Goal: Information Seeking & Learning: Learn about a topic

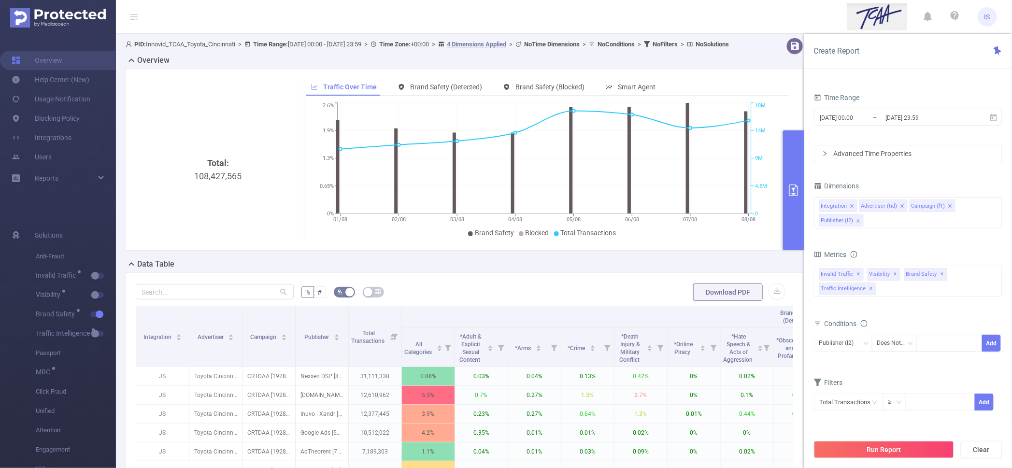
scroll to position [186, 0]
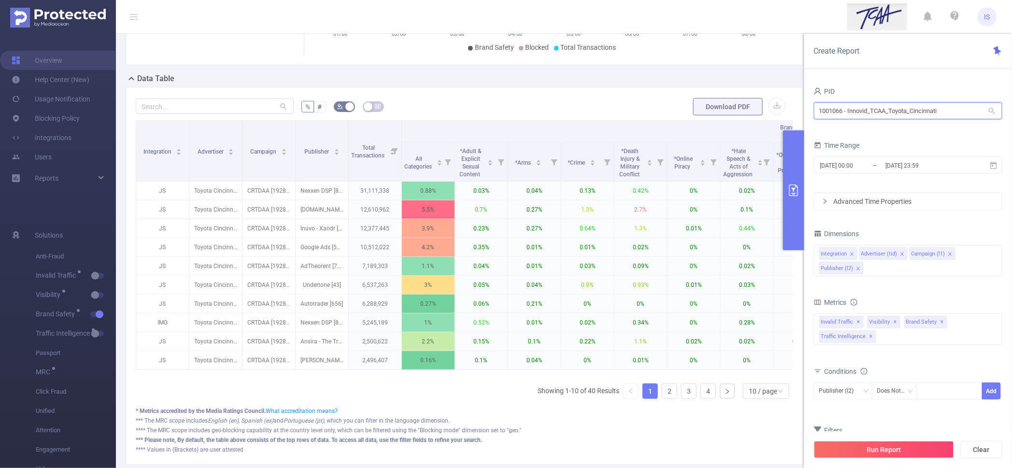
drag, startPoint x: 954, startPoint y: 110, endPoint x: 789, endPoint y: 93, distance: 165.6
click at [789, 93] on section "PID: Innovid_TCAA_Toyota_Cincinnati > Time Range: 2025-08-01 00:00 - 2025-08-08…" at bounding box center [564, 166] width 896 height 636
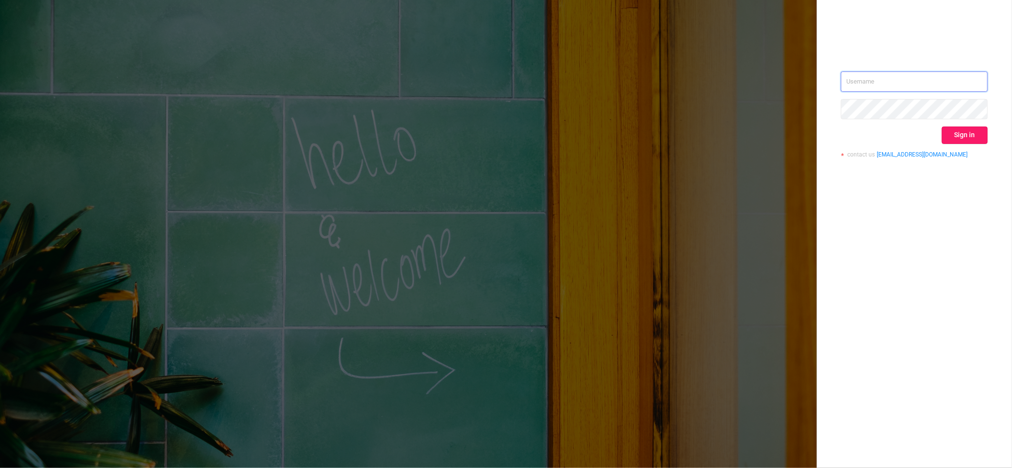
type input "[PERSON_NAME][EMAIL_ADDRESS][DOMAIN_NAME]"
click at [955, 139] on button "Sign in" at bounding box center [965, 135] width 46 height 17
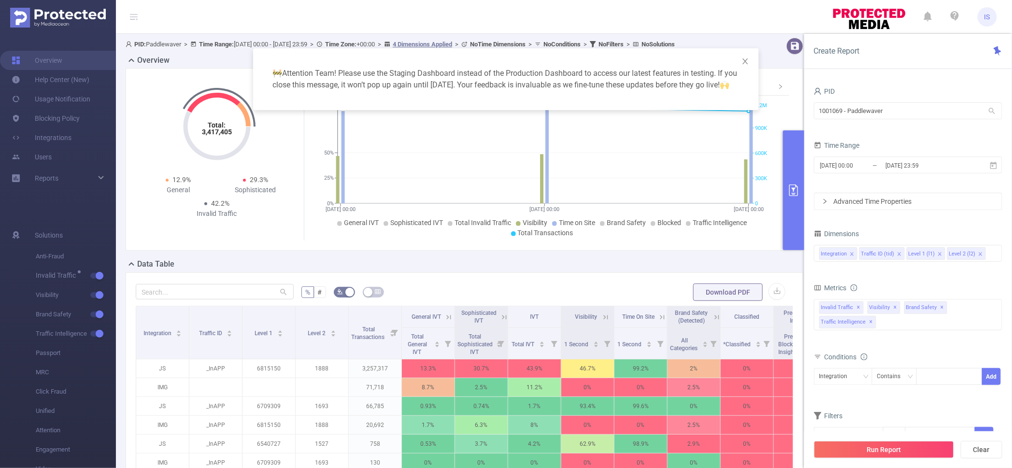
click at [555, 288] on div "🚧 Attention Team! Please use the Staging Dashboard instead of the Production Da…" at bounding box center [506, 234] width 1012 height 468
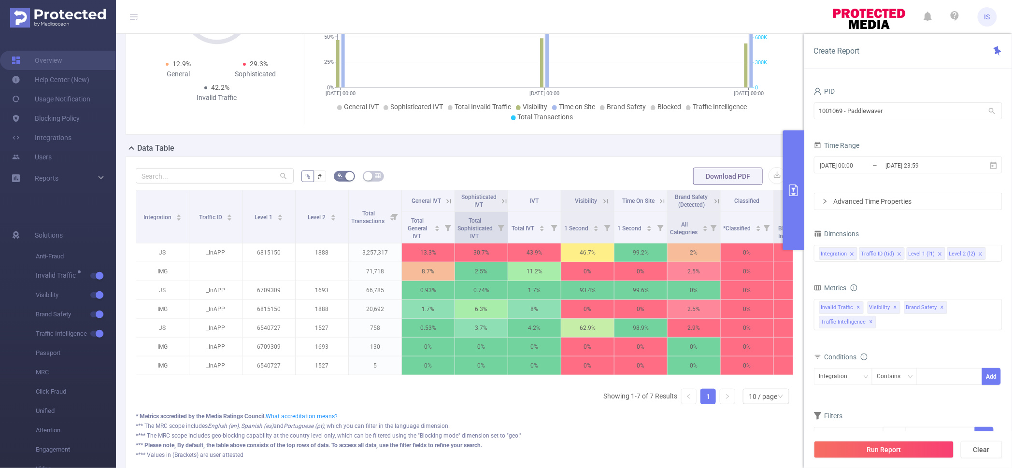
scroll to position [120, 0]
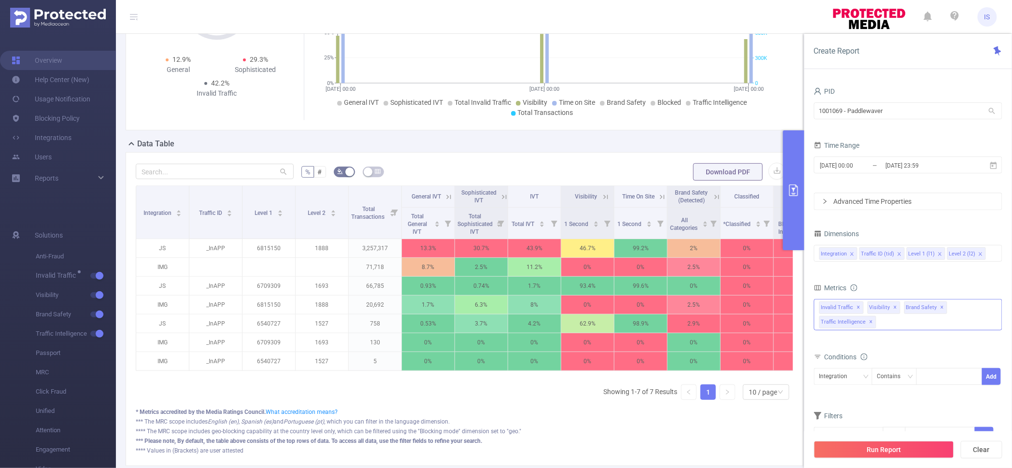
click at [961, 317] on div "Invalid Traffic ✕ Visibility ✕ Brand Safety ✕ Traffic Intelligence ✕" at bounding box center [908, 314] width 188 height 31
click at [952, 358] on div "Conditions" at bounding box center [908, 358] width 188 height 16
click at [988, 257] on div at bounding box center [990, 253] width 5 height 13
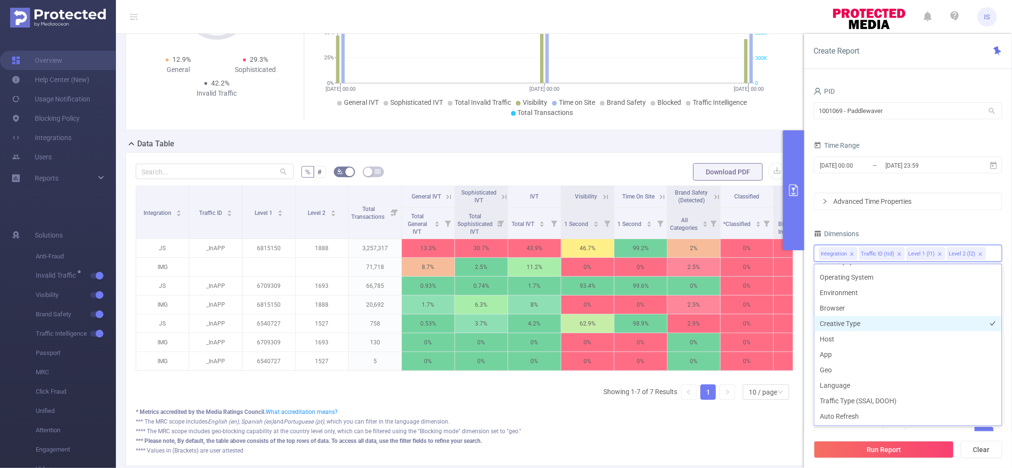
click at [859, 318] on li "Creative Type" at bounding box center [907, 323] width 187 height 15
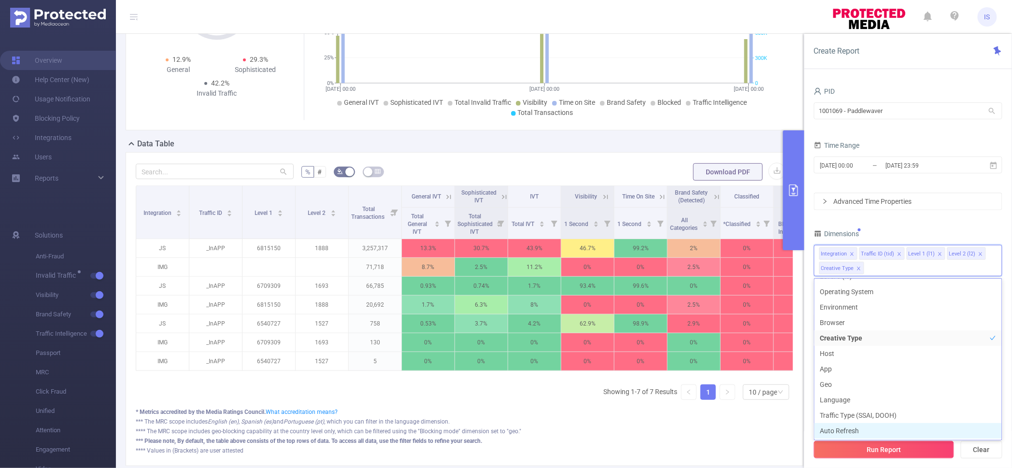
scroll to position [134, 0]
click at [909, 443] on button "Run Report" at bounding box center [884, 449] width 140 height 17
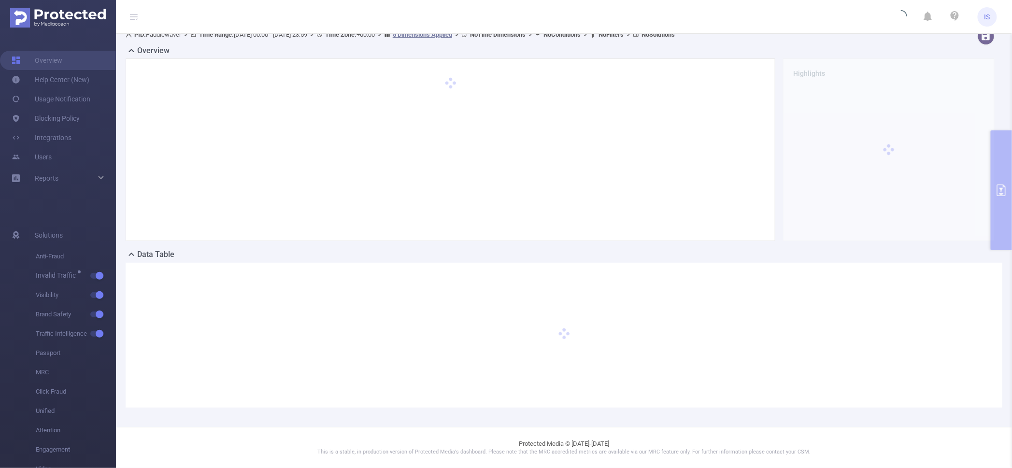
scroll to position [9, 0]
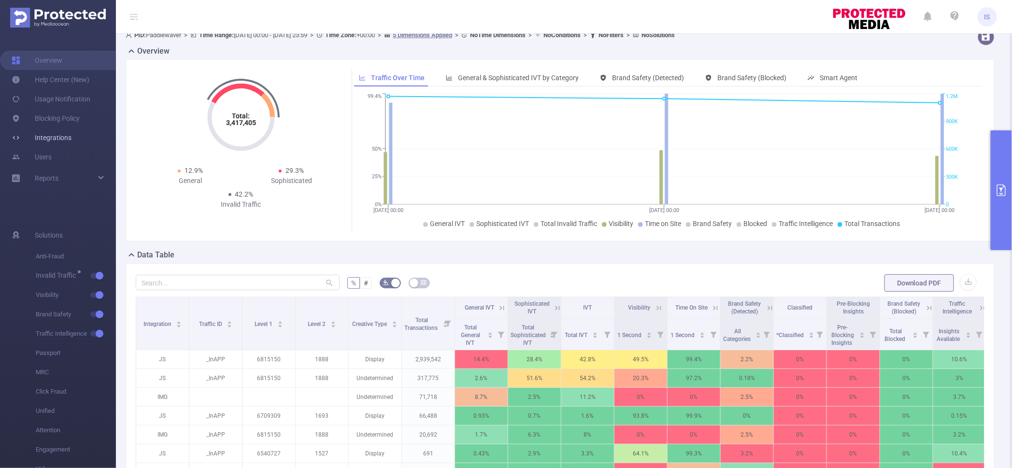
click at [64, 129] on link "Integrations" at bounding box center [42, 137] width 60 height 19
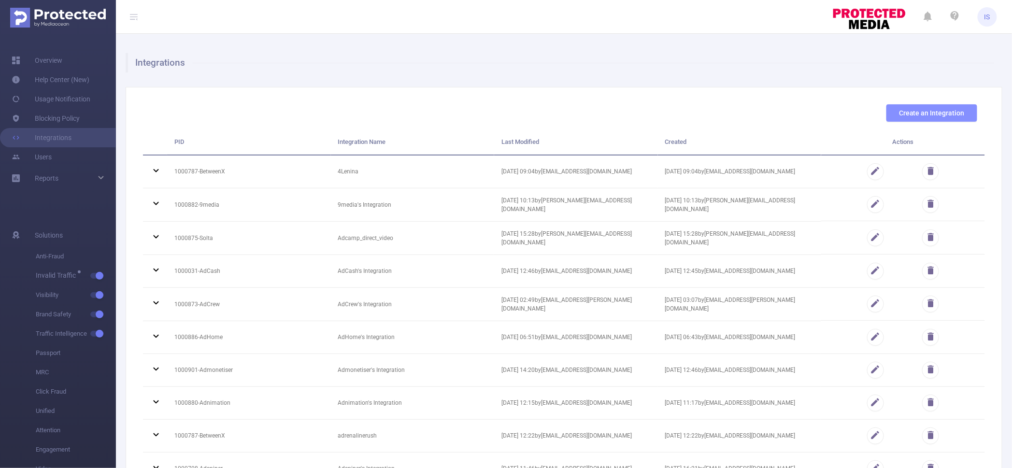
click at [925, 117] on button "Create an Integration" at bounding box center [931, 112] width 91 height 17
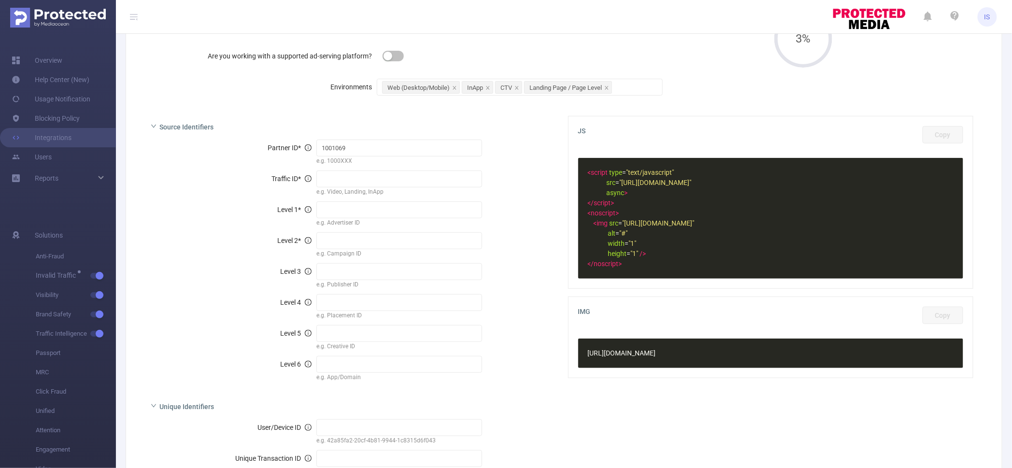
scroll to position [22, 0]
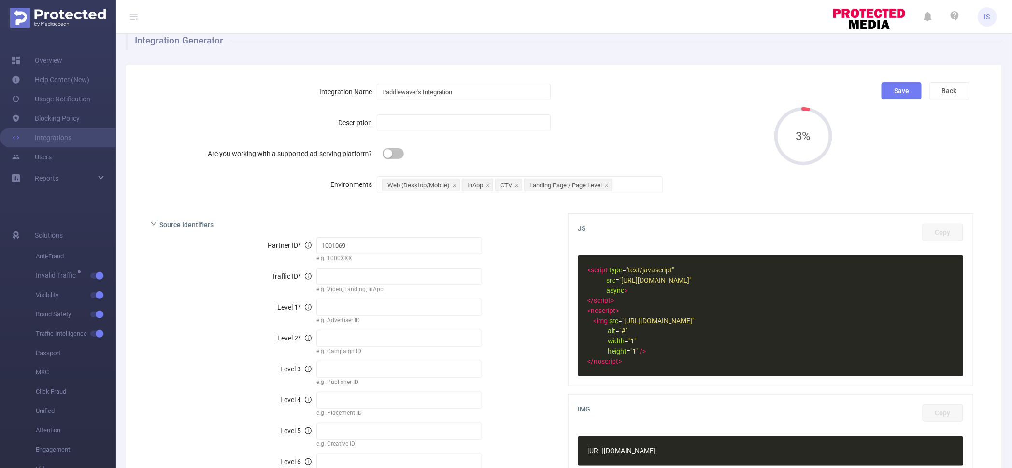
click at [387, 153] on button "button" at bounding box center [393, 153] width 21 height 11
type input "[%clientID%]"
type input "[%campaignID%]"
type input "[%siteName%]"
type input "[%placementID%]"
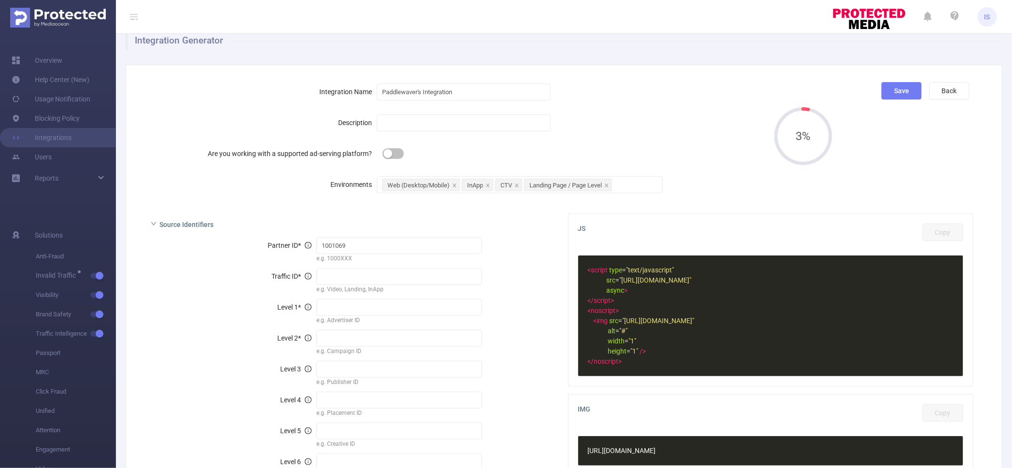
type input "[%creativeID%]"
type input "[%FT_IMPRESSIONID%]"
type input "[%random%]"
type input "display"
type input "ftdiv[%placementID%]"
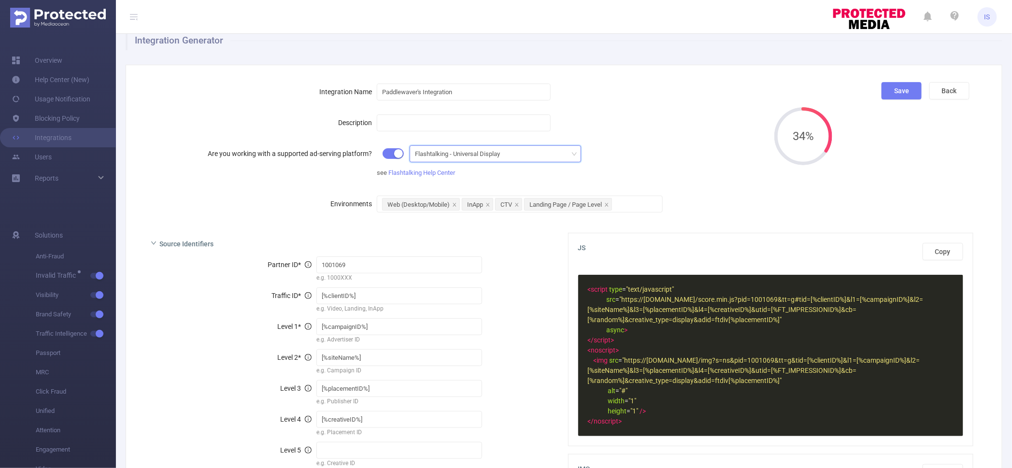
click at [462, 151] on div "Flashtalking - Universal Display" at bounding box center [461, 154] width 92 height 16
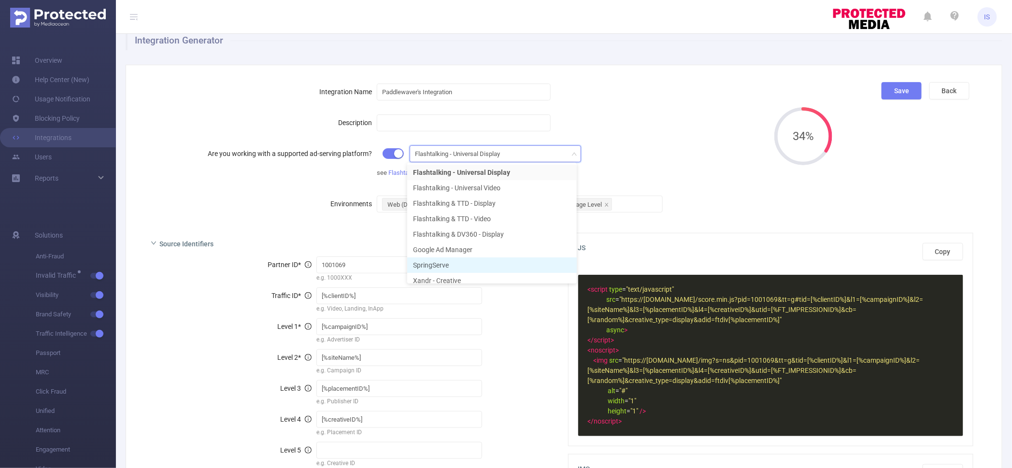
click at [450, 261] on li "SpringServe" at bounding box center [492, 264] width 170 height 15
type input "SpringServe_Multi"
type input "{{SUPPLY_TAG_ID}}"
type input "{{DEMAND_TAG_ID}}"
type input "{{APP_BUNDLE}}"
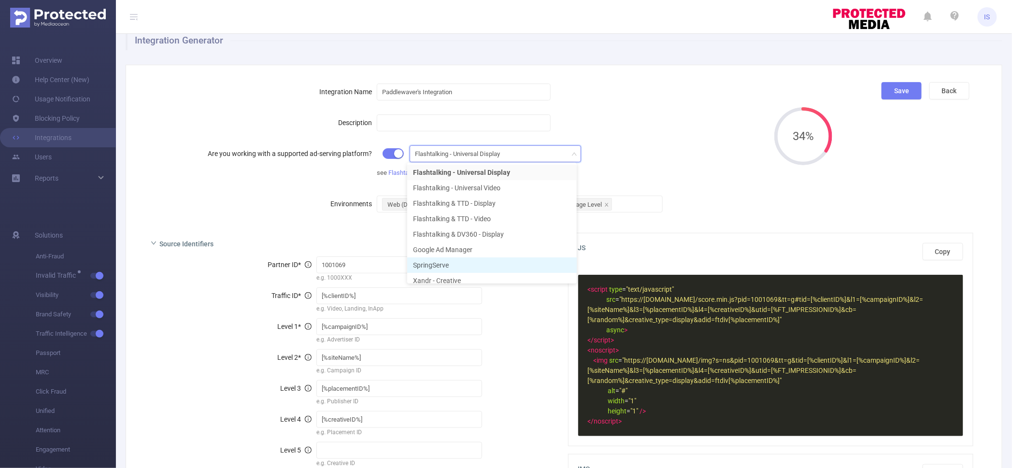
type input "{{APP_NAME}}"
type input "{{DOMAIN}}"
type input "{{DEVICE_ID}}"
type input "{{AUCTION_ID}}"
type input "{{IP}}"
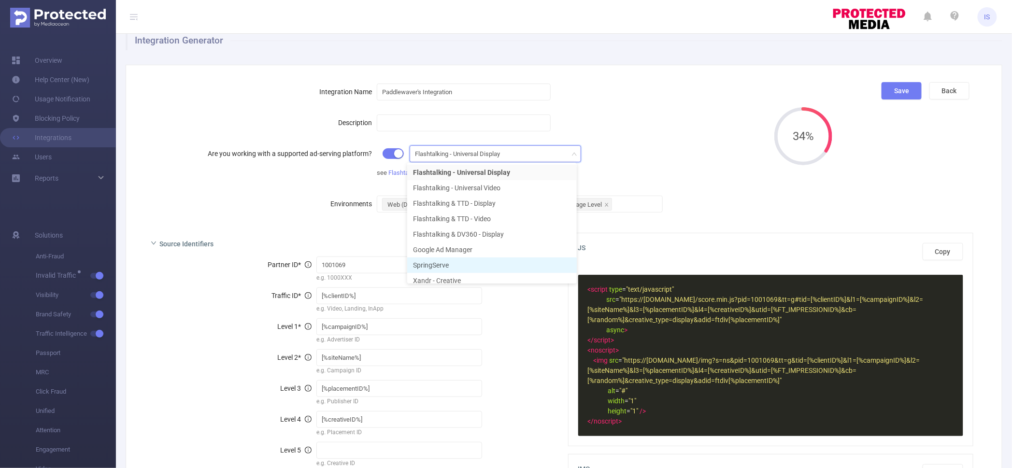
type input "{{CACHEBUSTER}}"
type input "{{APP_BUNDLE}}"
type input "{{DOMAIN}}"
type input "{{URL}}"
type input "{{USER_AGENT}}"
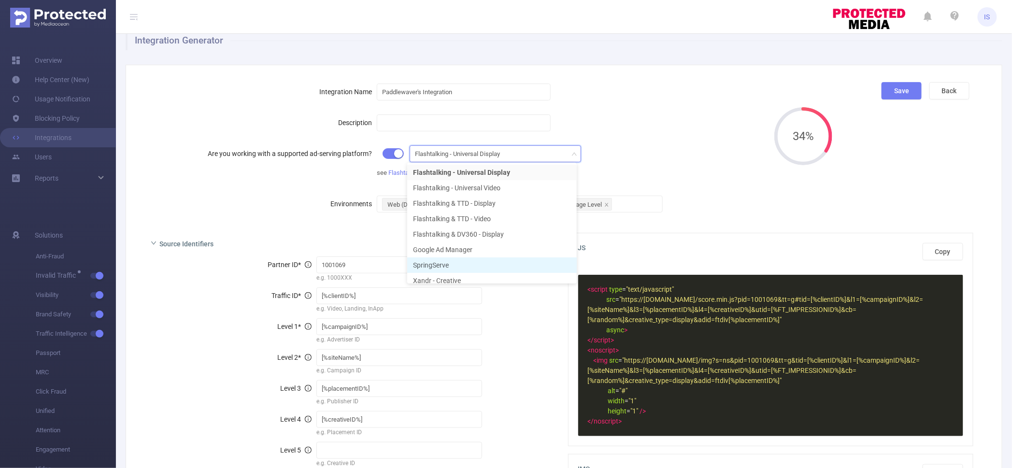
type input "{{WIDTH}}x{{HEIGHT}}"
type input "{{SCHAIN}}"
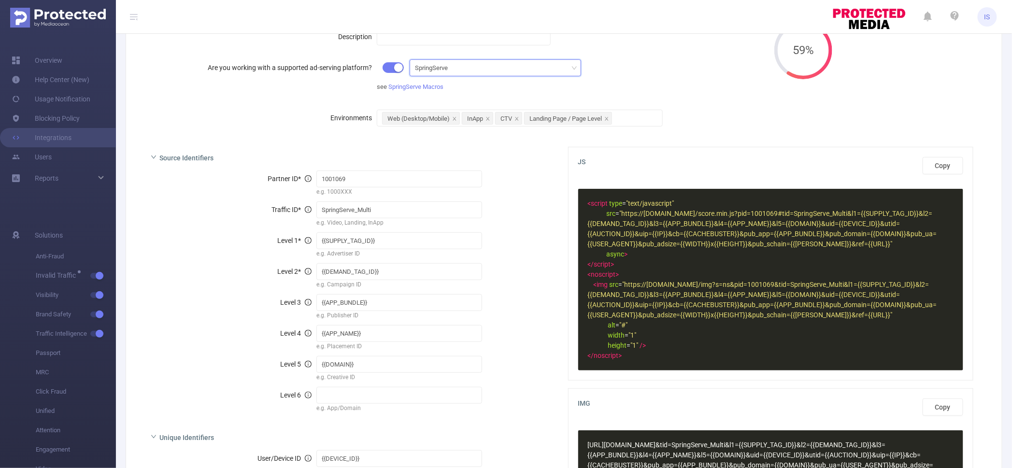
scroll to position [0, 0]
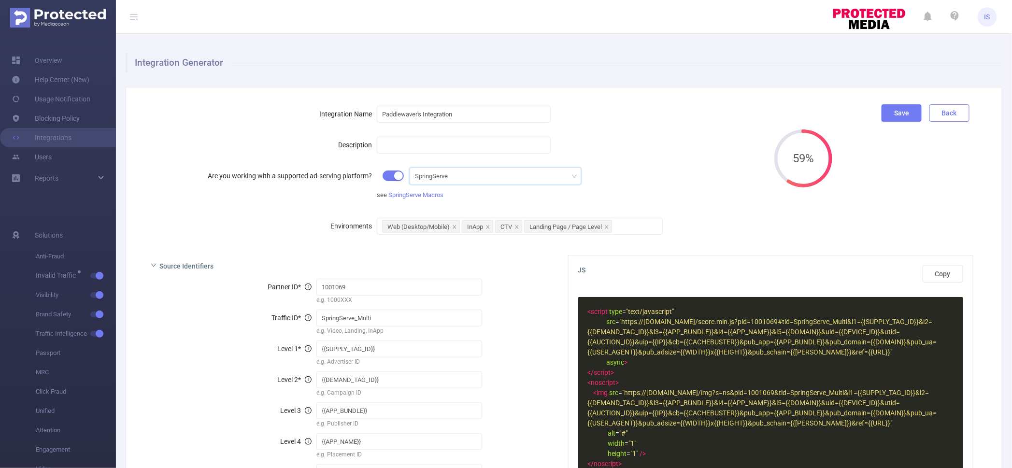
click at [943, 112] on button "Back" at bounding box center [949, 112] width 40 height 17
click at [995, 89] on button "Yes" at bounding box center [995, 95] width 18 height 12
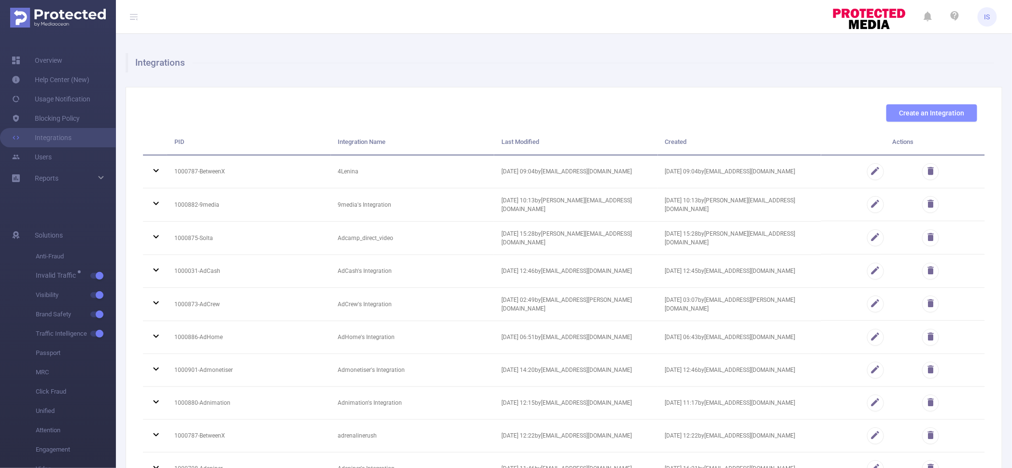
click at [916, 112] on button "Create an Integration" at bounding box center [931, 112] width 91 height 17
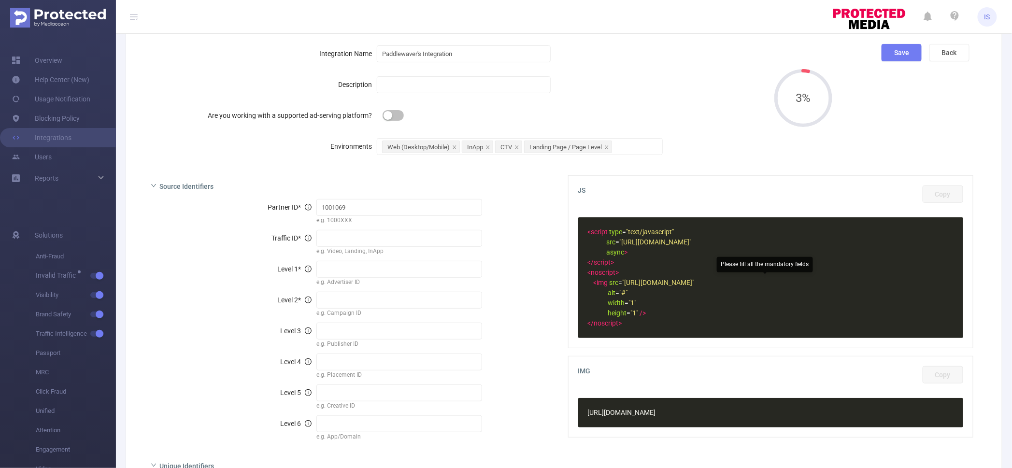
scroll to position [120, 0]
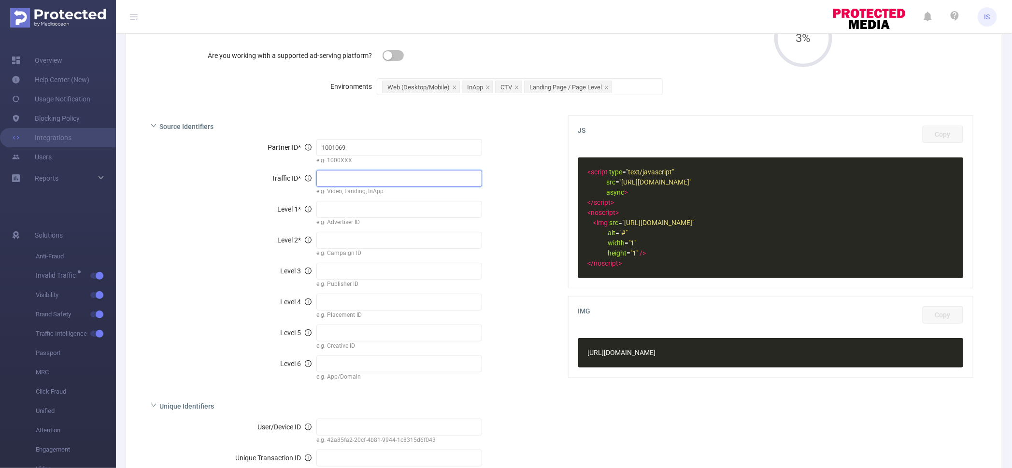
click at [361, 185] on input "text" at bounding box center [399, 178] width 166 height 17
type input "dsfg"
click at [355, 211] on input "text" at bounding box center [399, 209] width 166 height 17
type input "sdfg"
click at [346, 242] on input "text" at bounding box center [399, 240] width 166 height 17
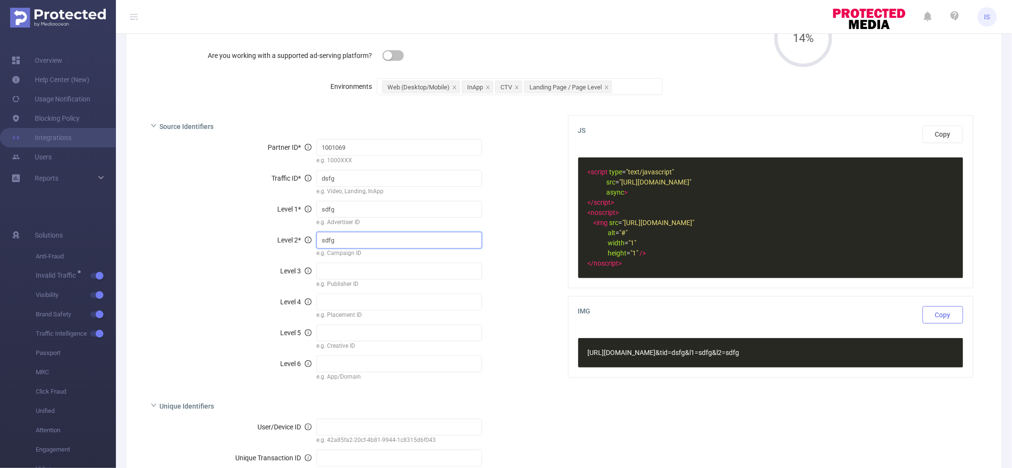
type input "sdfg"
click at [946, 312] on button "Copy" at bounding box center [943, 314] width 41 height 17
click at [937, 314] on button "Copy" at bounding box center [943, 314] width 41 height 17
click at [927, 318] on button "Copy" at bounding box center [943, 314] width 41 height 17
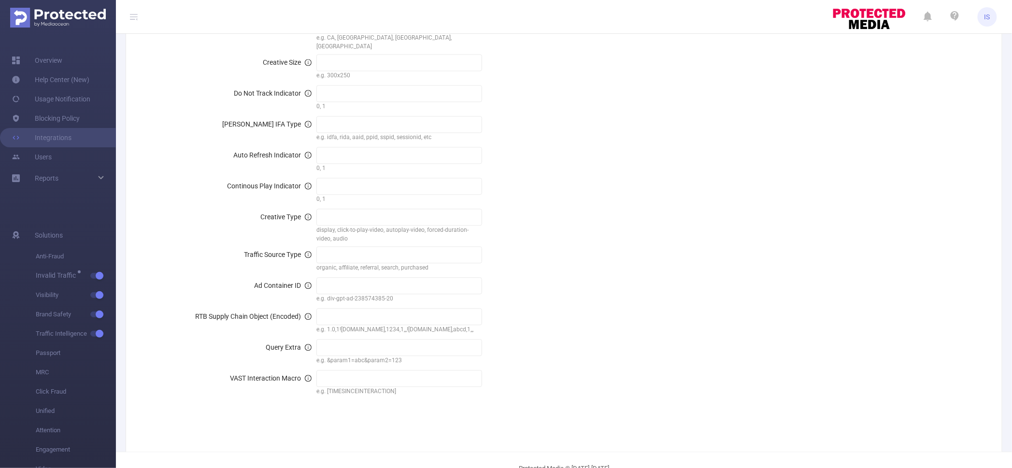
scroll to position [627, 0]
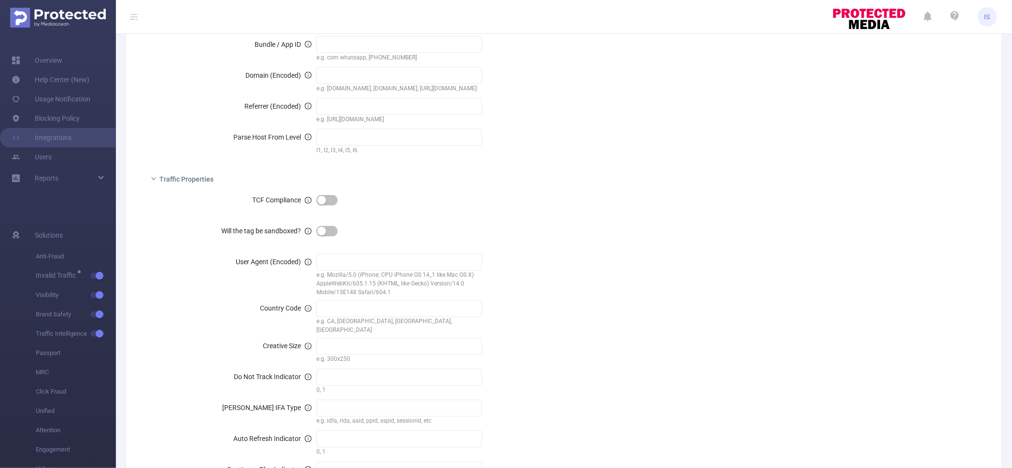
click at [325, 198] on button "button" at bounding box center [326, 200] width 21 height 11
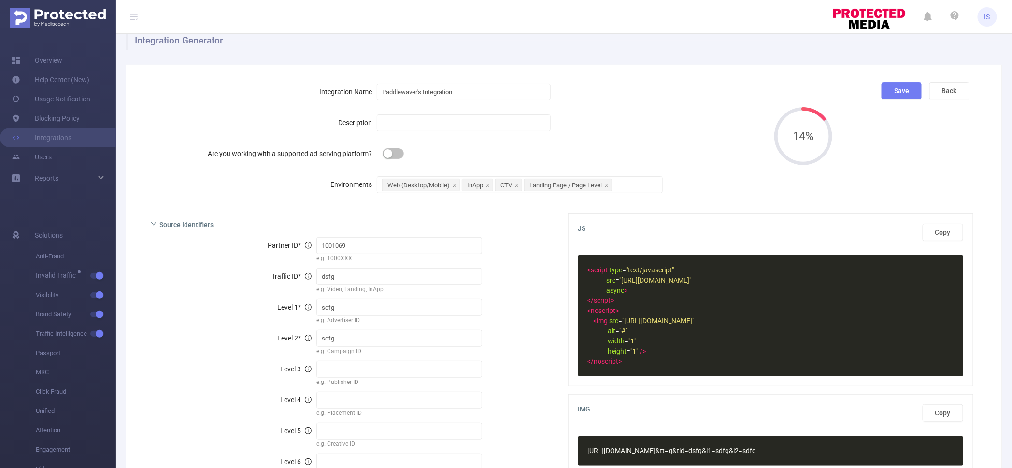
scroll to position [83, 0]
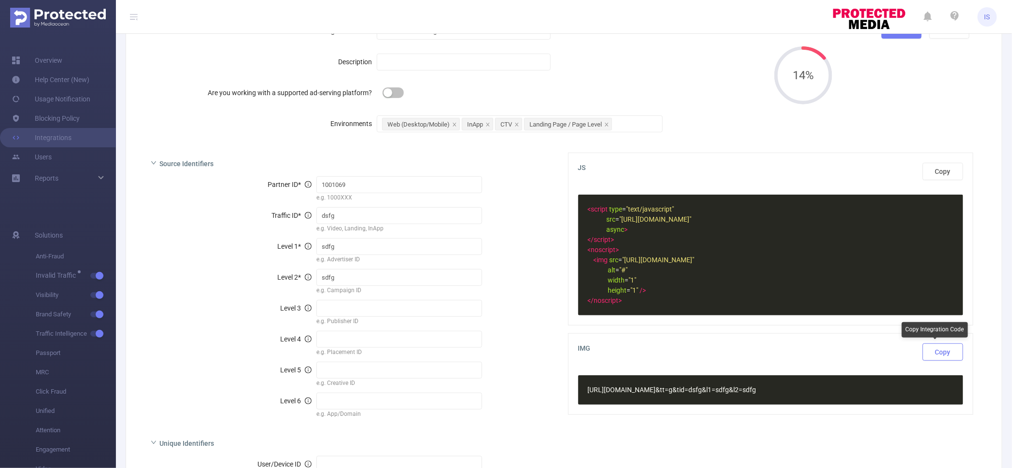
click at [930, 355] on button "Copy" at bounding box center [943, 351] width 41 height 17
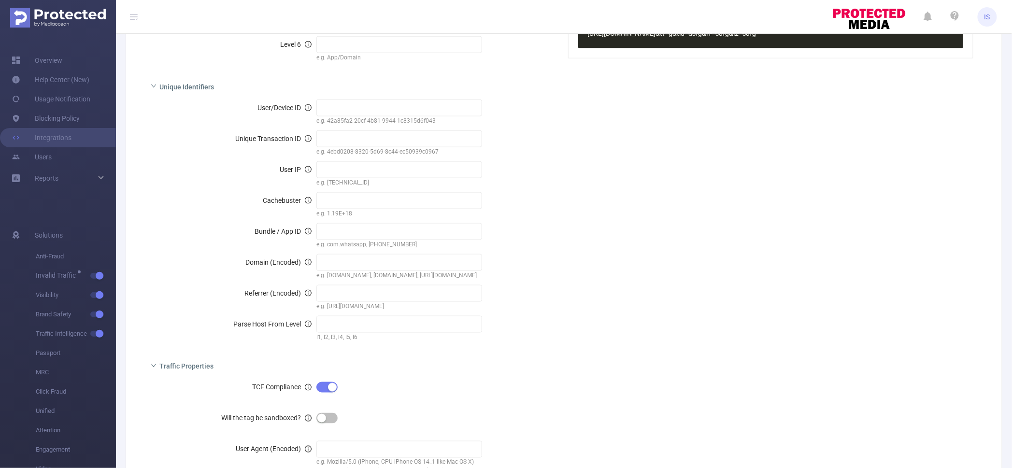
scroll to position [385, 0]
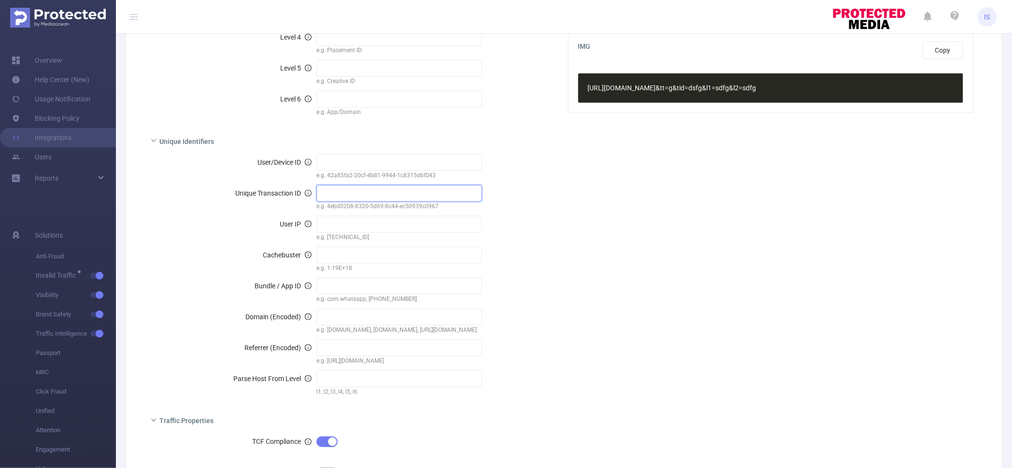
click at [339, 198] on input "text" at bounding box center [399, 193] width 166 height 17
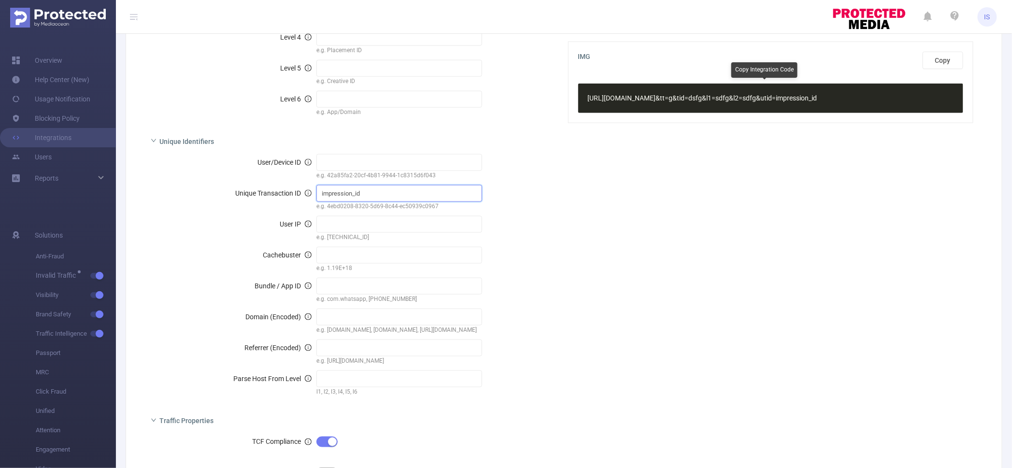
type input "impression_id"
type textarea "&utid=impression_id"
drag, startPoint x: 818, startPoint y: 97, endPoint x: 885, endPoint y: 97, distance: 67.1
click at [885, 97] on pre "https://data.ad-score.com/img?pid=1001069 &tt =g &tid =dsfg &l1 =sdfg &l2 =sdfg…" at bounding box center [766, 98] width 360 height 10
click at [391, 190] on input "impression_id" at bounding box center [399, 193] width 166 height 17
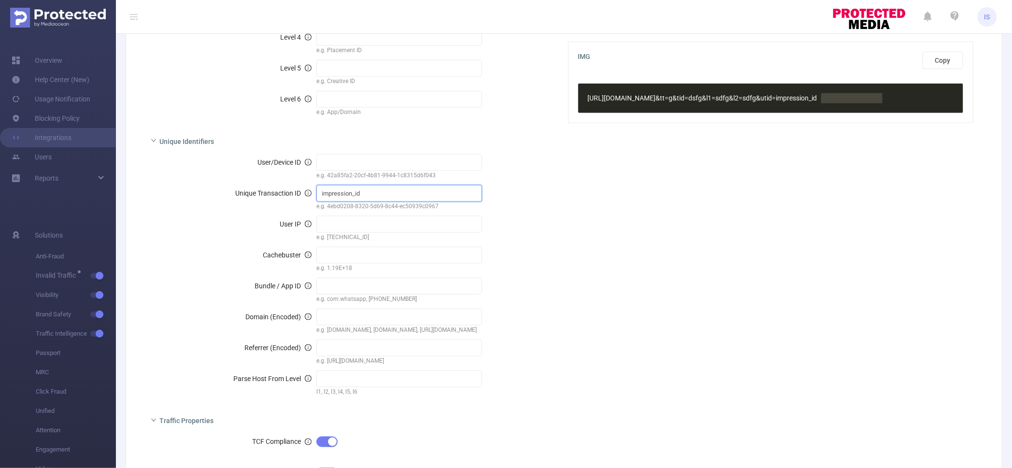
click at [320, 195] on input "impression_id" at bounding box center [399, 193] width 166 height 17
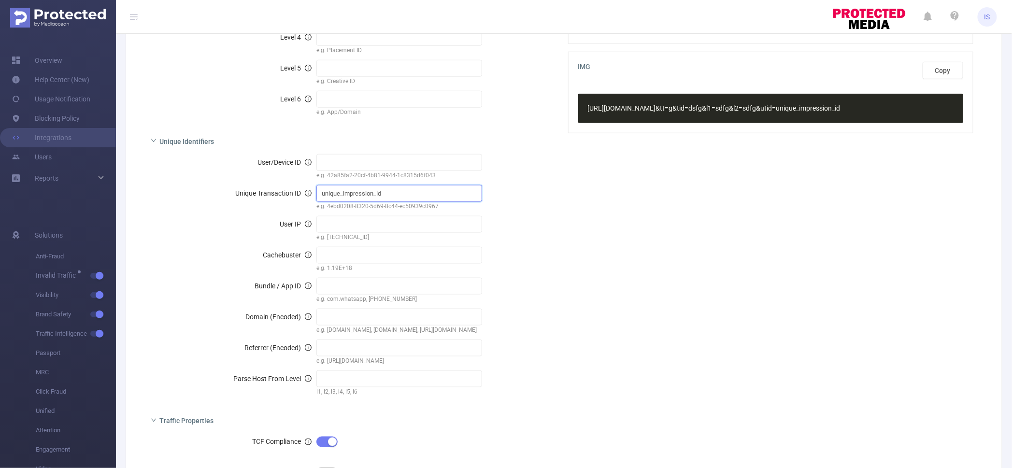
drag, startPoint x: 400, startPoint y: 193, endPoint x: 276, endPoint y: 182, distance: 124.2
click at [276, 182] on div "User/Device ID e.g. 42a85fa2-20cf-4b81-9944-1c8315d6f043 Unique Transaction ID …" at bounding box center [350, 279] width 414 height 257
type input "unique_impression_id"
type textarea "&utid=unique_impression_id"
drag, startPoint x: 817, startPoint y: 106, endPoint x: 930, endPoint y: 115, distance: 113.4
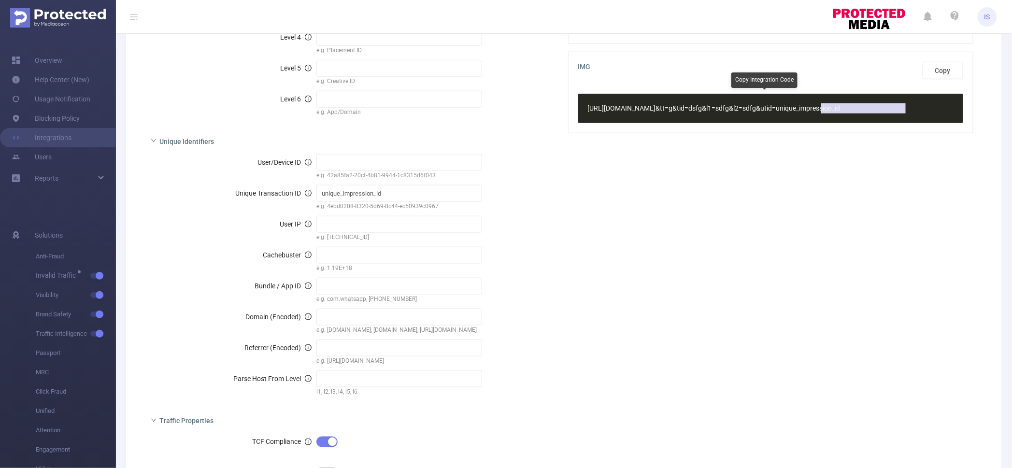
click at [930, 115] on div "x https://data.ad-score.com/img?pid=1001069 &tt =g &tid =dsfg &l1 =sdfg &l2 =sd…" at bounding box center [766, 108] width 360 height 14
click at [48, 60] on link "Overview" at bounding box center [37, 60] width 51 height 19
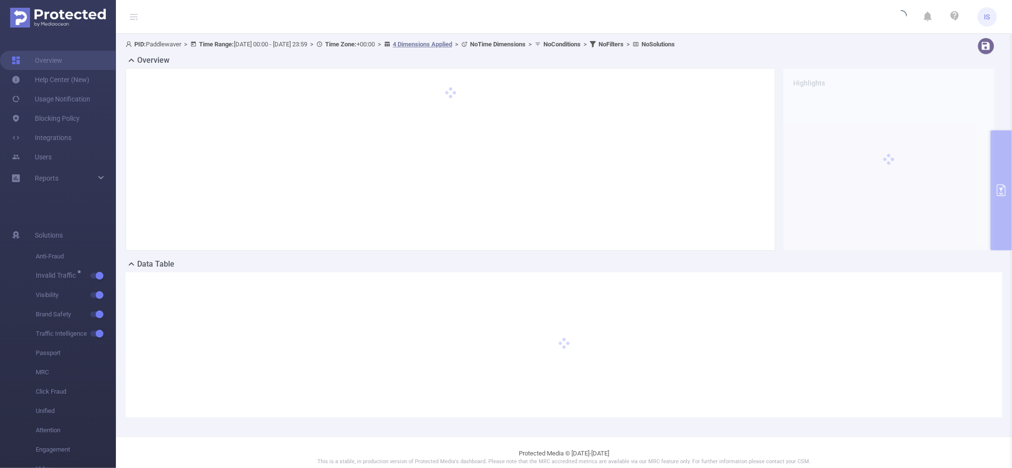
type input "[DATE] 00:00"
type input "[DATE] 23:59"
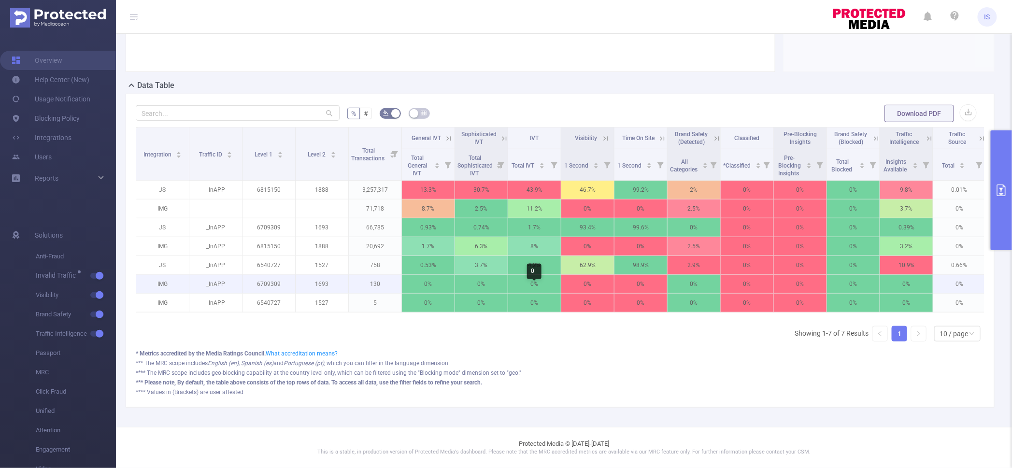
scroll to position [67, 0]
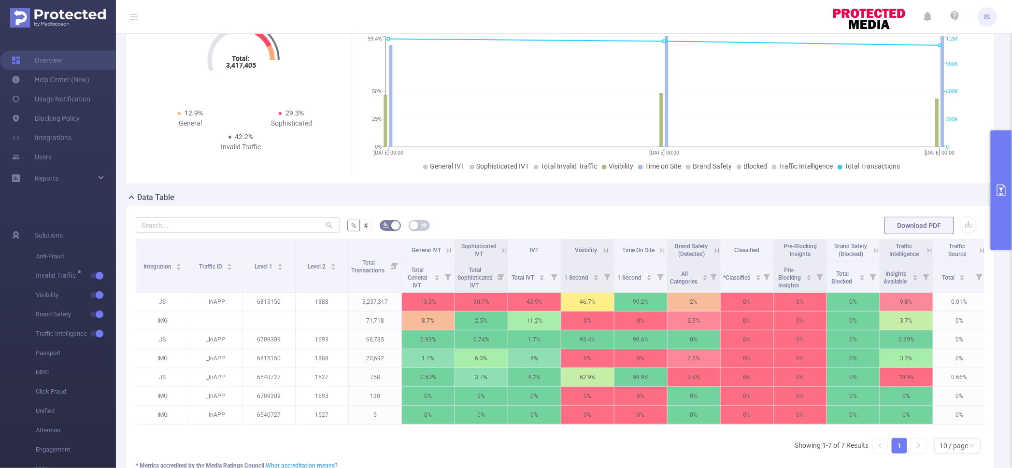
click at [1005, 171] on button "primary" at bounding box center [1001, 190] width 21 height 120
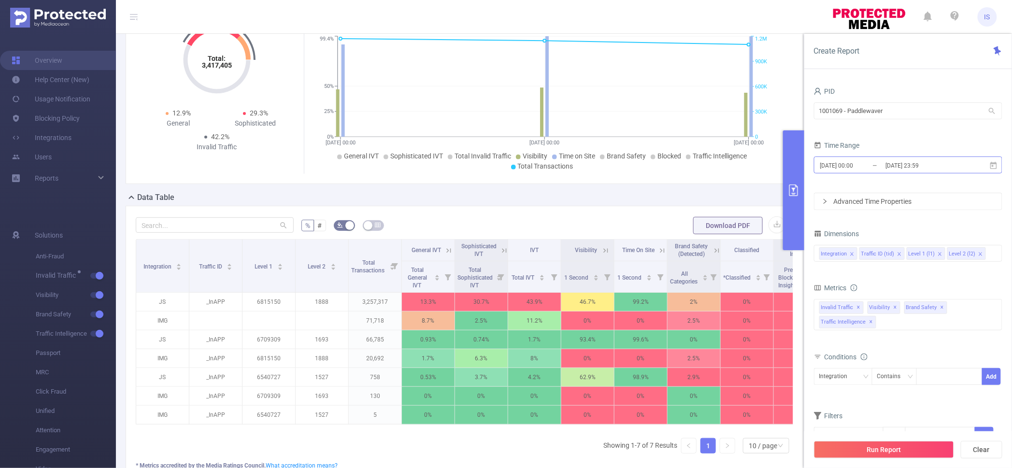
click at [905, 163] on input "[DATE] 23:59" at bounding box center [924, 165] width 78 height 13
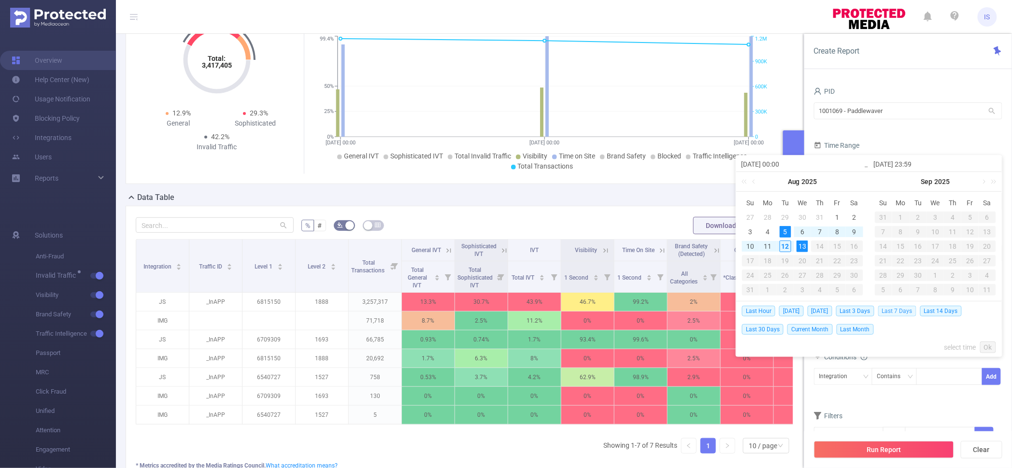
click at [891, 315] on span "Last 7 Days" at bounding box center [897, 311] width 38 height 11
type input "2025-08-05 00:00"
type input "2025-08-12 23:59"
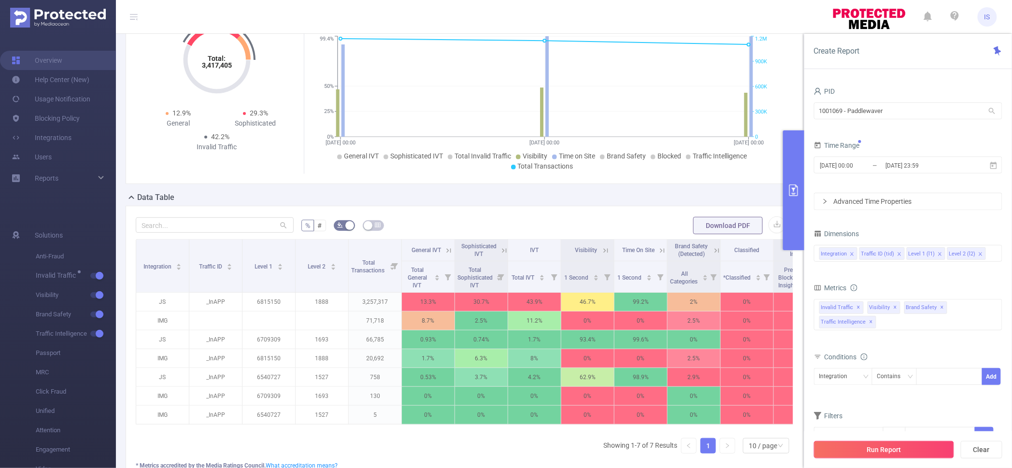
click at [919, 453] on button "Run Report" at bounding box center [884, 449] width 140 height 17
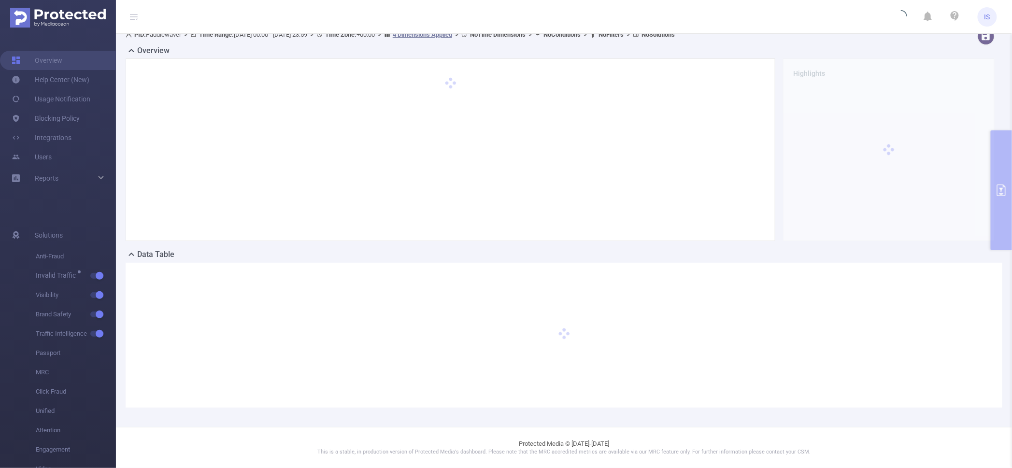
scroll to position [9, 0]
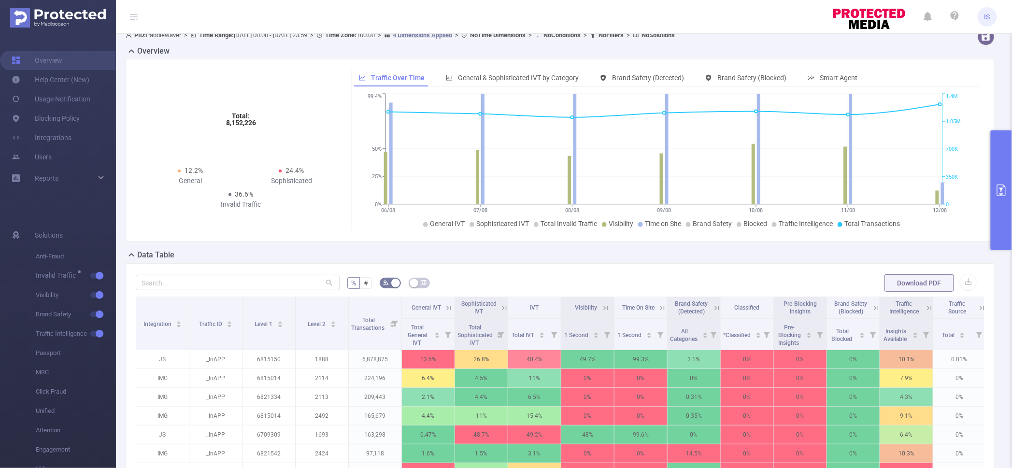
scroll to position [190, 0]
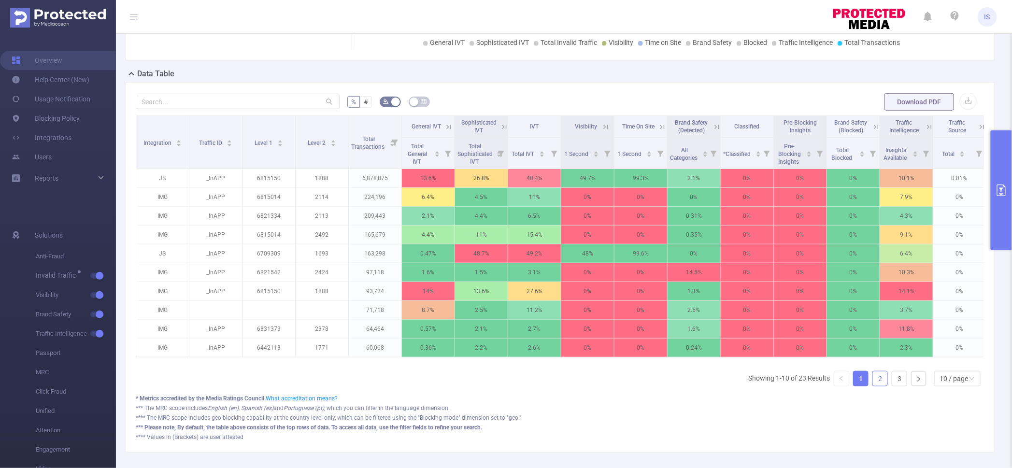
click at [873, 386] on link "2" at bounding box center [880, 378] width 14 height 14
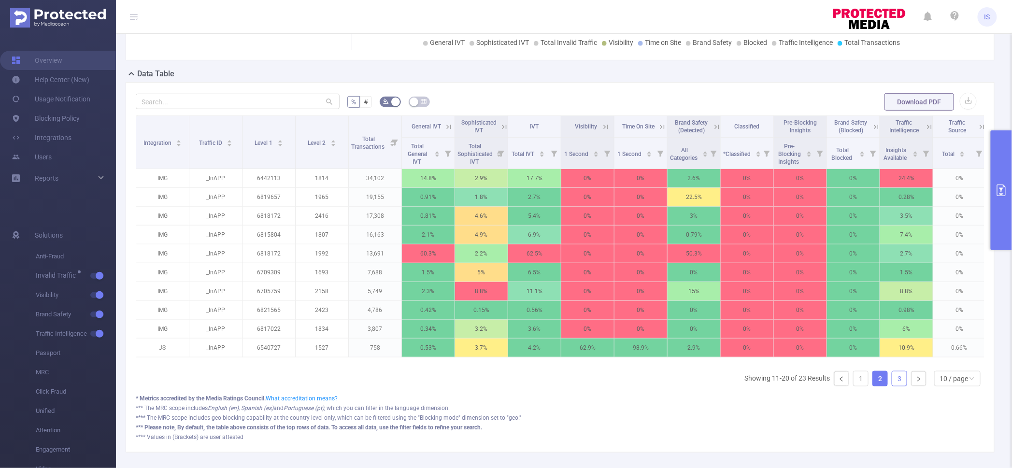
click at [892, 386] on link "3" at bounding box center [899, 378] width 14 height 14
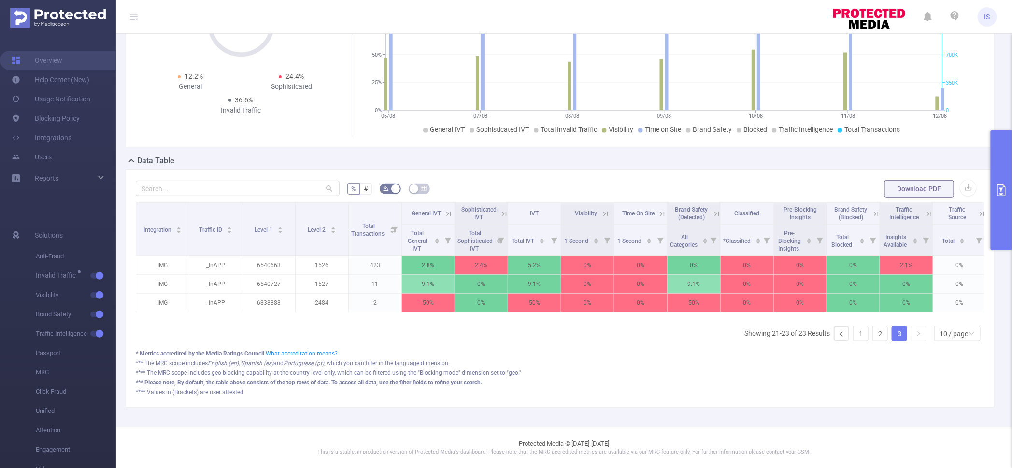
scroll to position [112, 0]
click at [855, 337] on link "1" at bounding box center [861, 334] width 14 height 14
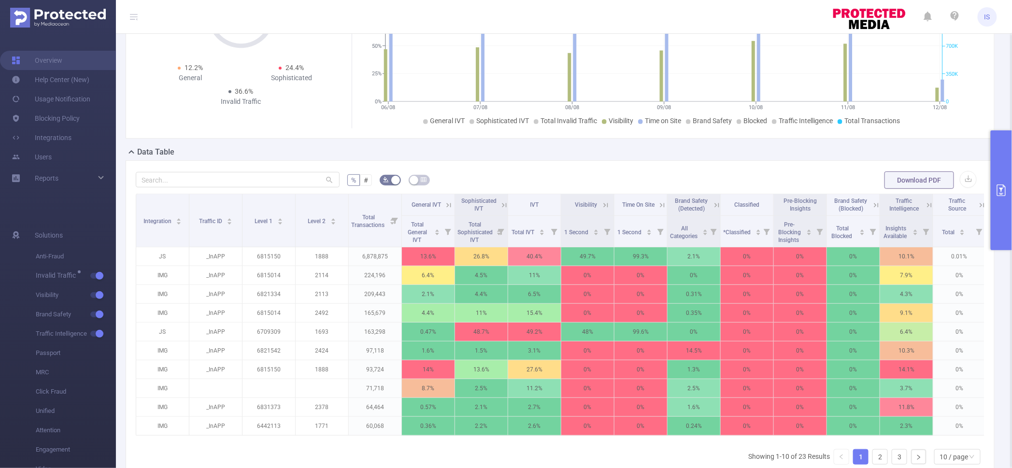
click at [997, 151] on button "primary" at bounding box center [1001, 190] width 21 height 120
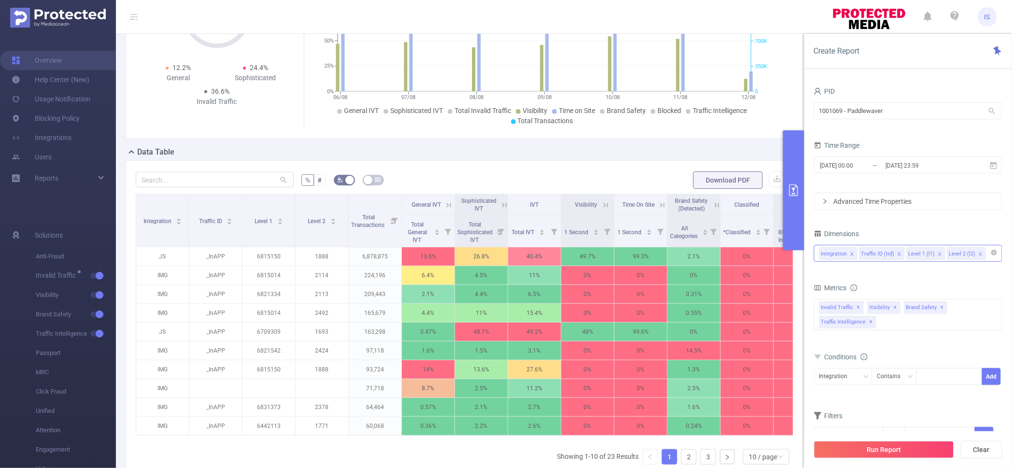
click at [988, 255] on input at bounding box center [990, 253] width 5 height 13
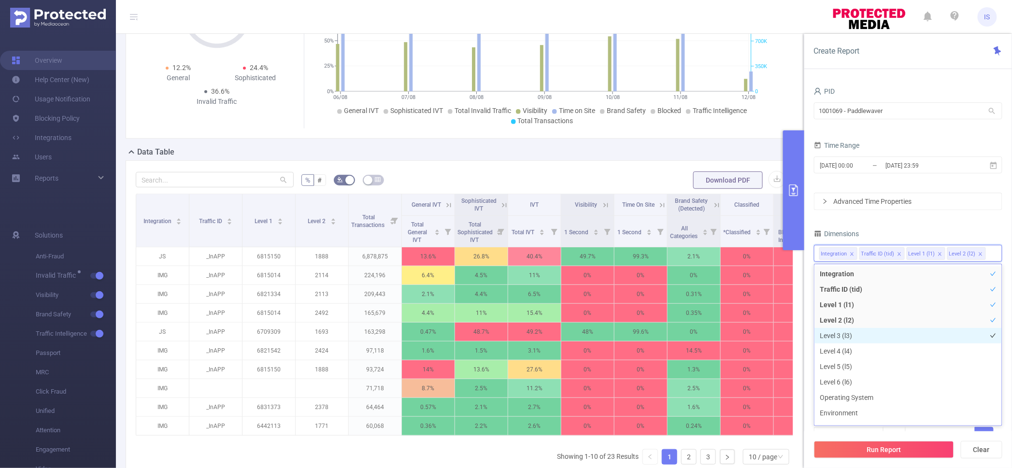
click at [876, 339] on li "Level 3 (l3)" at bounding box center [907, 335] width 187 height 15
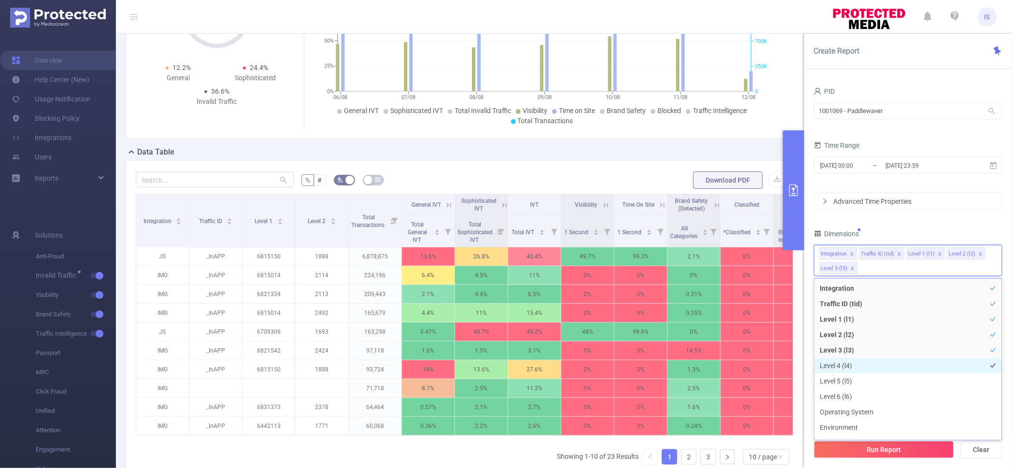
click at [875, 368] on li "Level 4 (l4)" at bounding box center [907, 365] width 187 height 15
click at [876, 378] on li "Level 5 (l5)" at bounding box center [907, 380] width 187 height 15
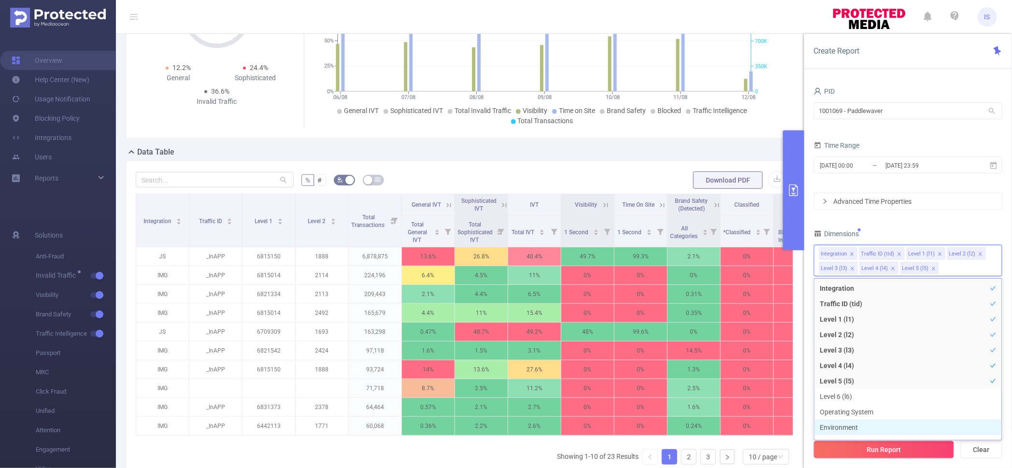
scroll to position [10, 0]
click at [907, 450] on button "Run Report" at bounding box center [884, 449] width 140 height 17
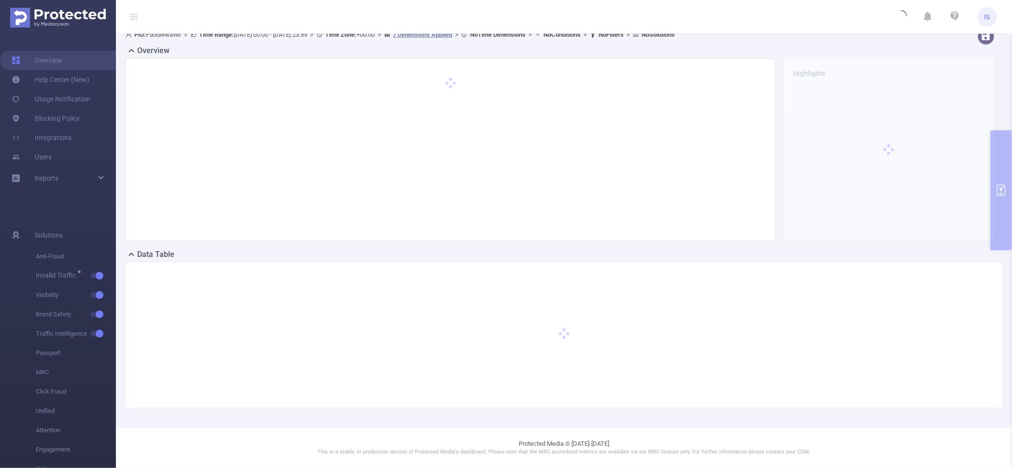
scroll to position [9, 0]
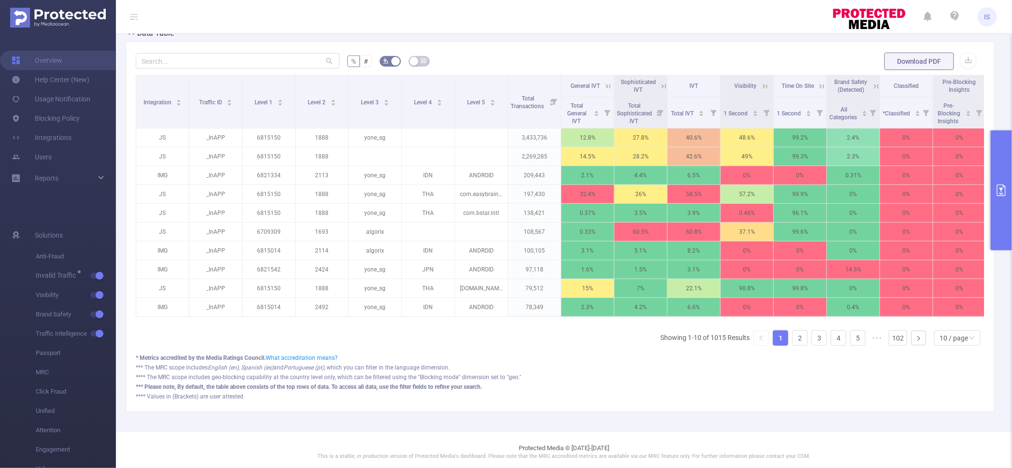
scroll to position [244, 0]
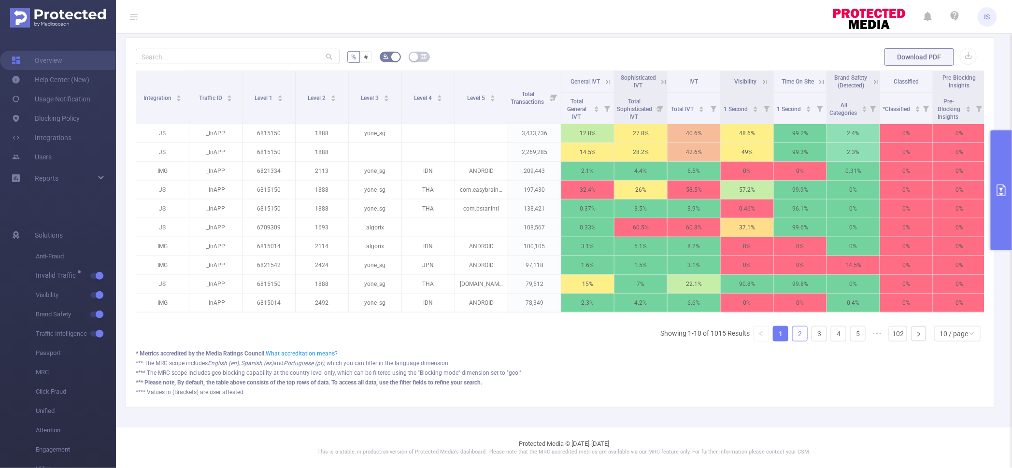
click at [797, 331] on link "2" at bounding box center [800, 334] width 14 height 14
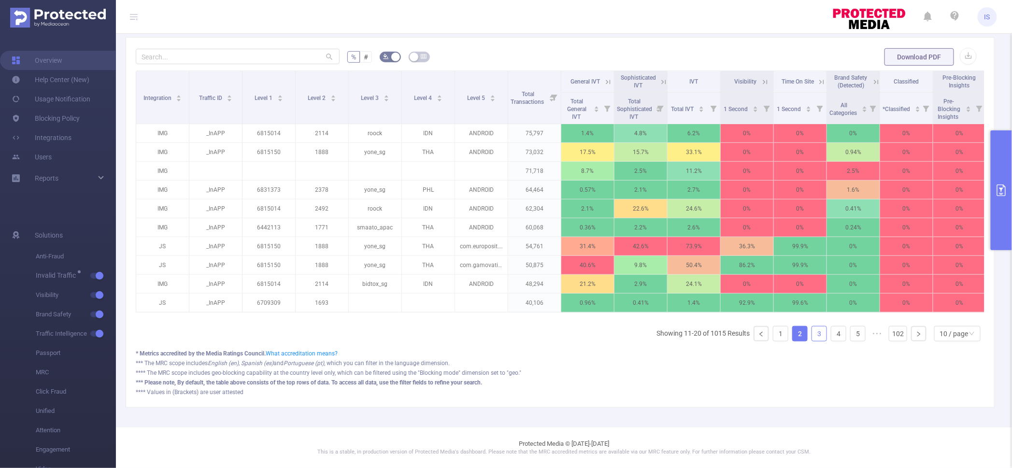
click at [812, 329] on link "3" at bounding box center [819, 334] width 14 height 14
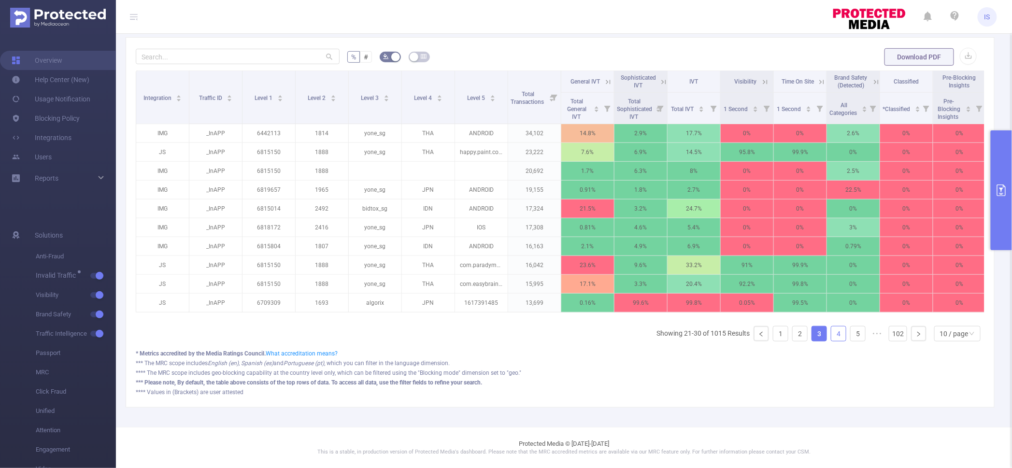
click at [831, 336] on link "4" at bounding box center [838, 334] width 14 height 14
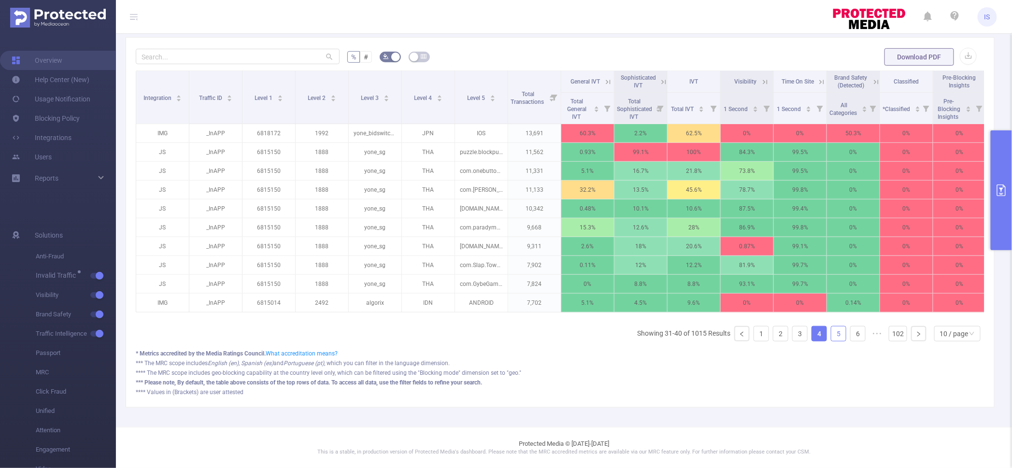
click at [833, 331] on link "5" at bounding box center [838, 334] width 14 height 14
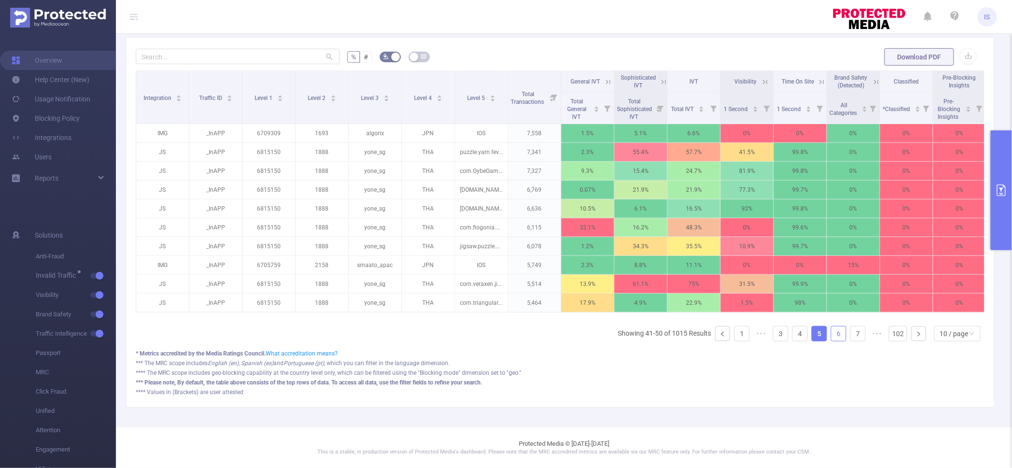
click at [833, 330] on link "6" at bounding box center [838, 334] width 14 height 14
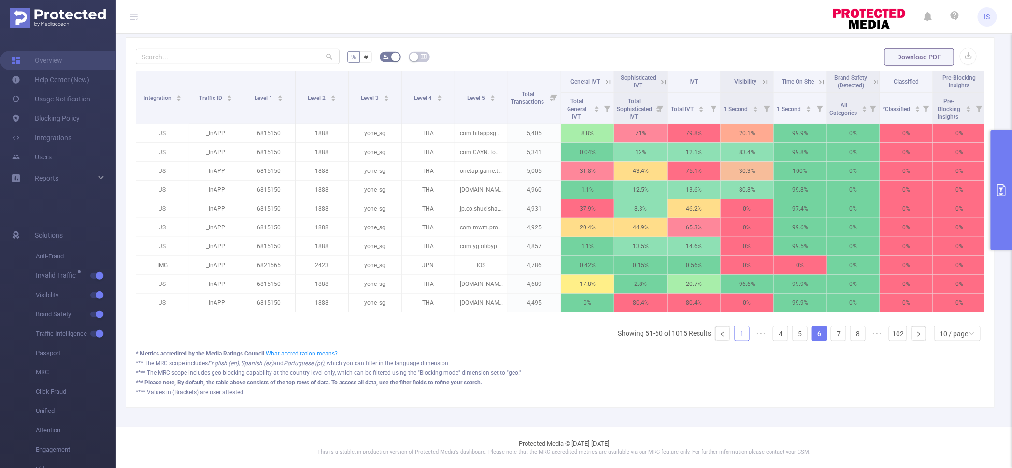
click at [740, 333] on link "1" at bounding box center [742, 334] width 14 height 14
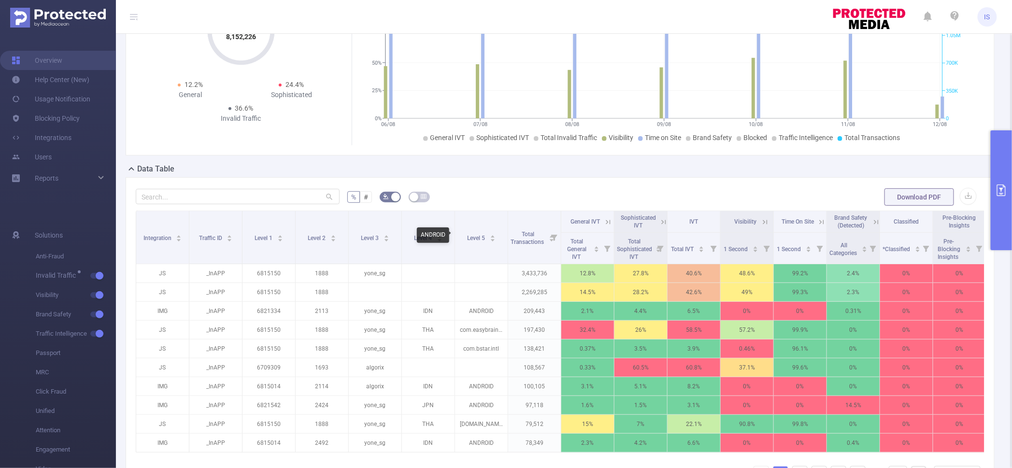
scroll to position [0, 0]
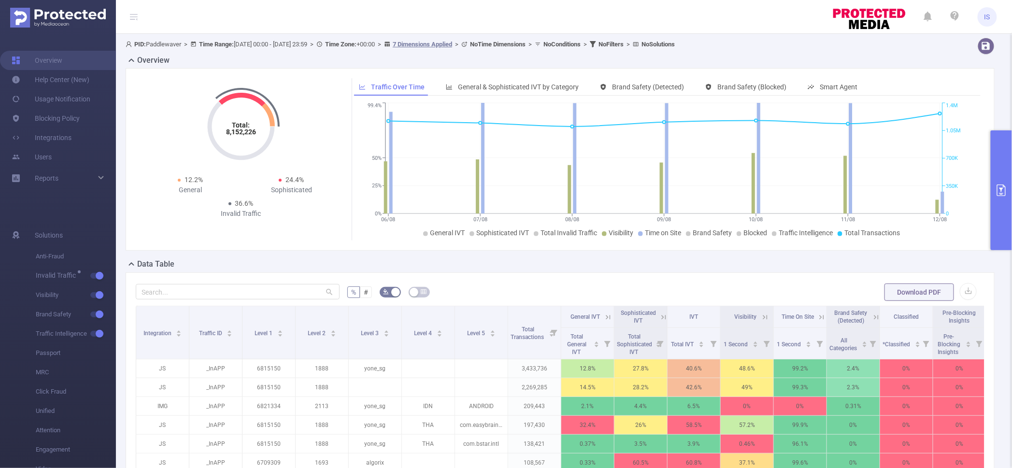
click at [998, 155] on button "primary" at bounding box center [1001, 190] width 21 height 120
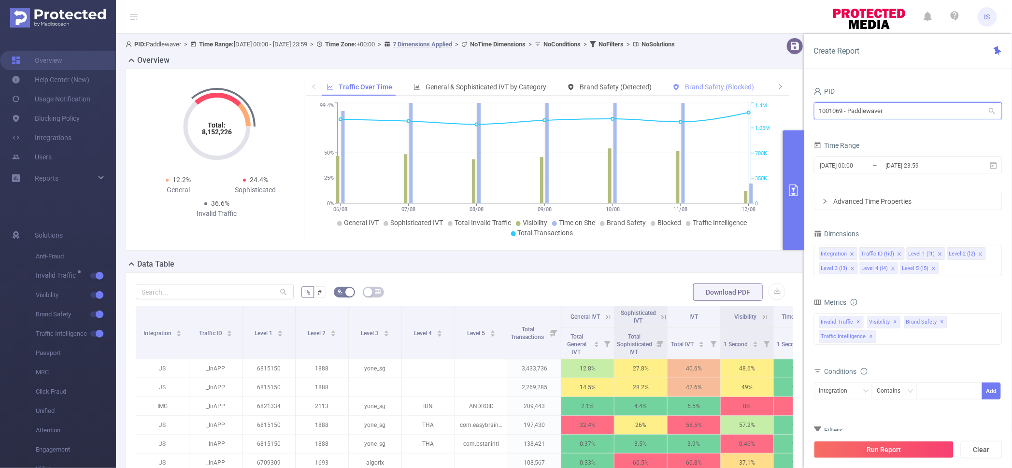
drag, startPoint x: 871, startPoint y: 112, endPoint x: 729, endPoint y: 104, distance: 141.8
click at [729, 104] on section "PID: Paddlewaver > Time Range: 2025-08-05 00:00 - 2025-08-12 23:59 > Time Zone:…" at bounding box center [564, 348] width 896 height 628
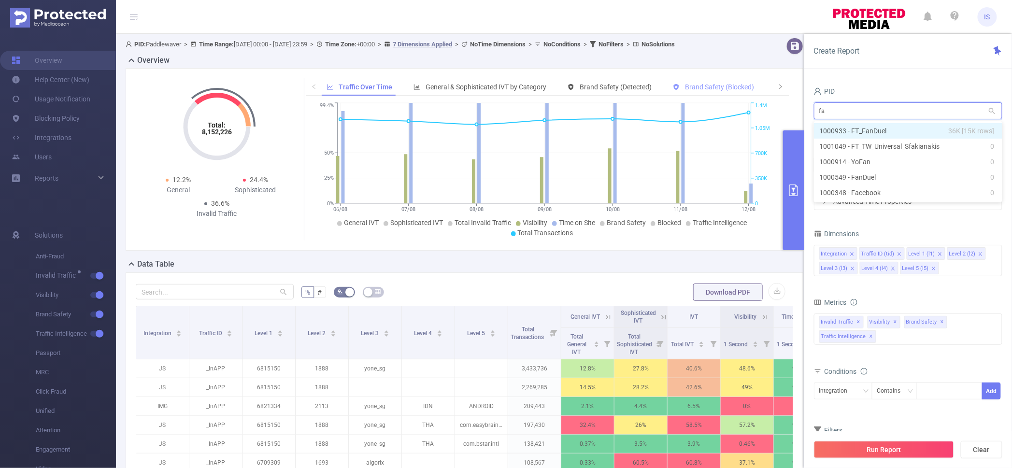
type input "fan"
click at [842, 126] on li "1000933 - FT_FanDuel 36K [15K rows]" at bounding box center [908, 130] width 188 height 15
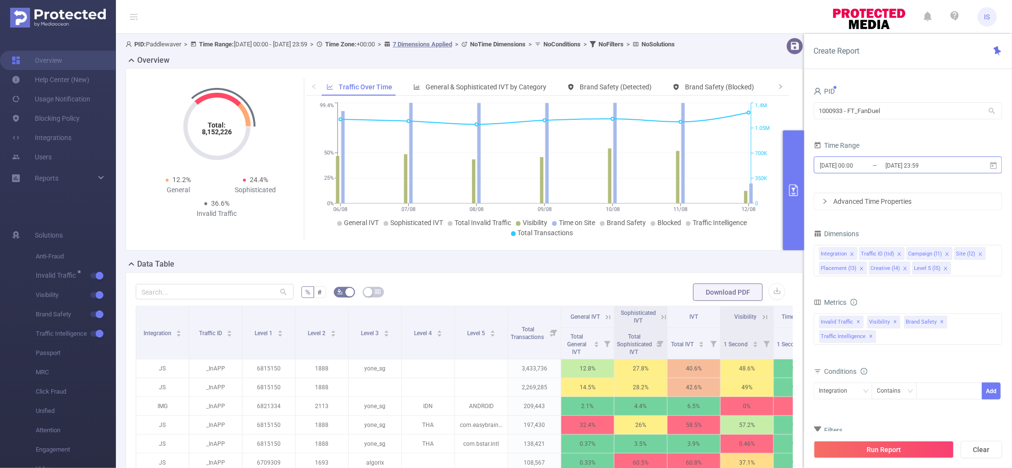
click at [858, 159] on input "2025-08-05 00:00" at bounding box center [858, 165] width 78 height 13
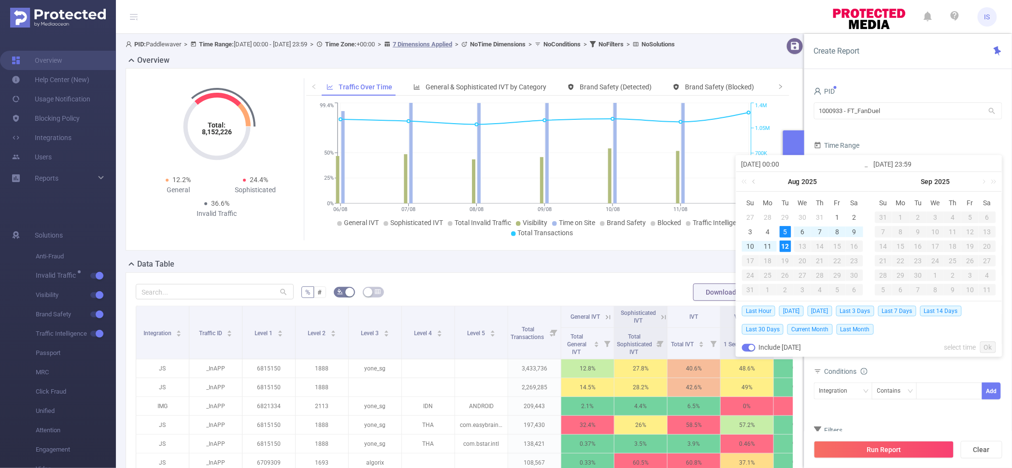
click at [755, 179] on link at bounding box center [754, 181] width 9 height 19
click at [803, 216] on div "2" at bounding box center [803, 218] width 12 height 12
click at [768, 263] on div "21" at bounding box center [768, 261] width 12 height 12
type input "2025-07-02 00:00"
type input "2025-07-21 23:59"
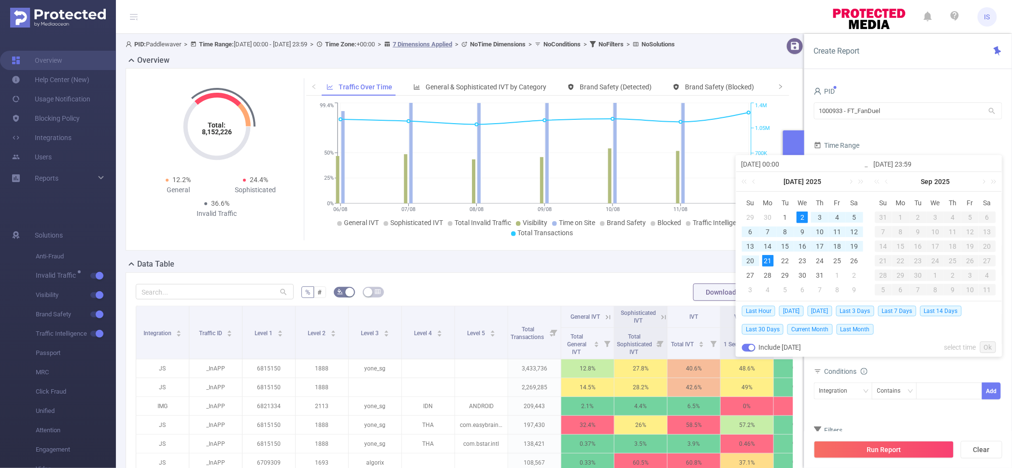
type input "2025-07-02 00:00"
type input "2025-07-21 23:59"
click at [989, 345] on link "Ok" at bounding box center [988, 348] width 16 height 12
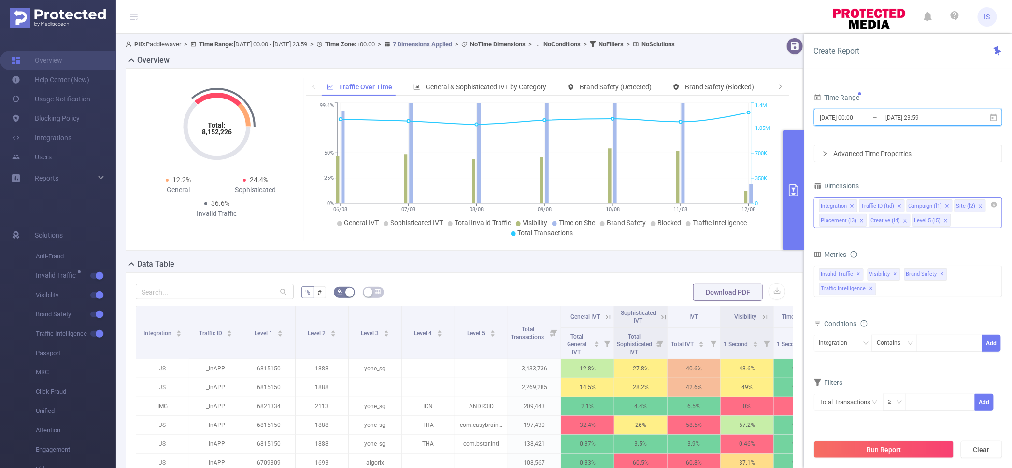
click at [943, 219] on icon "icon: close" at bounding box center [945, 220] width 5 height 5
click at [887, 448] on button "Run Report" at bounding box center [884, 449] width 140 height 17
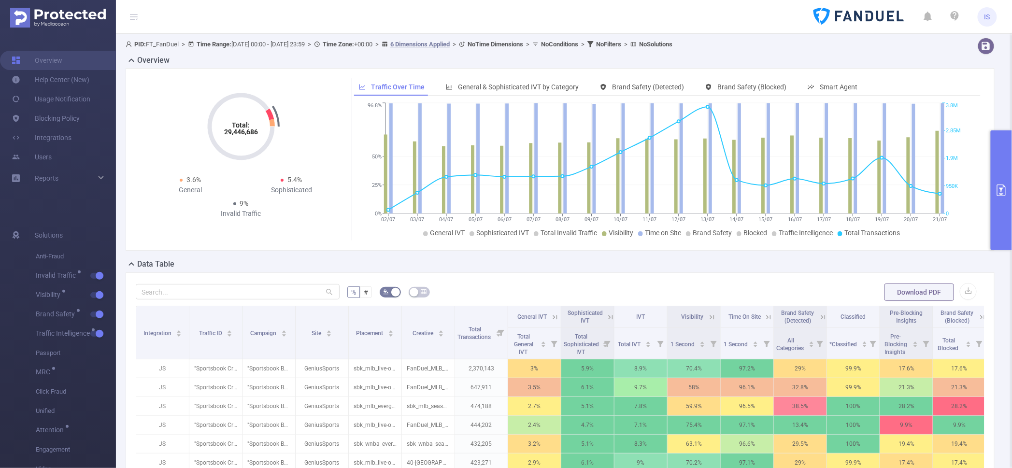
click at [1006, 140] on button "primary" at bounding box center [1001, 190] width 21 height 120
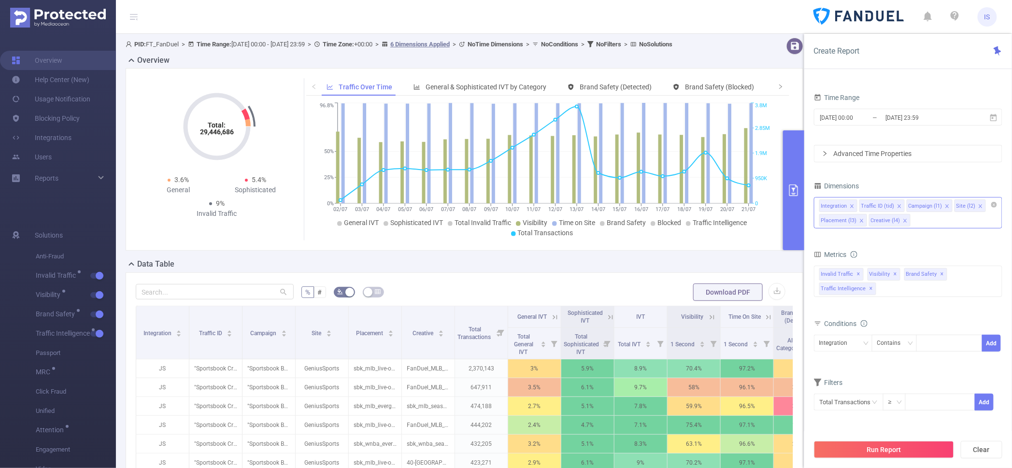
click at [790, 145] on button "primary" at bounding box center [793, 190] width 21 height 120
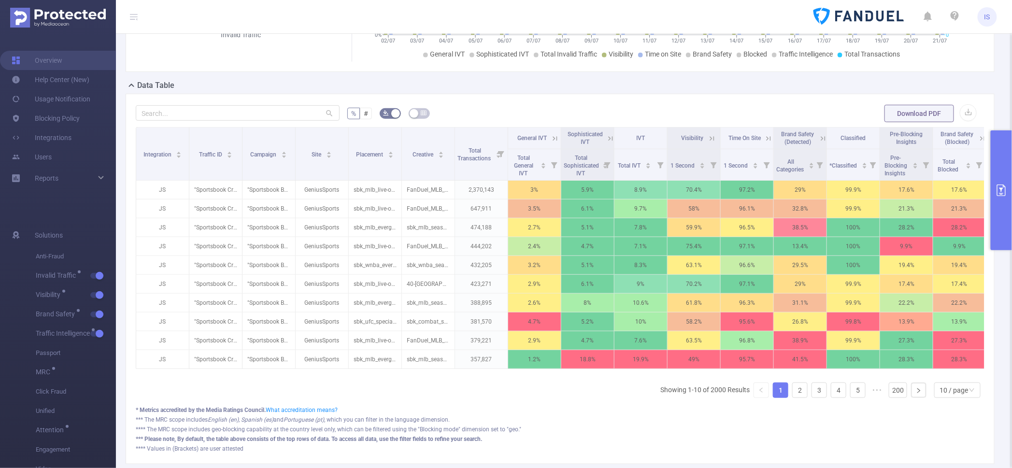
scroll to position [181, 0]
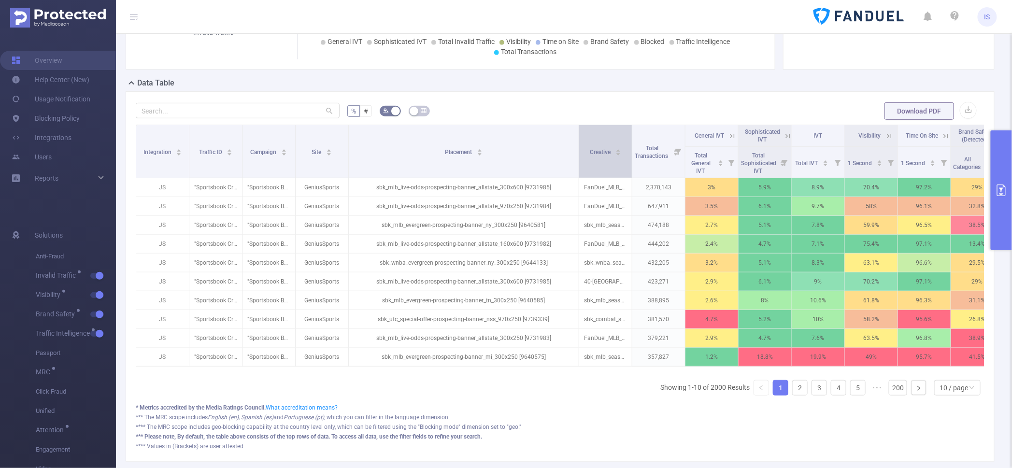
drag, startPoint x: 400, startPoint y: 151, endPoint x: 578, endPoint y: 145, distance: 177.4
click at [578, 145] on span at bounding box center [578, 151] width 5 height 53
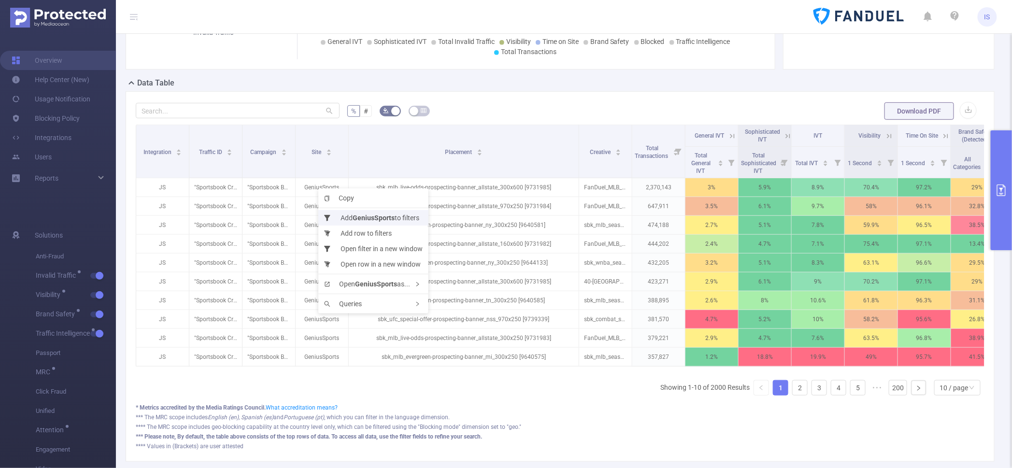
click at [351, 220] on li "Add GeniusSports to filters" at bounding box center [373, 217] width 110 height 15
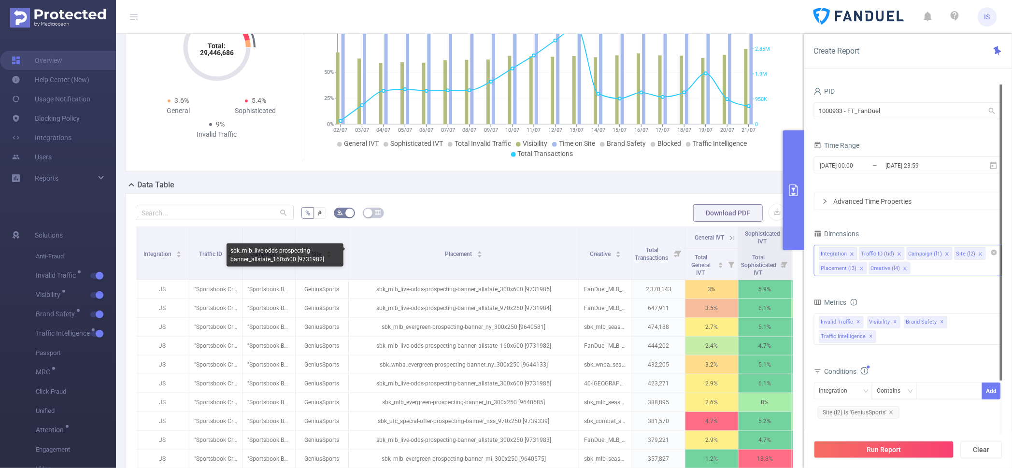
scroll to position [0, 0]
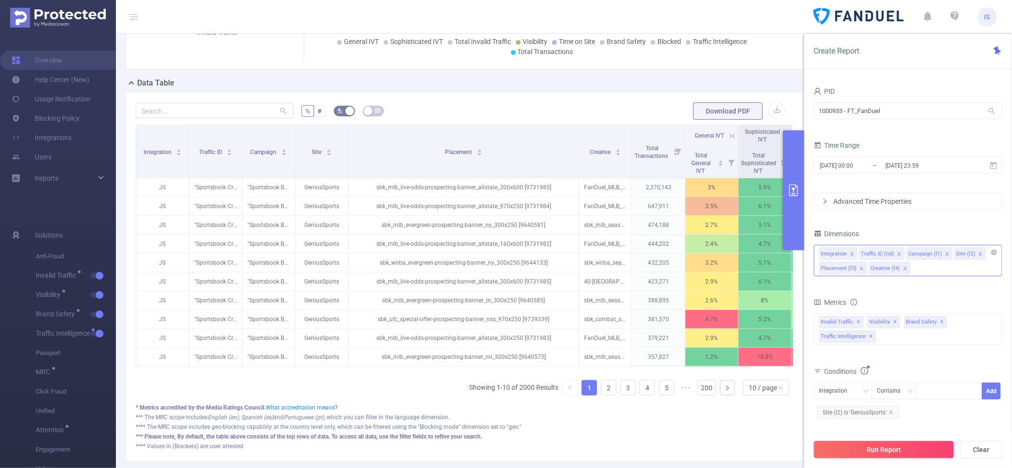
click at [892, 452] on button "Run Report" at bounding box center [884, 449] width 140 height 17
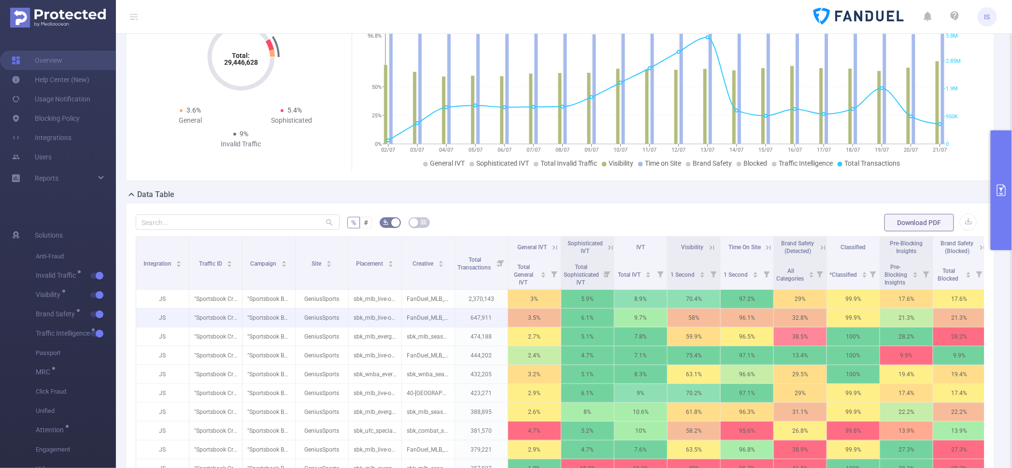
scroll to position [130, 0]
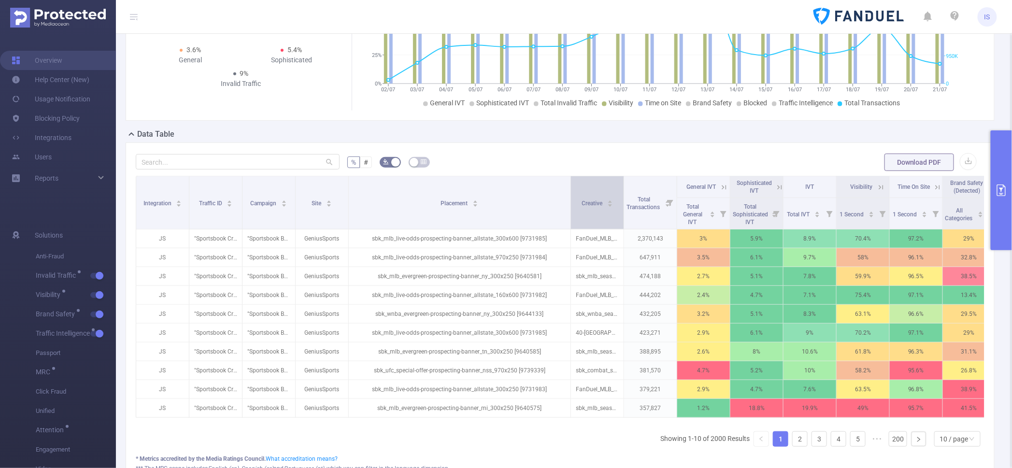
drag, startPoint x: 401, startPoint y: 217, endPoint x: 571, endPoint y: 204, distance: 170.1
click at [571, 204] on span at bounding box center [570, 202] width 5 height 53
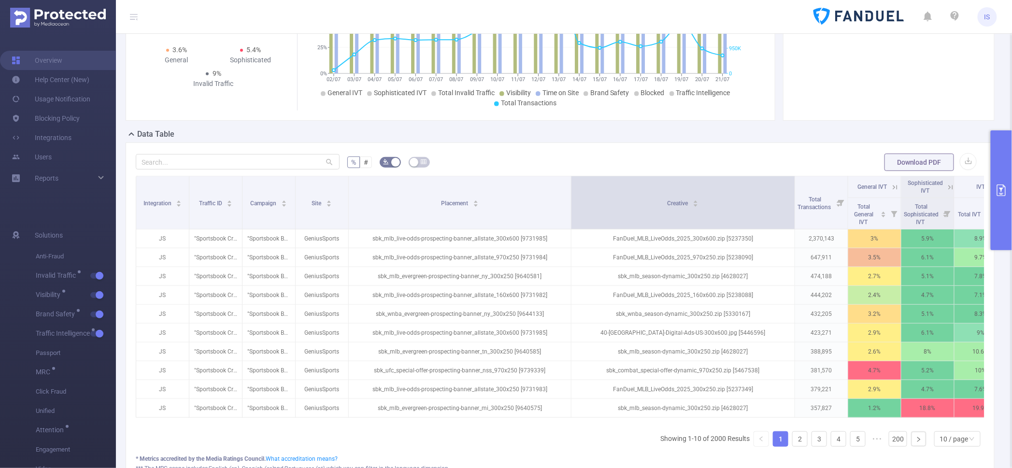
drag, startPoint x: 622, startPoint y: 194, endPoint x: 792, endPoint y: 198, distance: 170.6
click at [792, 198] on span at bounding box center [794, 202] width 5 height 53
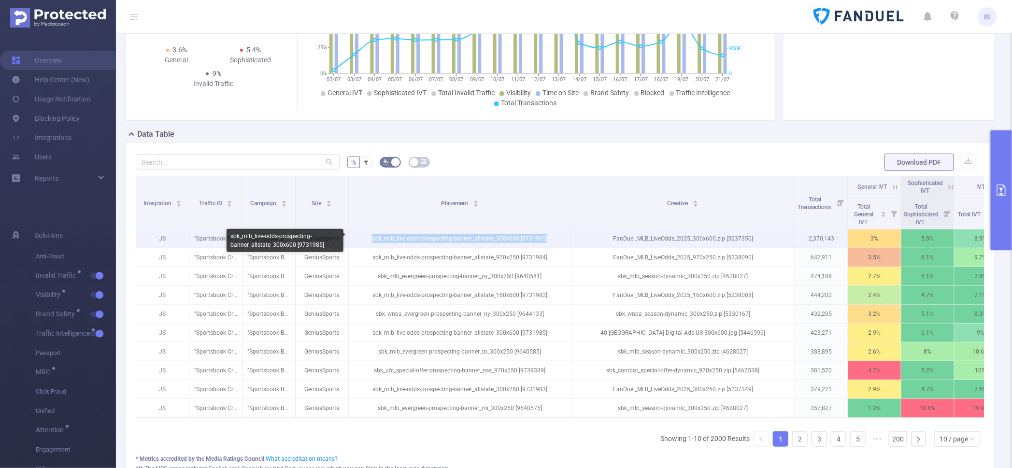
drag, startPoint x: 358, startPoint y: 238, endPoint x: 571, endPoint y: 243, distance: 212.6
click at [571, 243] on p "sbk_mlb_live-odds-prospecting-banner_allstate_300x600 [9731985]" at bounding box center [460, 238] width 222 height 18
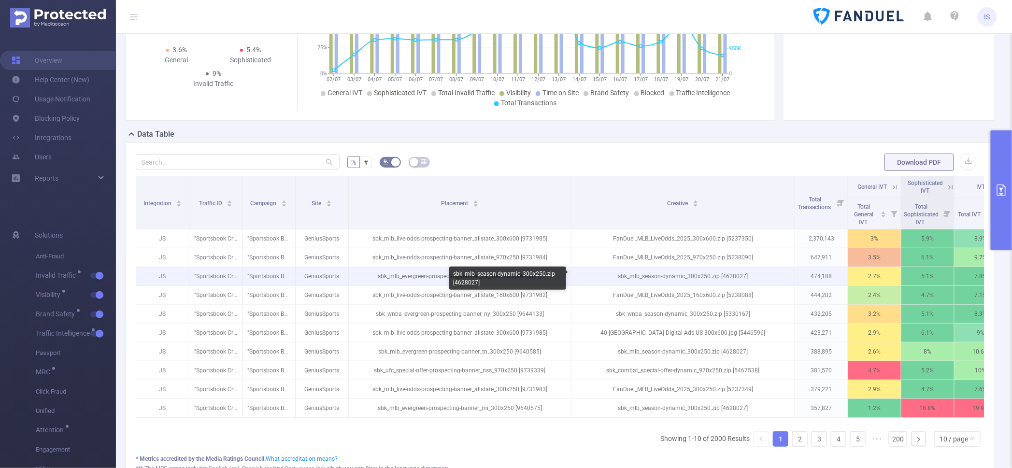
click at [606, 274] on p "sbk_mlb_season-dynamic_300x250.zip [4628027]" at bounding box center [682, 276] width 223 height 18
drag, startPoint x: 606, startPoint y: 274, endPoint x: 710, endPoint y: 274, distance: 103.4
click at [710, 274] on p "sbk_mlb_season-dynamic_300x250.zip [4628027]" at bounding box center [682, 276] width 223 height 18
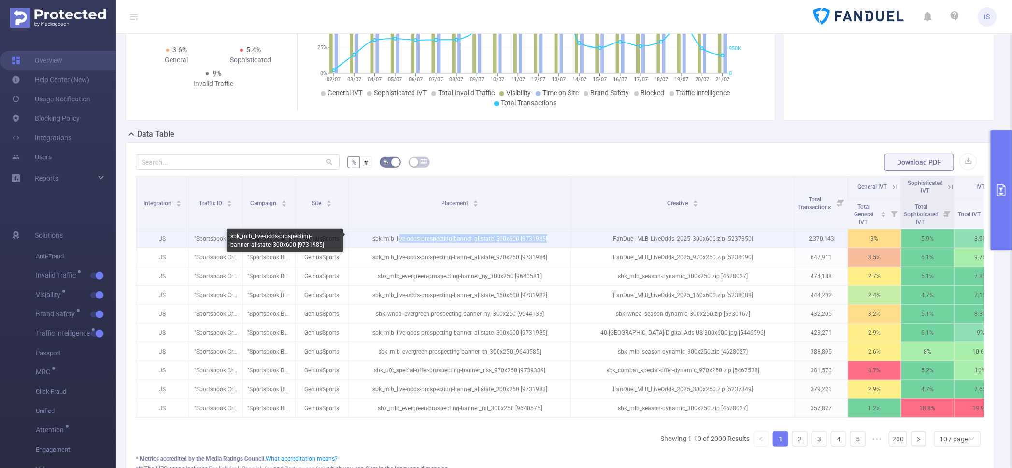
drag, startPoint x: 402, startPoint y: 239, endPoint x: 559, endPoint y: 233, distance: 157.6
click at [559, 233] on p "sbk_mlb_live-odds-prospecting-banner_allstate_300x600 [9731985]" at bounding box center [460, 238] width 222 height 18
click at [548, 238] on p "sbk_mlb_live-odds-prospecting-banner_allstate_300x600 [9731985]" at bounding box center [460, 238] width 222 height 18
drag, startPoint x: 552, startPoint y: 239, endPoint x: 368, endPoint y: 232, distance: 183.7
click at [368, 232] on p "sbk_mlb_live-odds-prospecting-banner_allstate_300x600 [9731985]" at bounding box center [460, 238] width 222 height 18
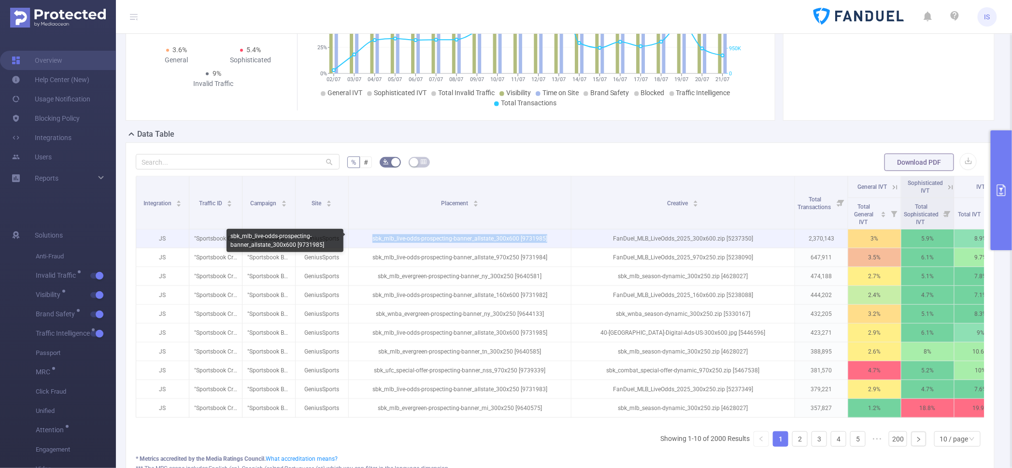
click at [387, 243] on p "sbk_mlb_live-odds-prospecting-banner_allstate_300x600 [9731985]" at bounding box center [460, 238] width 222 height 18
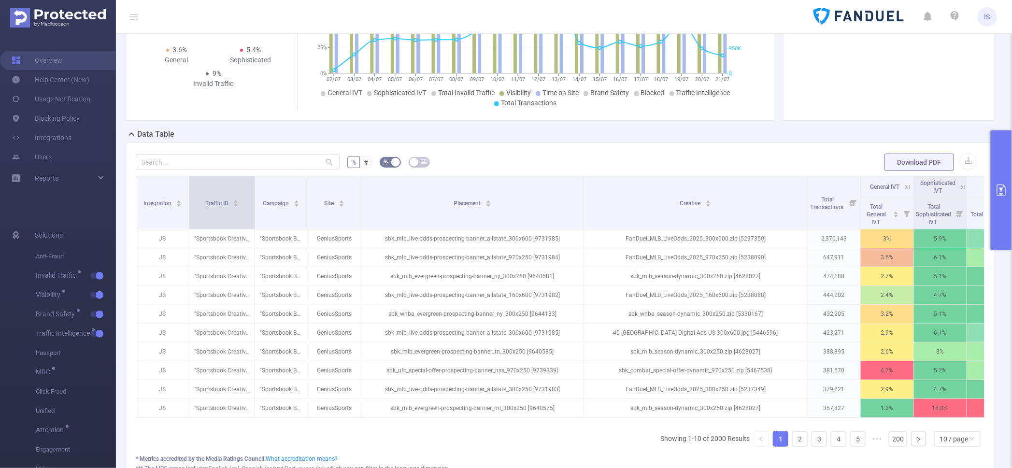
drag, startPoint x: 241, startPoint y: 208, endPoint x: 254, endPoint y: 210, distance: 12.8
click at [254, 210] on span at bounding box center [254, 202] width 5 height 53
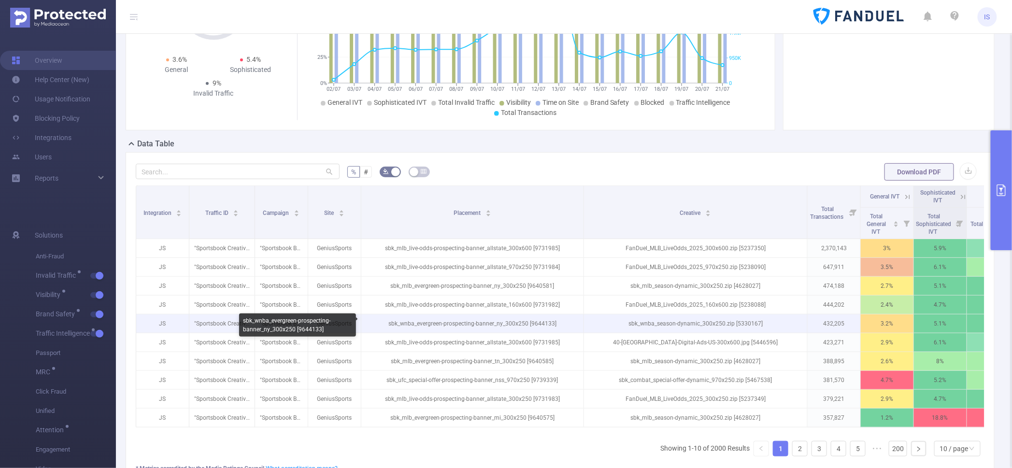
scroll to position [60, 0]
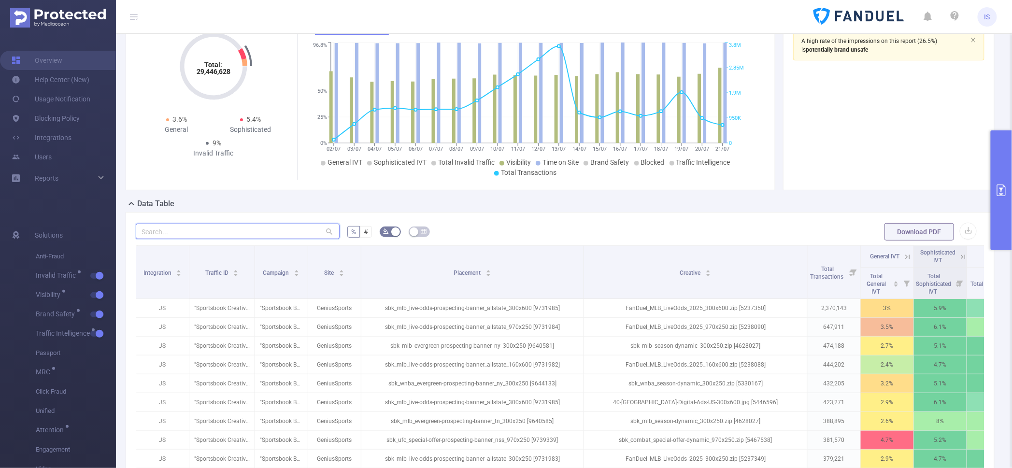
click at [245, 229] on input "text" at bounding box center [238, 231] width 204 height 15
paste input "fanduel_us-az_sb_acq_pro_in-app"
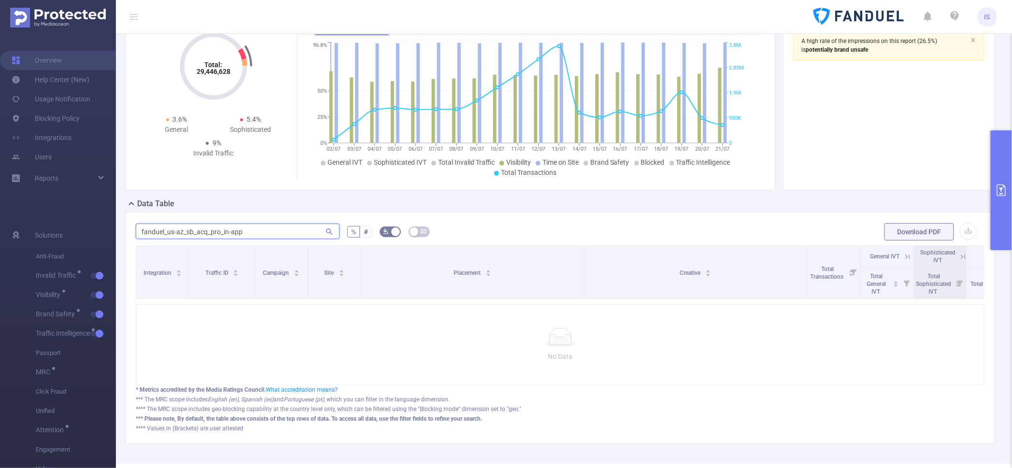
drag, startPoint x: 275, startPoint y: 228, endPoint x: 62, endPoint y: 216, distance: 213.4
click at [62, 216] on section "Overview Help Center (New) Usage Notification Blocking Policy Integrations User…" at bounding box center [506, 234] width 1012 height 468
click at [166, 233] on input "fanduel_us-az_sb_acq_pro_in-app" at bounding box center [238, 231] width 204 height 15
drag, startPoint x: 167, startPoint y: 232, endPoint x: 101, endPoint y: 228, distance: 65.8
click at [101, 228] on section "Overview Help Center (New) Usage Notification Blocking Policy Integrations User…" at bounding box center [506, 234] width 1012 height 468
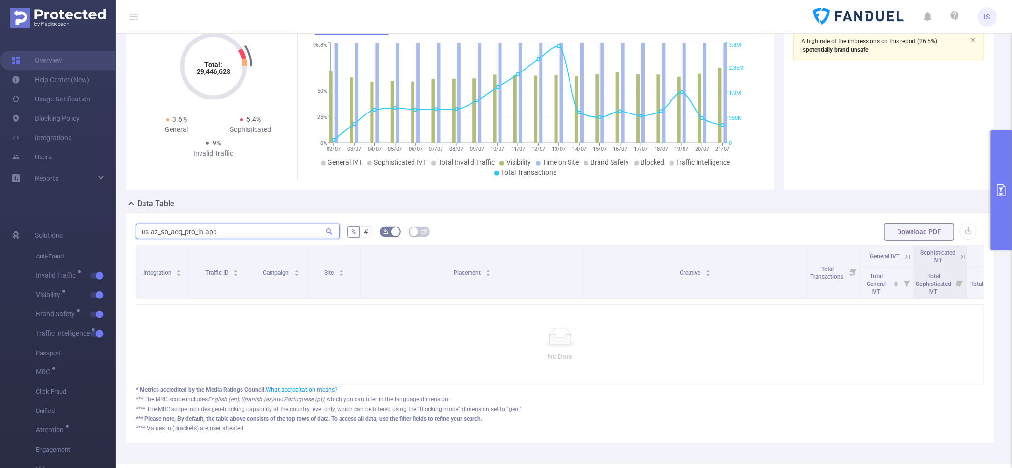
drag, startPoint x: 194, startPoint y: 231, endPoint x: 276, endPoint y: 225, distance: 82.4
click at [276, 225] on input "us-az_sb_acq_pro_in-app" at bounding box center [238, 231] width 204 height 15
type input "u"
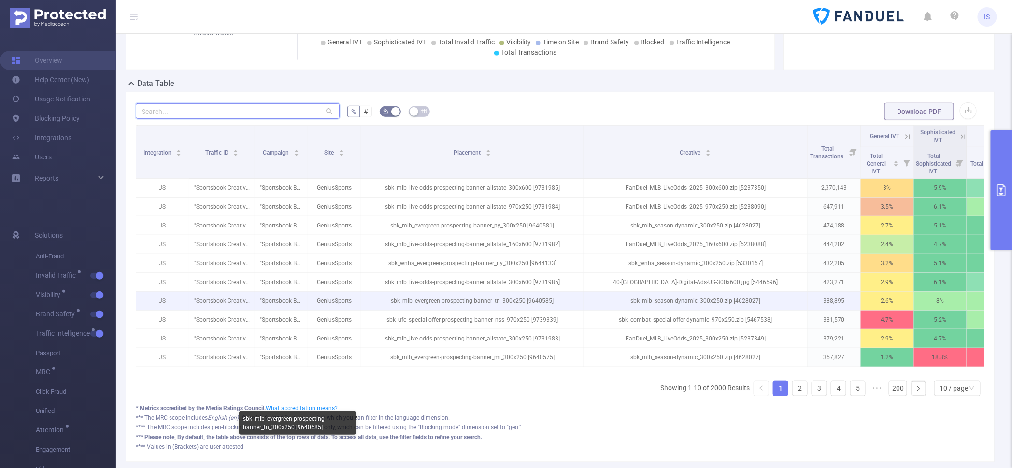
scroll to position [181, 0]
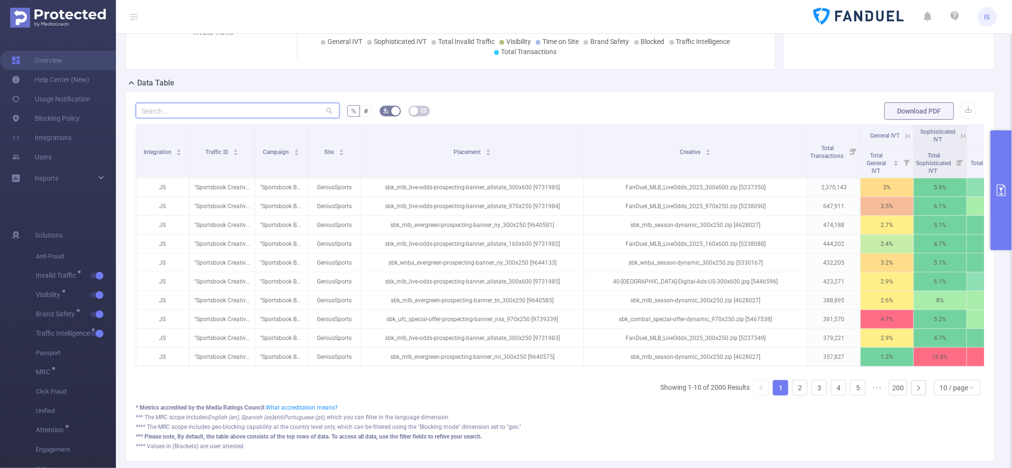
click at [188, 107] on input "text" at bounding box center [238, 110] width 204 height 15
paste input "8647164"
type input "8647164"
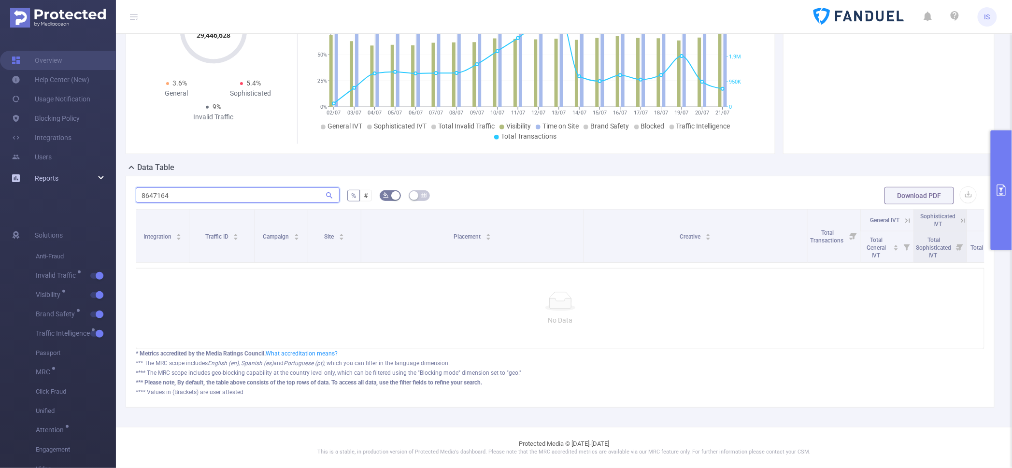
drag, startPoint x: 163, startPoint y: 186, endPoint x: 89, endPoint y: 180, distance: 74.1
click at [89, 180] on section "Overview Help Center (New) Usage Notification Blocking Policy Integrations User…" at bounding box center [506, 234] width 1012 height 468
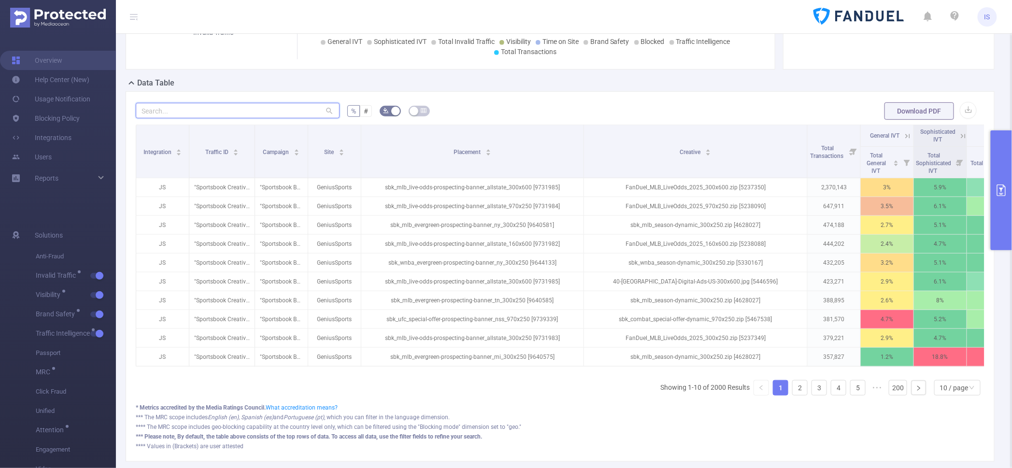
click at [201, 106] on input "text" at bounding box center [238, 110] width 204 height 15
paste input "646158778"
type input "646158778"
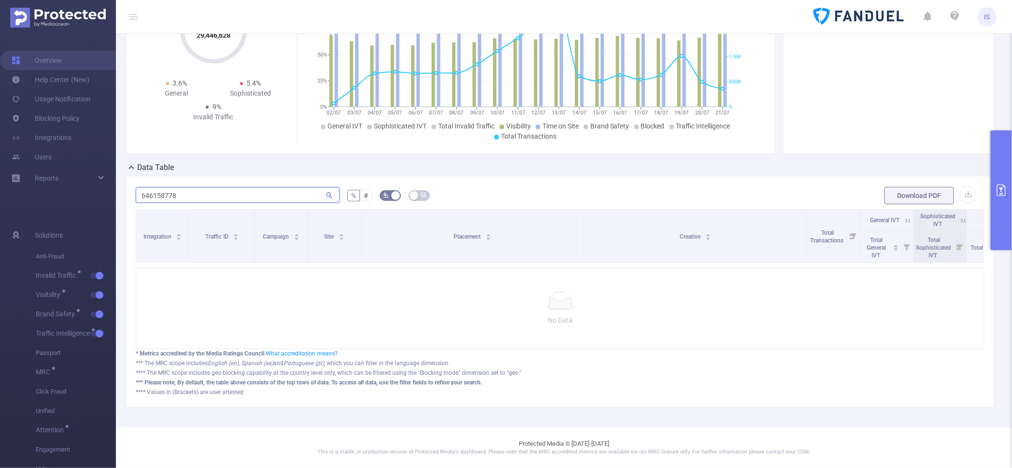
scroll to position [105, 0]
drag, startPoint x: 203, startPoint y: 187, endPoint x: 60, endPoint y: 176, distance: 143.9
click at [60, 176] on section "Overview Help Center (New) Usage Notification Blocking Policy Integrations User…" at bounding box center [506, 234] width 1012 height 468
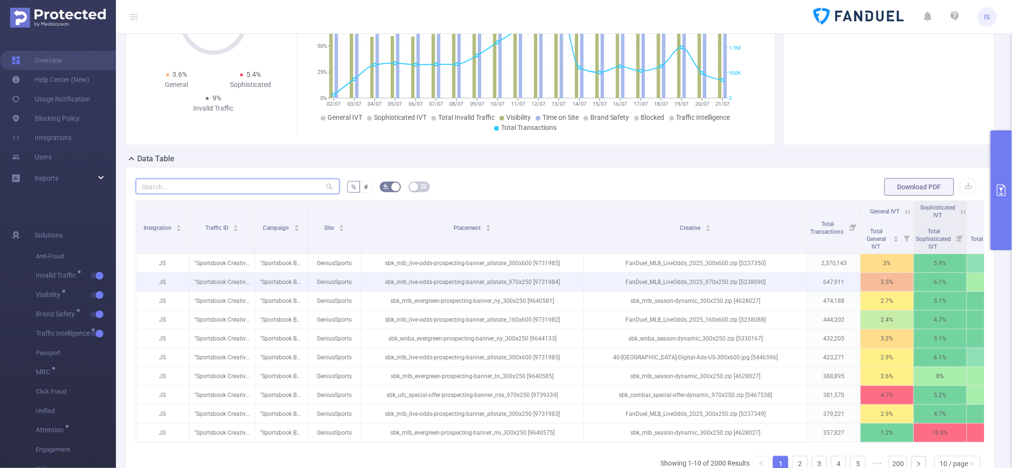
scroll to position [181, 0]
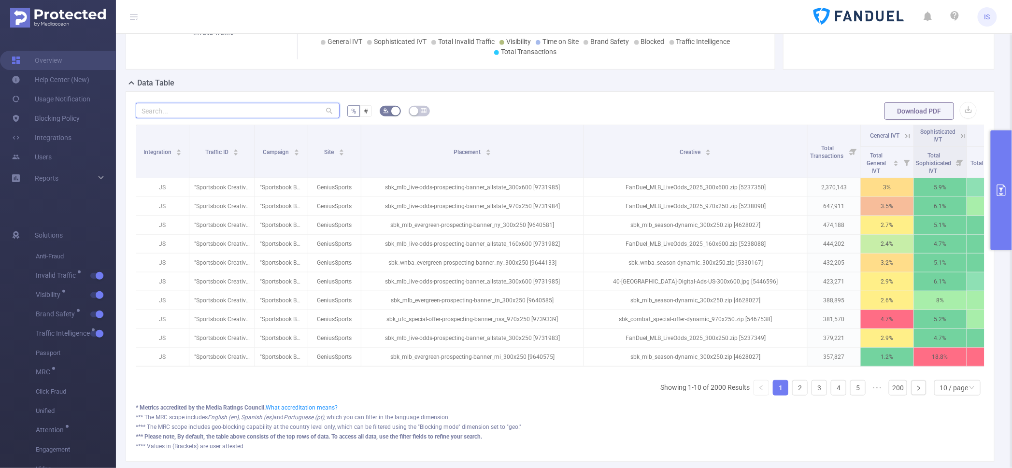
click at [182, 104] on input "text" at bounding box center [238, 110] width 204 height 15
paste input "11088518"
type input "11088518"
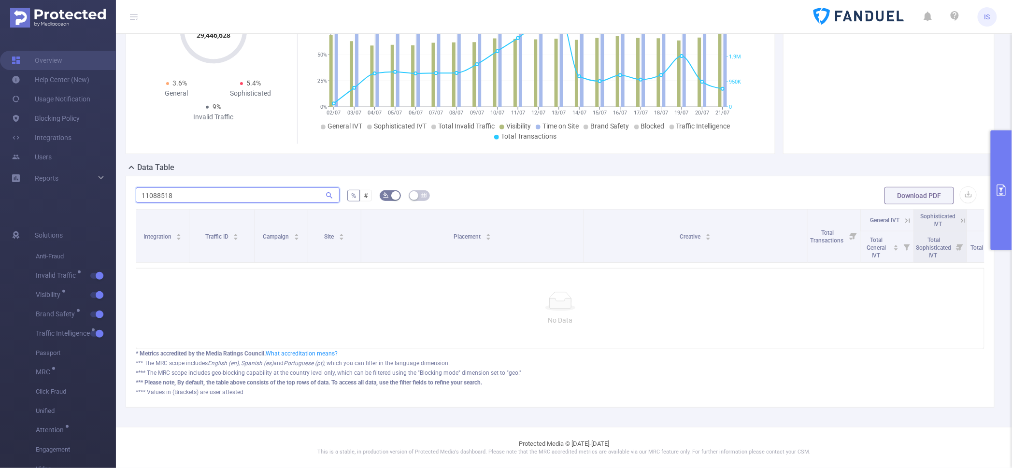
scroll to position [105, 0]
drag, startPoint x: 184, startPoint y: 180, endPoint x: 118, endPoint y: 181, distance: 65.7
click at [118, 181] on div "PID: FT_FanDuel > Time Range: 2025-07-02 00:00 - 2025-07-21 23:59 > Time Zone: …" at bounding box center [564, 182] width 896 height 490
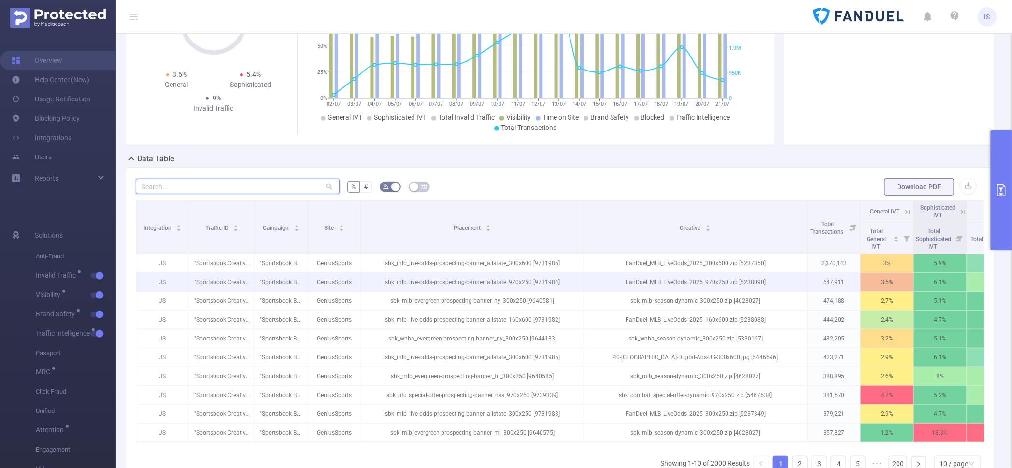
scroll to position [181, 0]
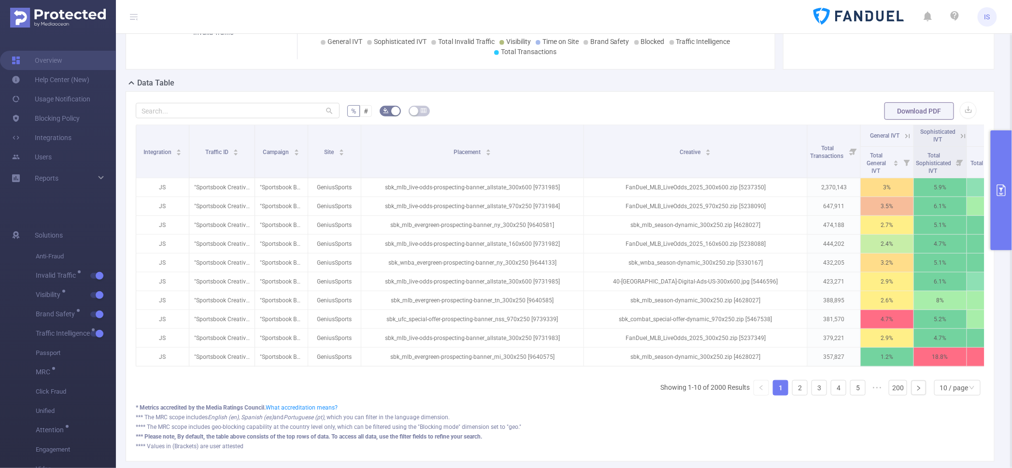
click at [1004, 216] on button "primary" at bounding box center [1001, 190] width 21 height 120
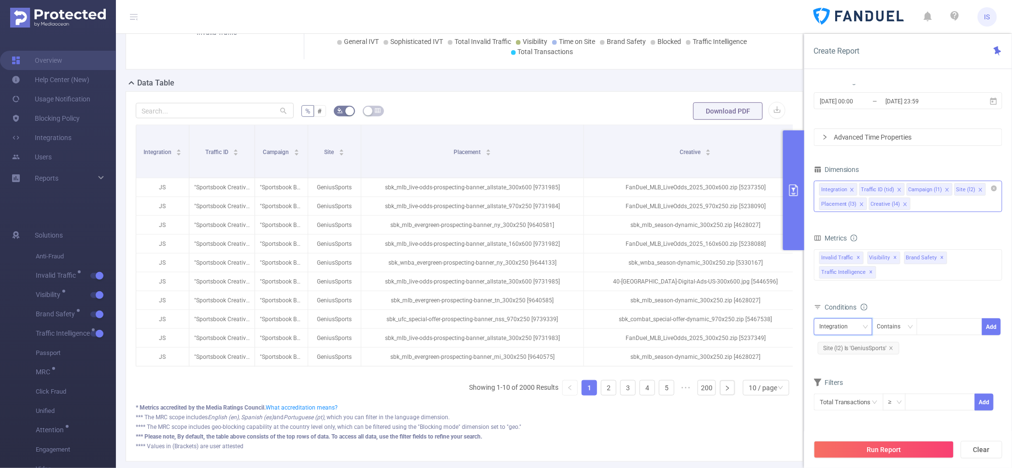
click at [847, 329] on div "Integration" at bounding box center [836, 327] width 35 height 16
click at [843, 408] on li "Placement (l3)" at bounding box center [843, 407] width 58 height 15
click at [930, 321] on div at bounding box center [950, 327] width 56 height 16
paste input "11088518"
type input "11088518"
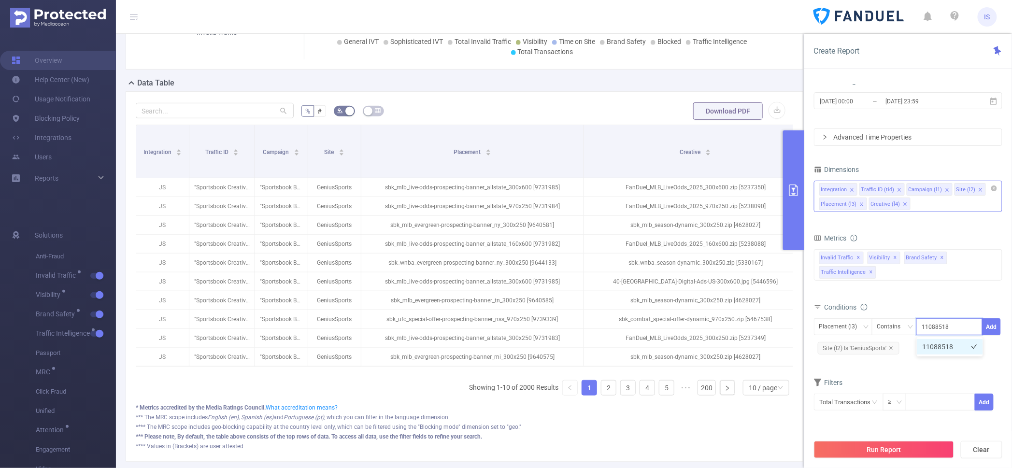
click at [942, 350] on li "11088518" at bounding box center [950, 346] width 66 height 15
click at [990, 323] on button "Add" at bounding box center [991, 326] width 19 height 17
click at [876, 449] on button "Run Report" at bounding box center [884, 449] width 140 height 17
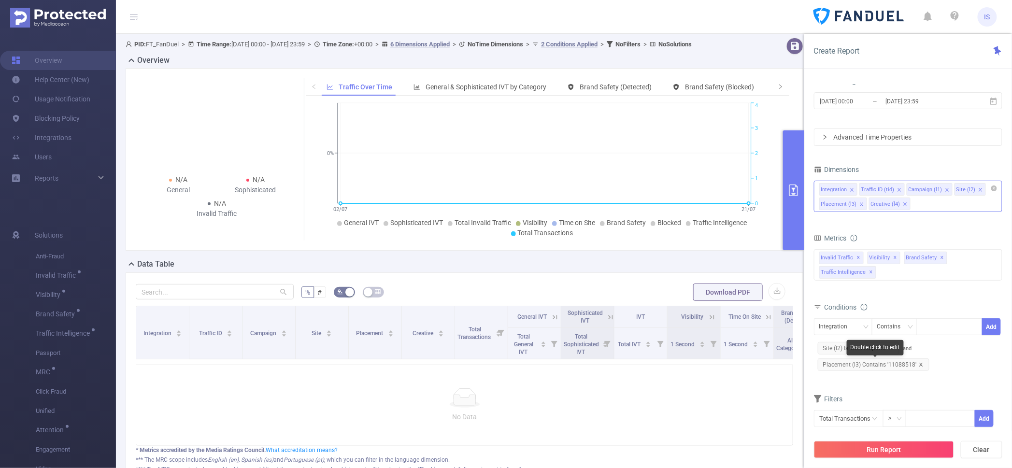
click at [919, 365] on icon "icon: close" at bounding box center [921, 364] width 5 height 5
click at [847, 329] on div "Integration" at bounding box center [836, 327] width 35 height 16
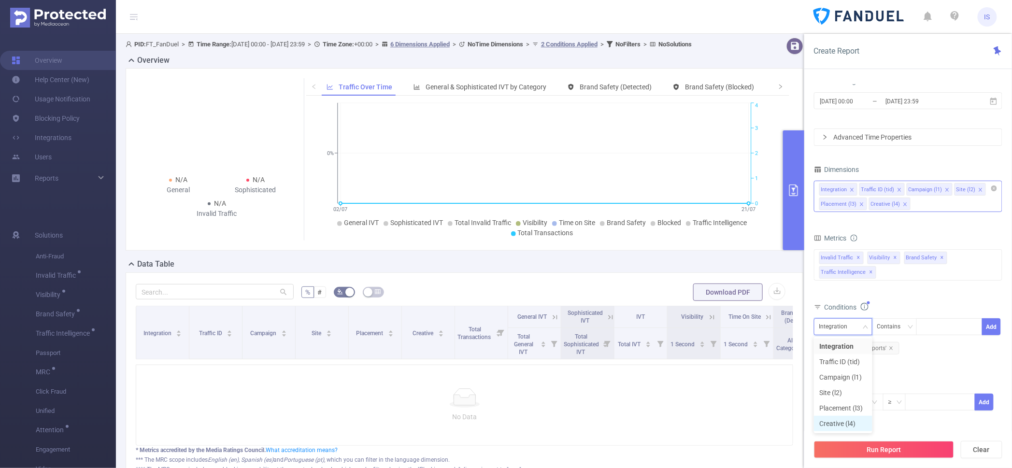
click at [843, 422] on li "Creative (l4)" at bounding box center [843, 423] width 58 height 15
click at [928, 331] on div at bounding box center [950, 327] width 56 height 16
paste input "11088518"
type input "11088518"
click at [938, 350] on li "11088518" at bounding box center [950, 346] width 66 height 15
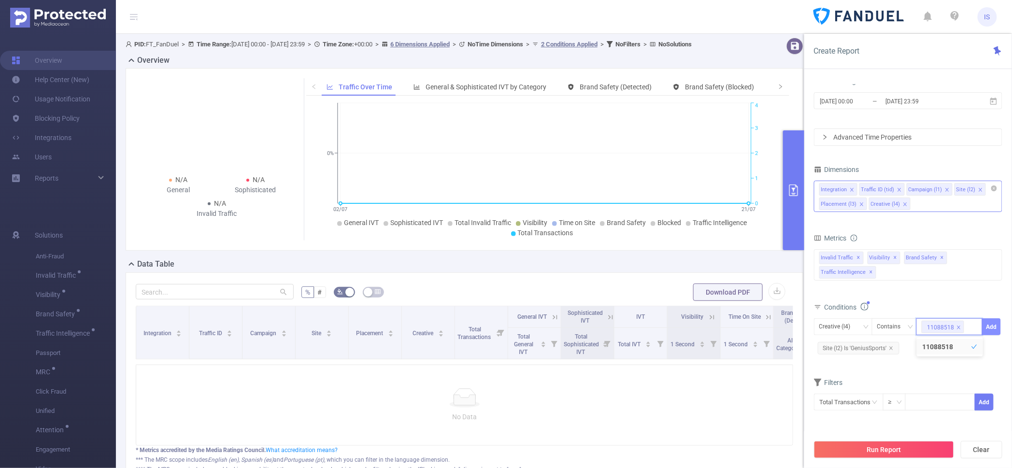
click at [996, 327] on button "Add" at bounding box center [991, 326] width 19 height 17
click at [887, 445] on button "Run Report" at bounding box center [884, 449] width 140 height 17
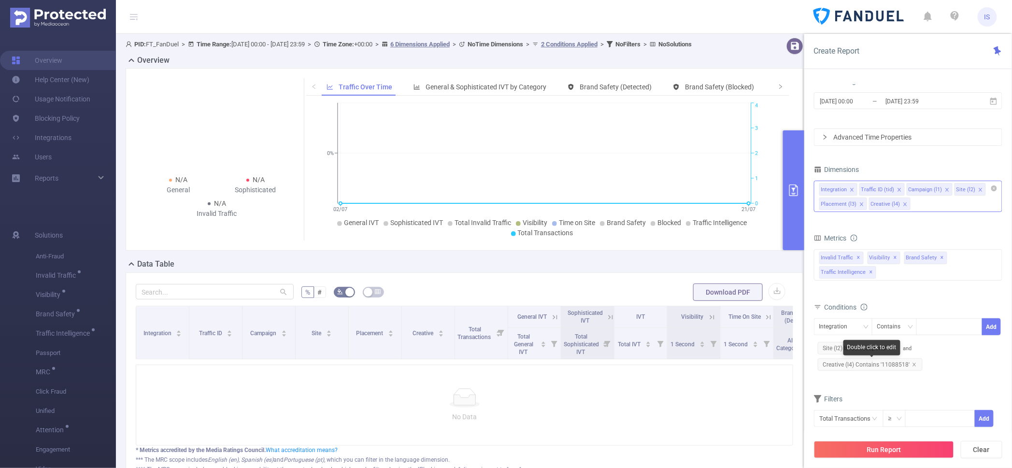
click at [912, 367] on span "Creative (l4) Contains '11088518'" at bounding box center [870, 364] width 105 height 13
click at [913, 365] on icon "icon: close" at bounding box center [914, 364] width 3 height 3
click at [905, 446] on button "Run Report" at bounding box center [884, 449] width 140 height 17
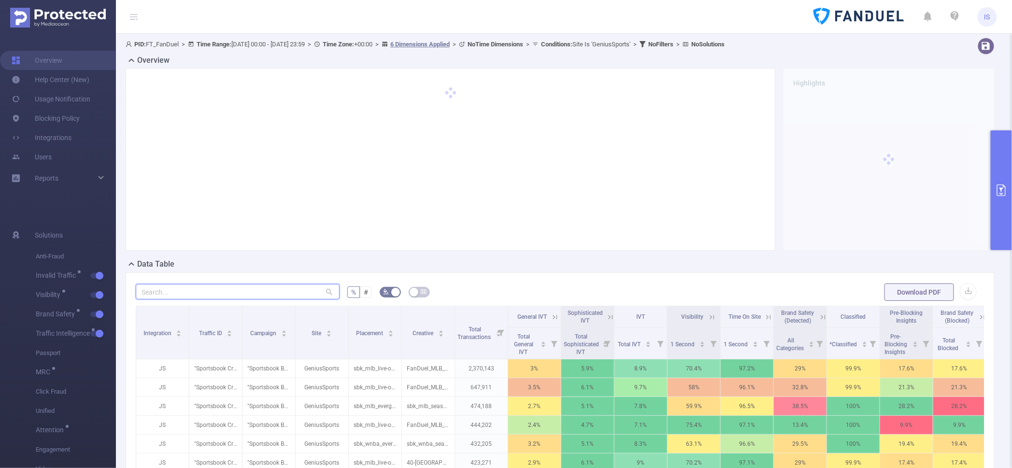
click at [231, 286] on input "text" at bounding box center [238, 291] width 204 height 15
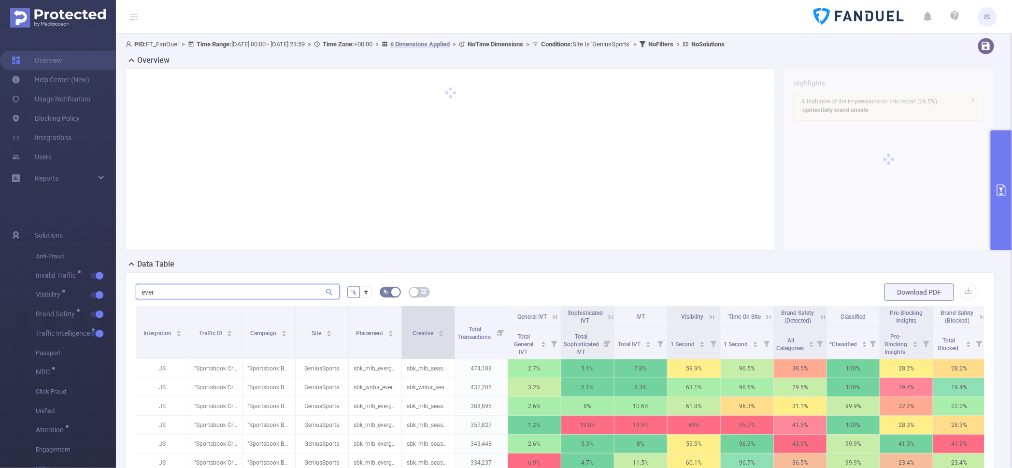
type input "ever"
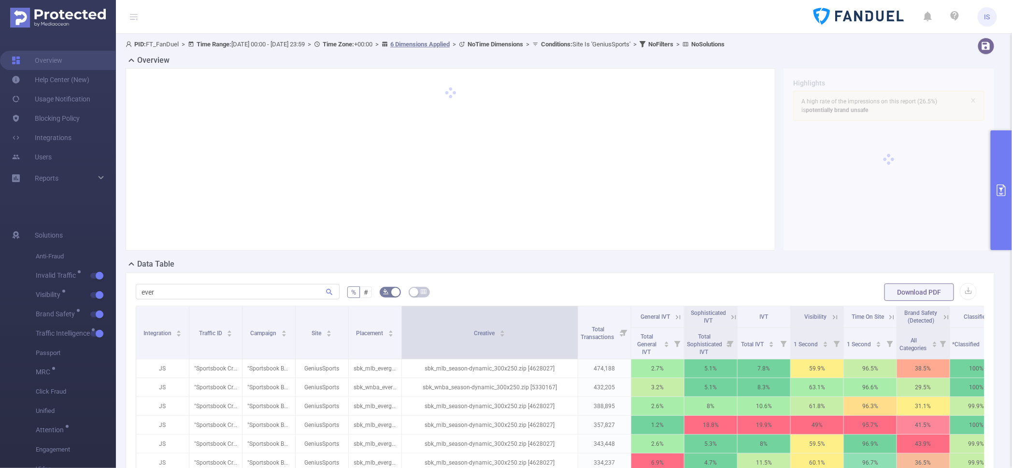
drag, startPoint x: 452, startPoint y: 344, endPoint x: 575, endPoint y: 343, distance: 123.2
click at [575, 343] on span at bounding box center [577, 332] width 5 height 53
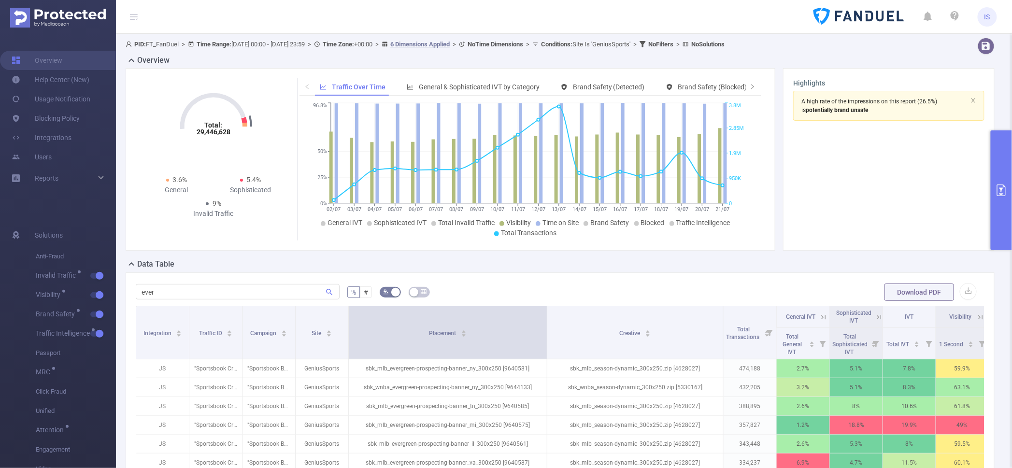
drag, startPoint x: 400, startPoint y: 327, endPoint x: 545, endPoint y: 323, distance: 145.5
click at [545, 323] on span at bounding box center [546, 332] width 5 height 53
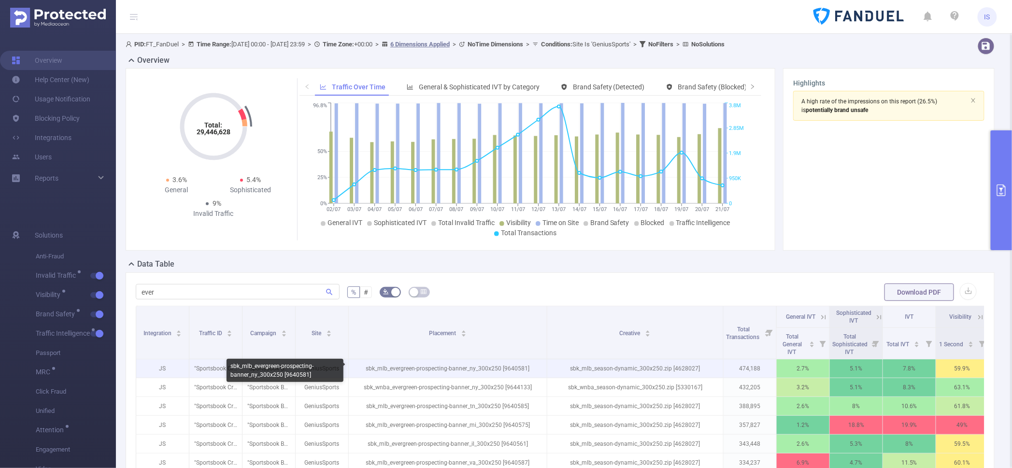
click at [516, 365] on p "sbk_mlb_evergreen-prospecting-banner_ny_300x250 [9640581]" at bounding box center [448, 368] width 198 height 18
copy p "9640581"
click at [397, 368] on p "sbk_mlb_evergreen-prospecting-banner_ny_300x250 [9640581]" at bounding box center [448, 368] width 198 height 18
drag, startPoint x: 362, startPoint y: 368, endPoint x: 502, endPoint y: 370, distance: 139.6
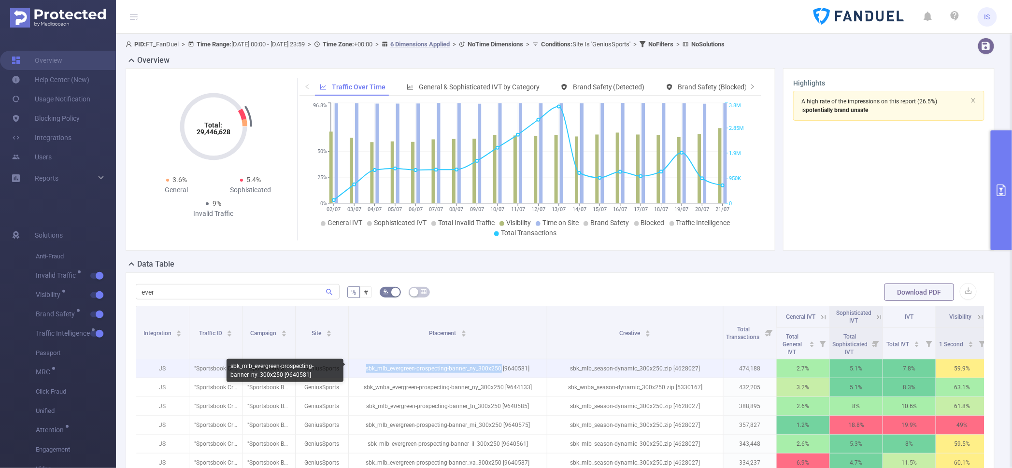
click at [502, 370] on p "sbk_mlb_evergreen-prospecting-banner_ny_300x250 [9640581]" at bounding box center [448, 368] width 198 height 18
copy p "sbk_mlb_evergreen-prospecting-banner_ny_300x250"
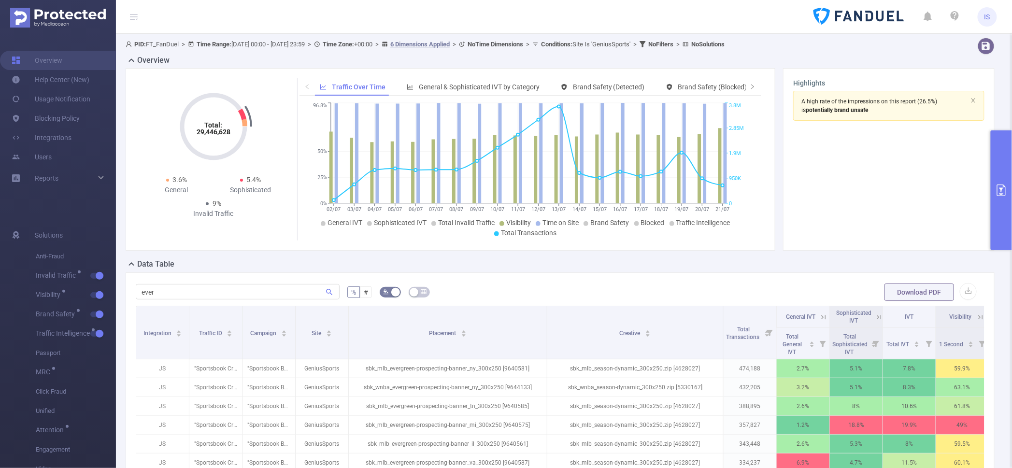
click at [471, 277] on div "ever % # Download PDF Integration Traffic ID Campaign Site Placement Creative T…" at bounding box center [560, 457] width 869 height 371
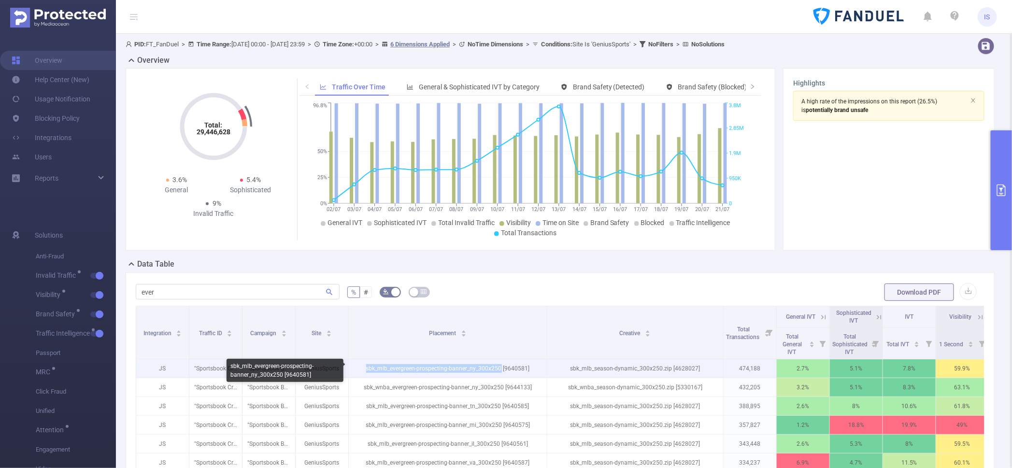
drag, startPoint x: 500, startPoint y: 368, endPoint x: 368, endPoint y: 370, distance: 132.9
click at [368, 370] on p "sbk_mlb_evergreen-prospecting-banner_ny_300x250 [9640581]" at bounding box center [448, 368] width 198 height 18
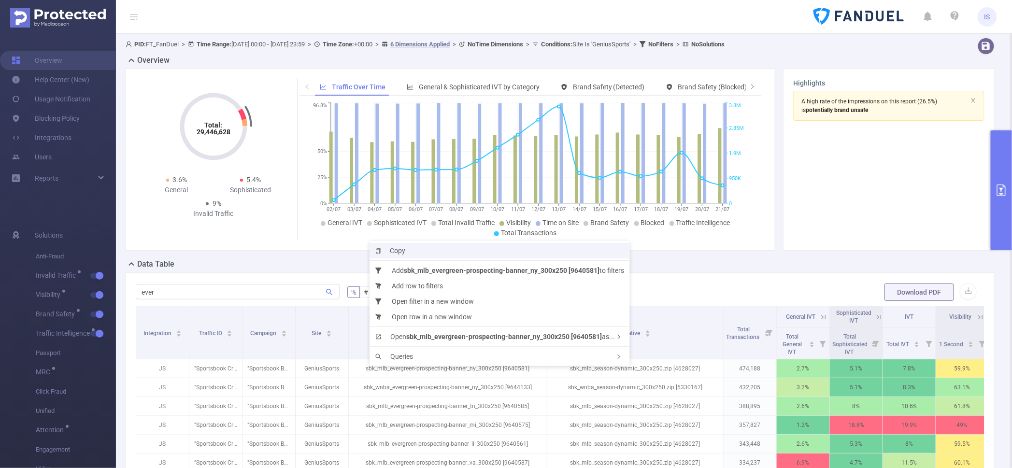
click at [435, 246] on li "Copy" at bounding box center [500, 250] width 260 height 15
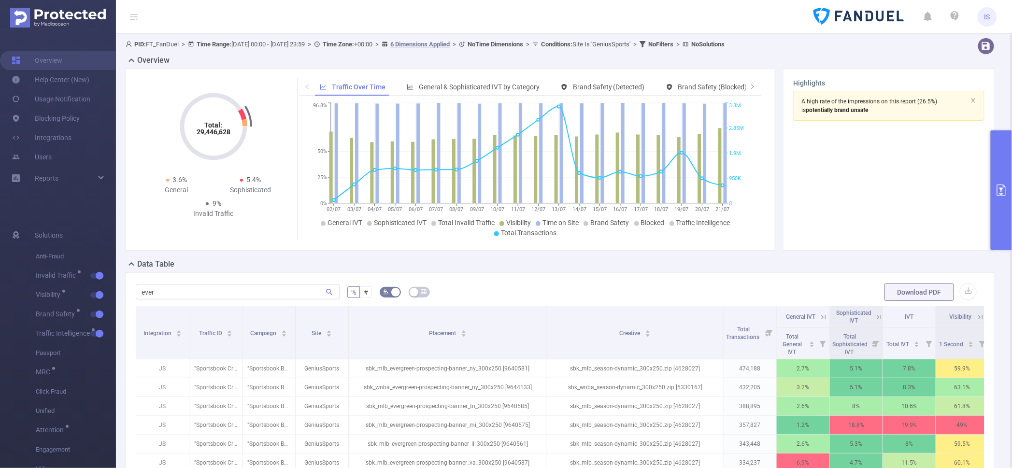
click at [996, 203] on button "primary" at bounding box center [1001, 190] width 21 height 120
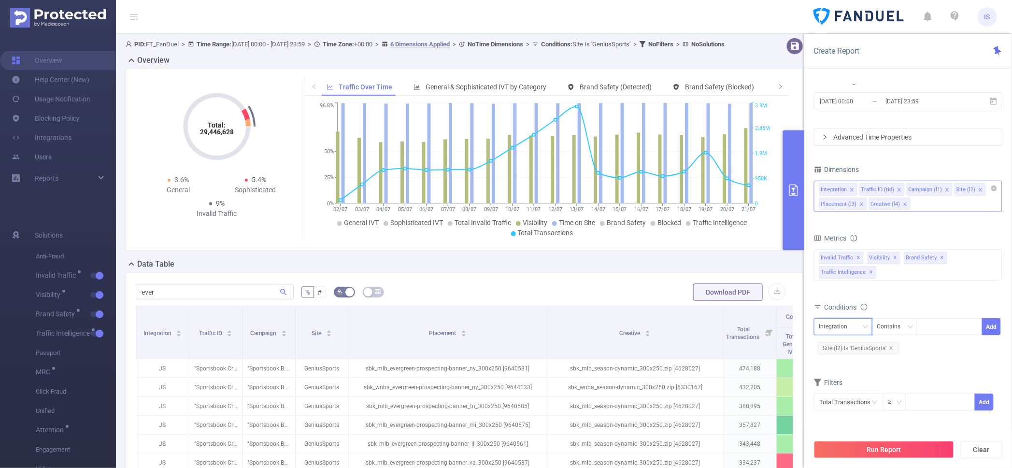
click at [854, 328] on div "Integration" at bounding box center [843, 327] width 48 height 16
click at [853, 405] on li "Placement (l3)" at bounding box center [843, 407] width 58 height 15
click at [940, 331] on div at bounding box center [950, 327] width 56 height 16
drag, startPoint x: 941, startPoint y: 330, endPoint x: 963, endPoint y: 320, distance: 24.4
click at [963, 320] on div at bounding box center [950, 327] width 56 height 16
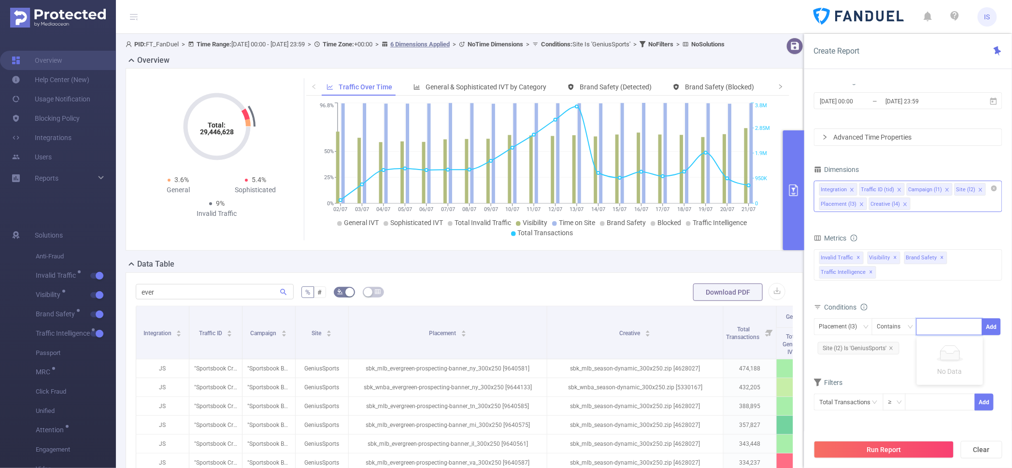
click at [967, 330] on div at bounding box center [950, 327] width 56 height 16
paste input "sbk_mlb_evergreen-prospecting-banner_ny_300x250"
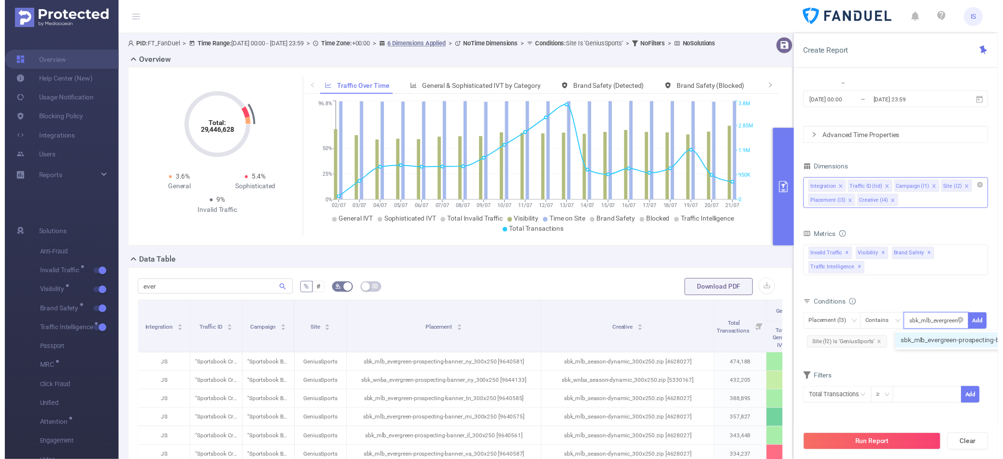
scroll to position [0, 80]
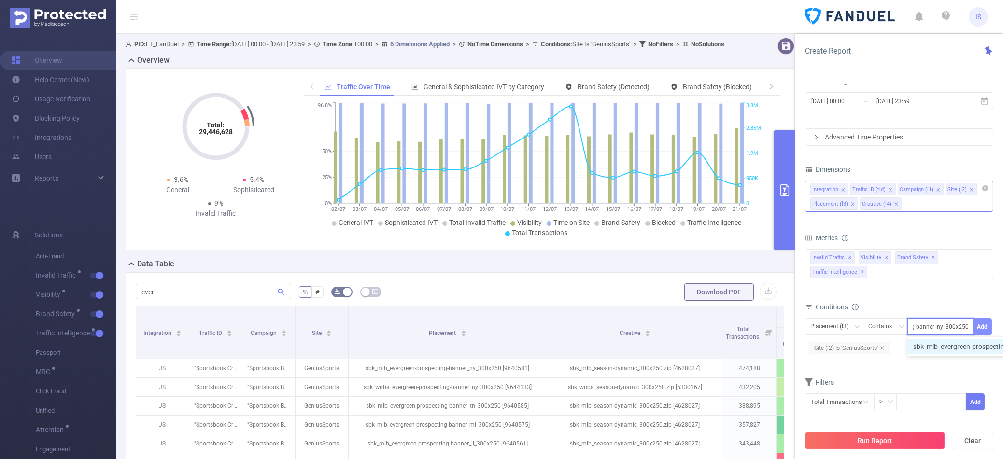
type input "sbk_mlb_evergreen-prospecting-banner_ny_300x250"
click at [980, 325] on button "Add" at bounding box center [982, 326] width 19 height 17
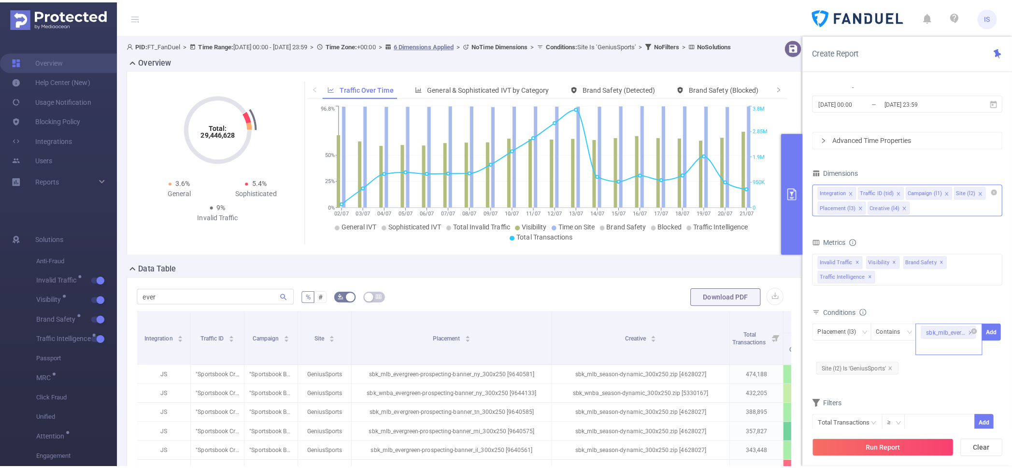
scroll to position [0, 0]
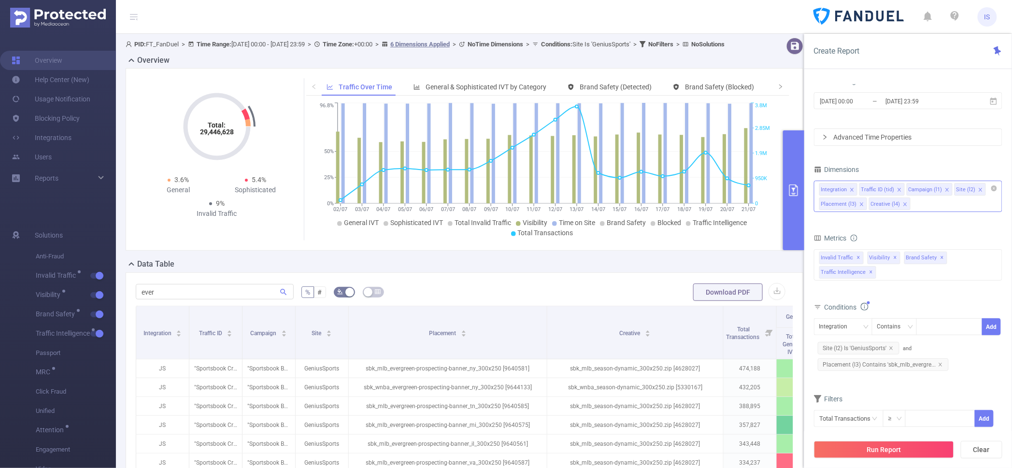
click at [888, 458] on button "Run Report" at bounding box center [884, 449] width 140 height 17
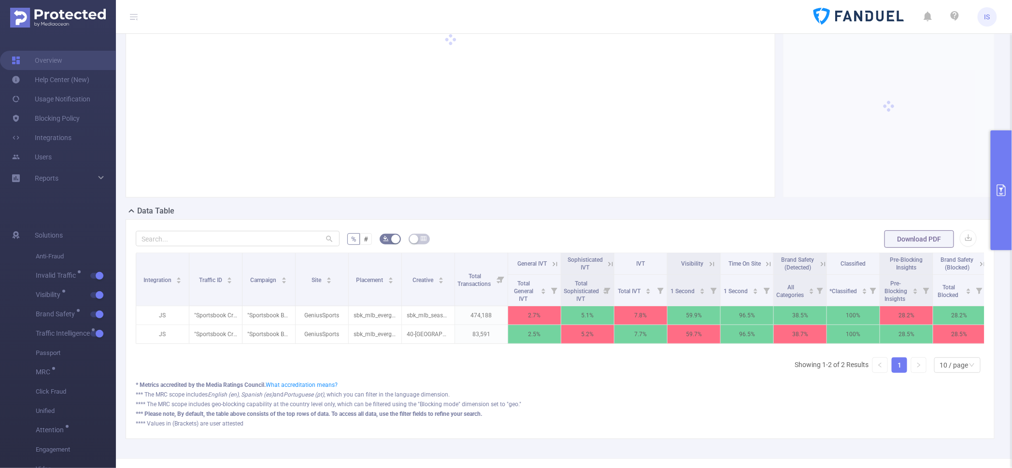
scroll to position [93, 0]
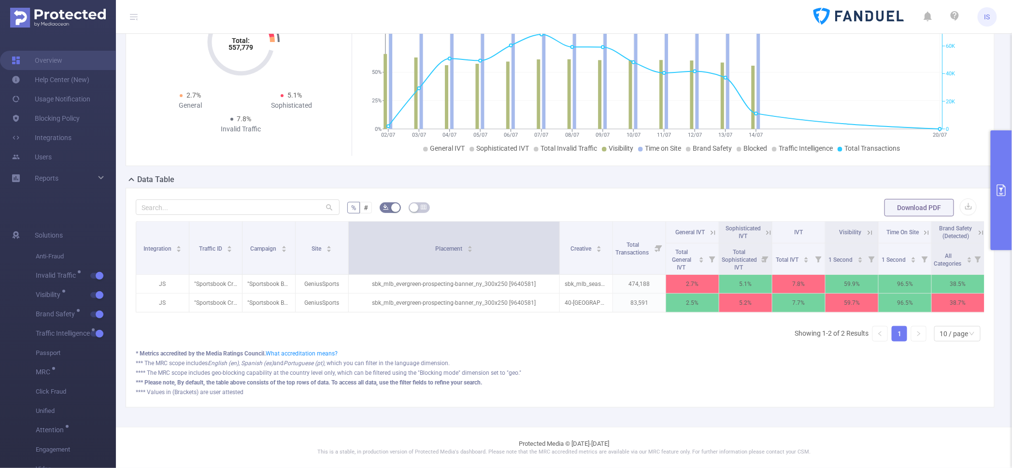
drag, startPoint x: 400, startPoint y: 246, endPoint x: 558, endPoint y: 224, distance: 159.5
click at [558, 224] on span at bounding box center [559, 248] width 5 height 53
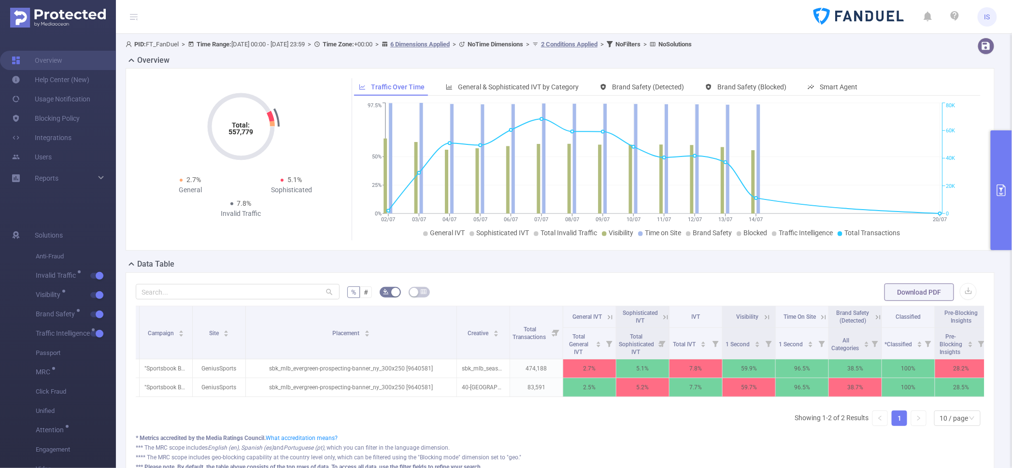
scroll to position [0, 103]
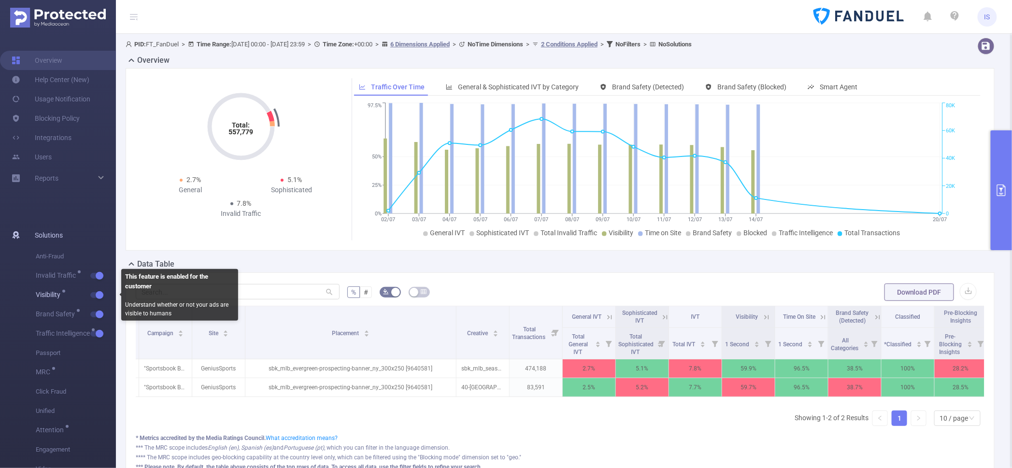
click at [102, 295] on button "button" at bounding box center [97, 295] width 14 height 6
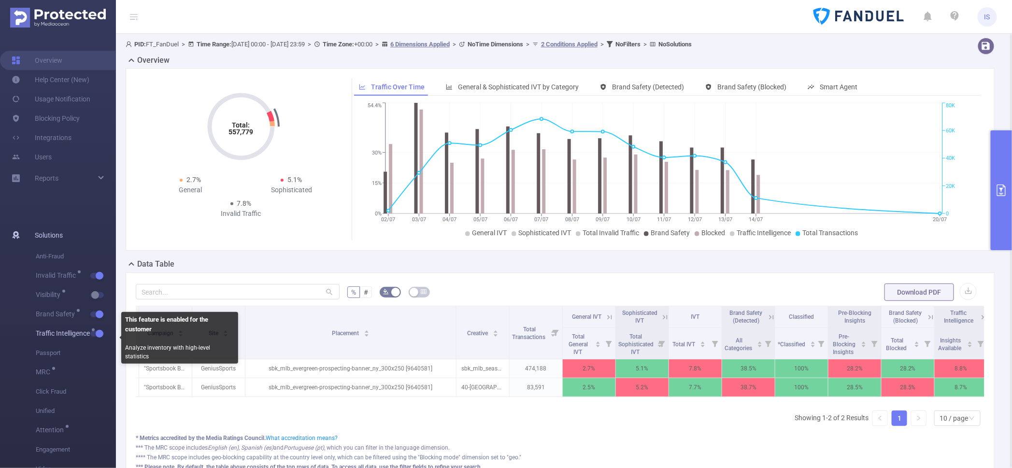
click at [100, 332] on button "button" at bounding box center [97, 334] width 14 height 6
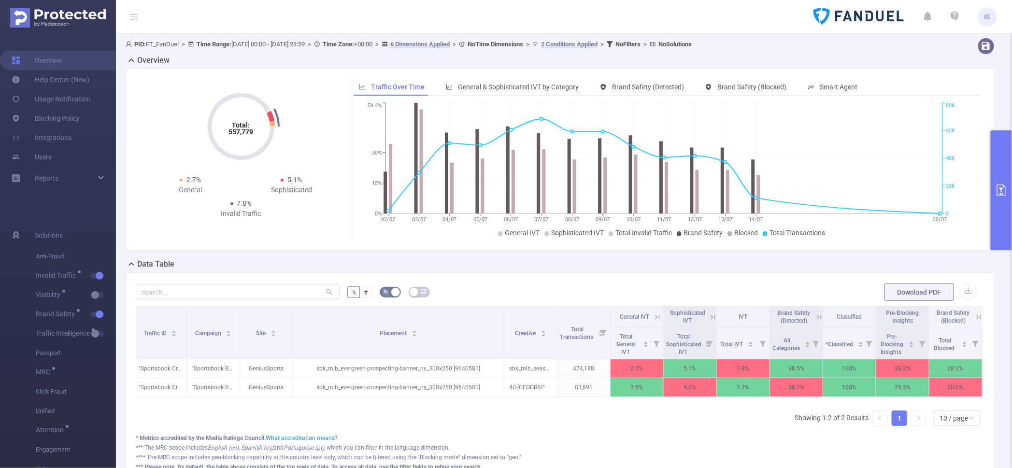
click at [974, 314] on icon at bounding box center [978, 317] width 9 height 9
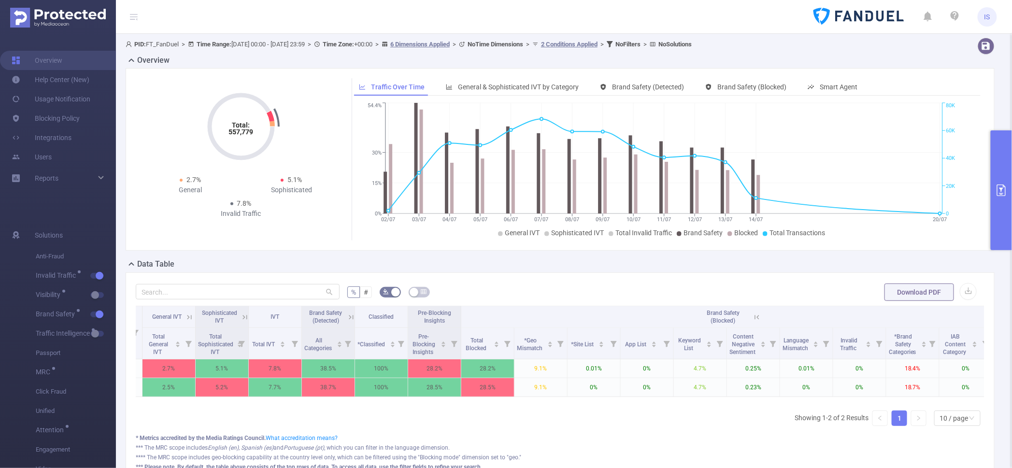
scroll to position [0, 542]
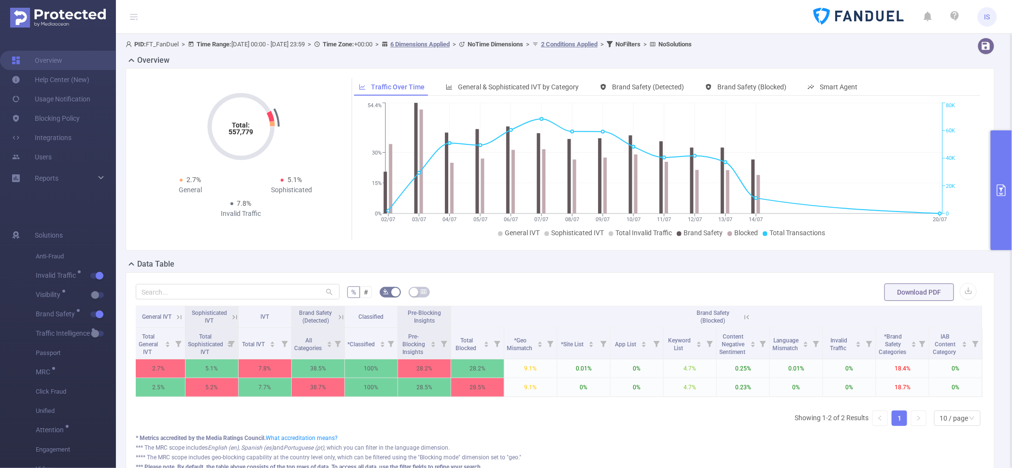
click at [999, 238] on button "primary" at bounding box center [1001, 190] width 21 height 120
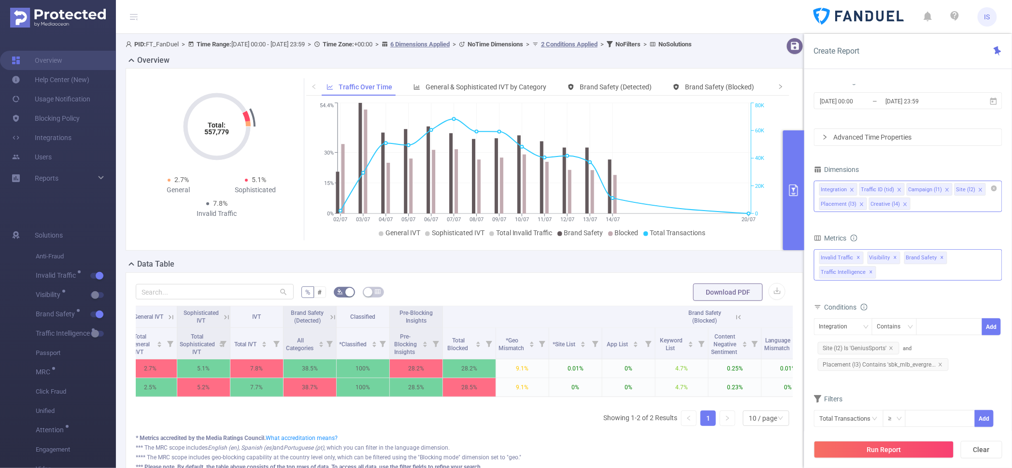
click at [971, 274] on div "Invalid Traffic ✕ Visibility ✕ Brand Safety ✕ Traffic Intelligence ✕" at bounding box center [908, 264] width 188 height 31
click at [912, 76] on div "PID 1000933 - FT_FanDuel 1000933 - FT_FanDuel Time Range 2025-07-02 00:00 _ 202…" at bounding box center [908, 280] width 208 height 410
click at [945, 204] on div "Integration Traffic ID (tid) Campaign (l1) Site (l2) Placement (l3) Creative (l…" at bounding box center [908, 196] width 188 height 31
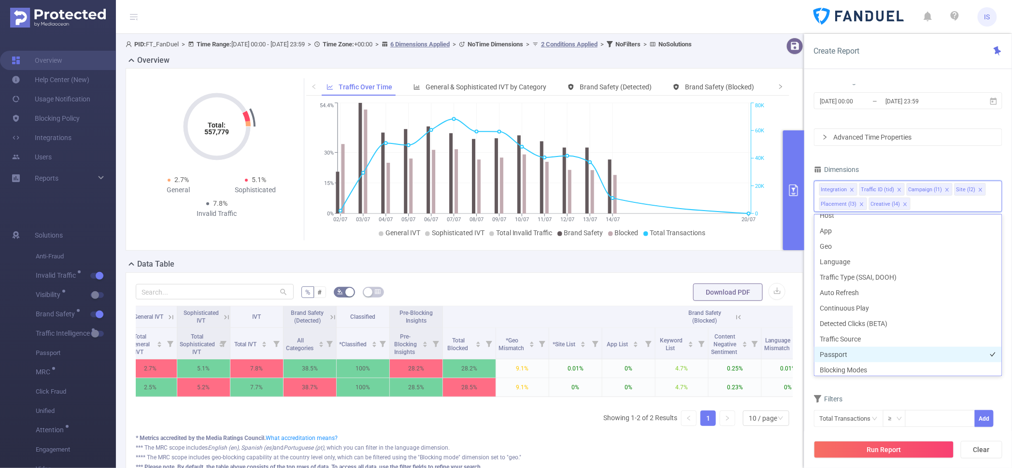
scroll to position [275, 0]
click at [879, 353] on li "Blocking Policy" at bounding box center [907, 350] width 187 height 15
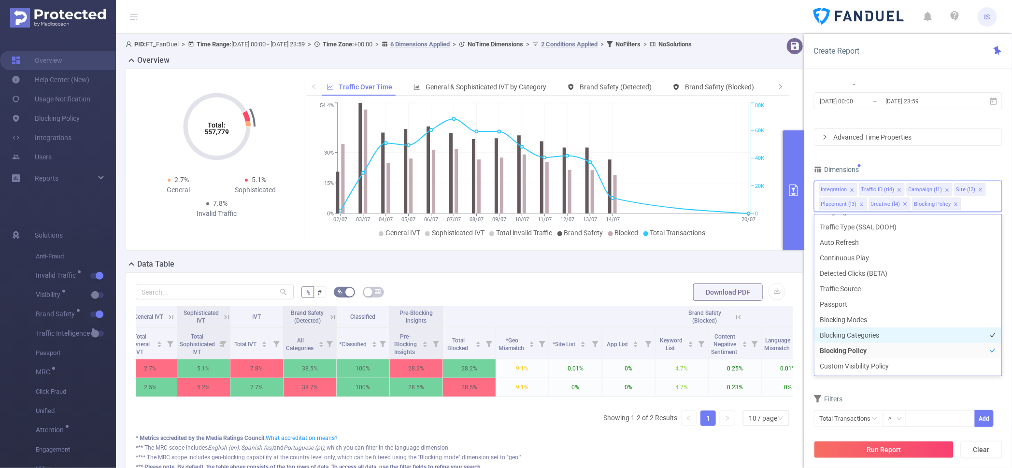
click at [859, 330] on li "Blocking Categories" at bounding box center [907, 335] width 187 height 15
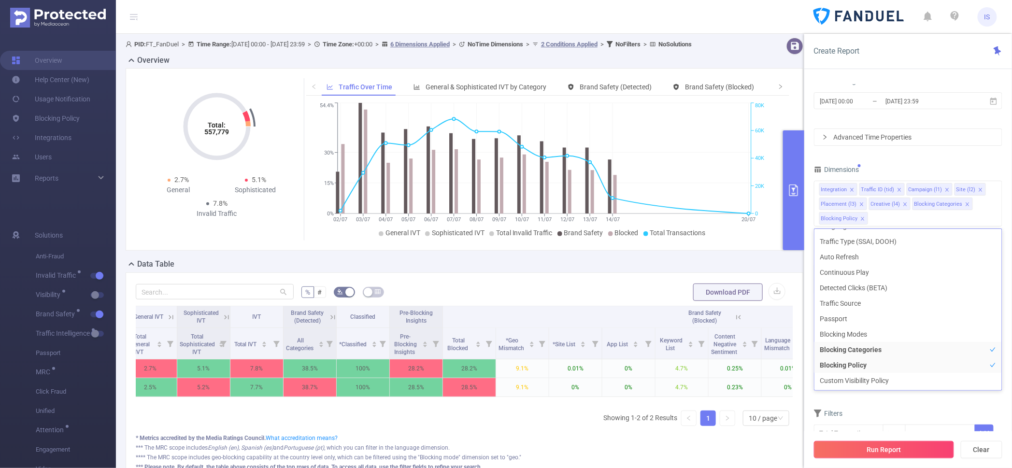
click at [911, 454] on button "Run Report" at bounding box center [884, 449] width 140 height 17
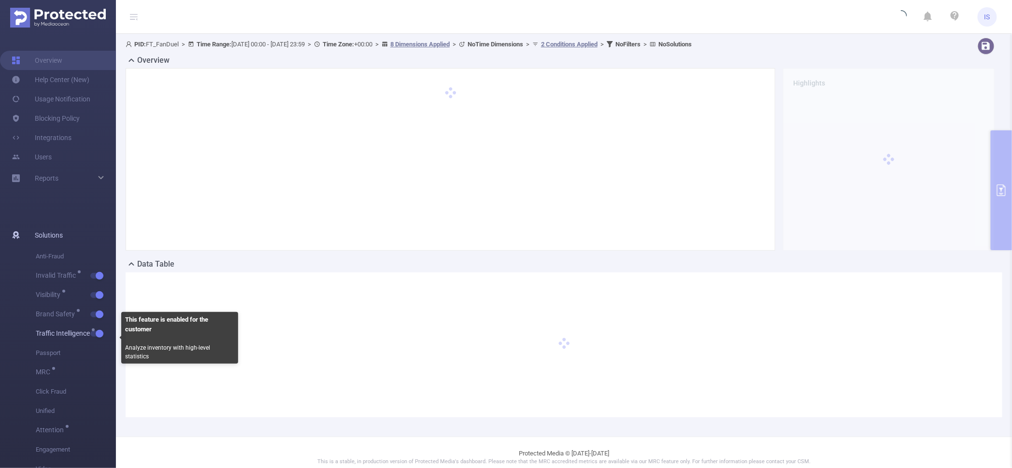
click at [99, 336] on button "button" at bounding box center [97, 334] width 14 height 6
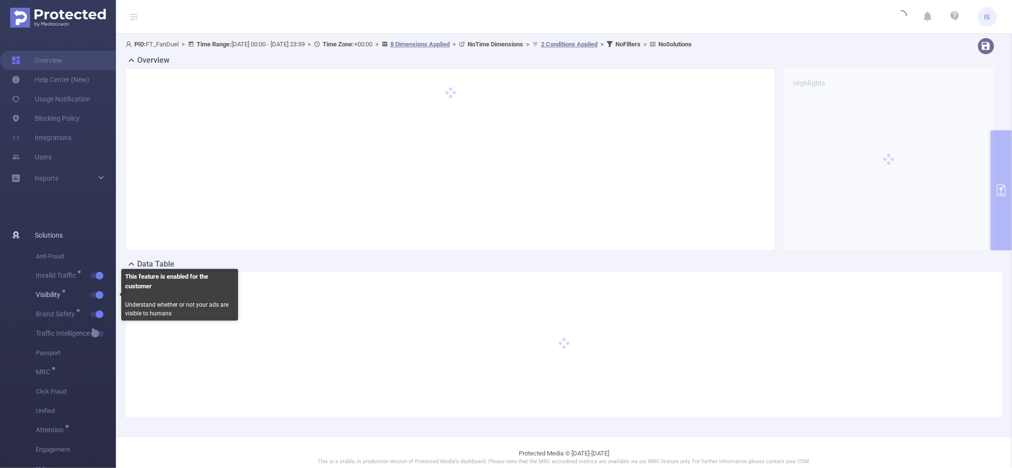
click at [101, 296] on button "button" at bounding box center [97, 295] width 14 height 6
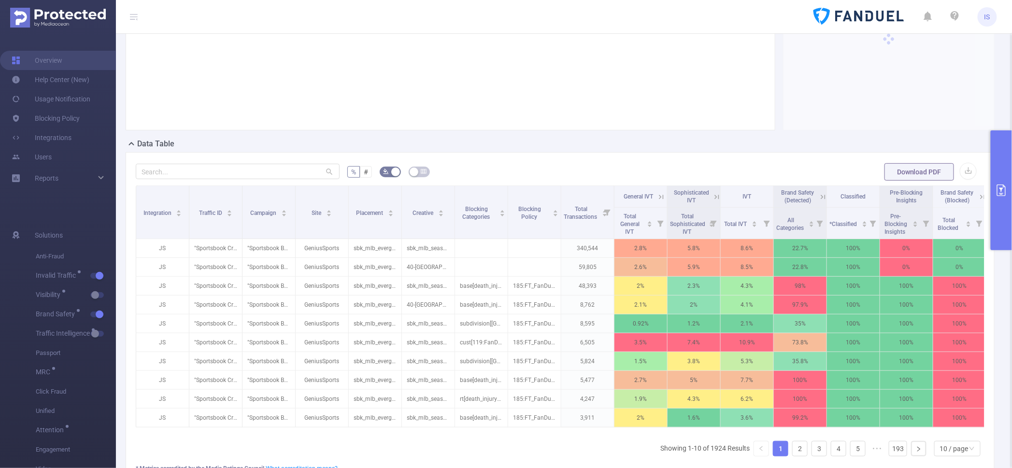
scroll to position [0, 12]
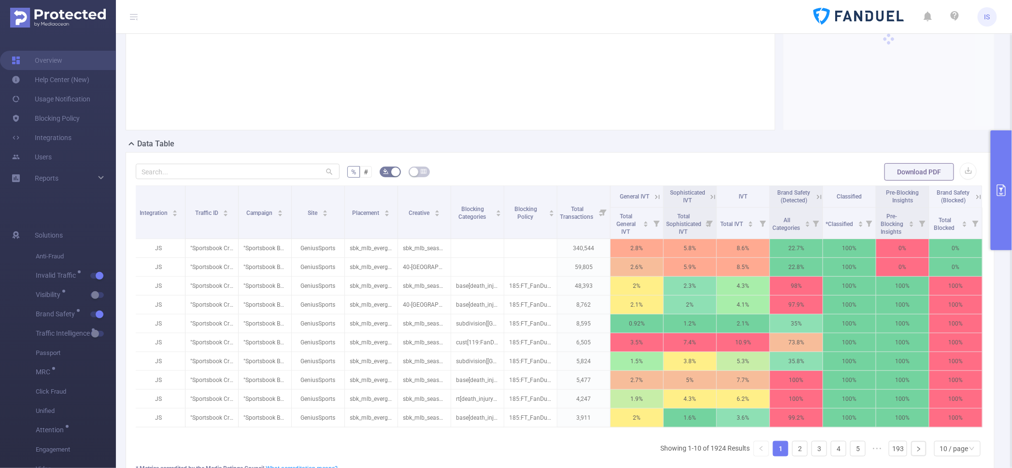
drag, startPoint x: 496, startPoint y: 202, endPoint x: 499, endPoint y: 170, distance: 33.0
click at [499, 170] on div "% # Download PDF Integration Traffic ID Campaign Site Placement Creative Blocki…" at bounding box center [560, 336] width 849 height 349
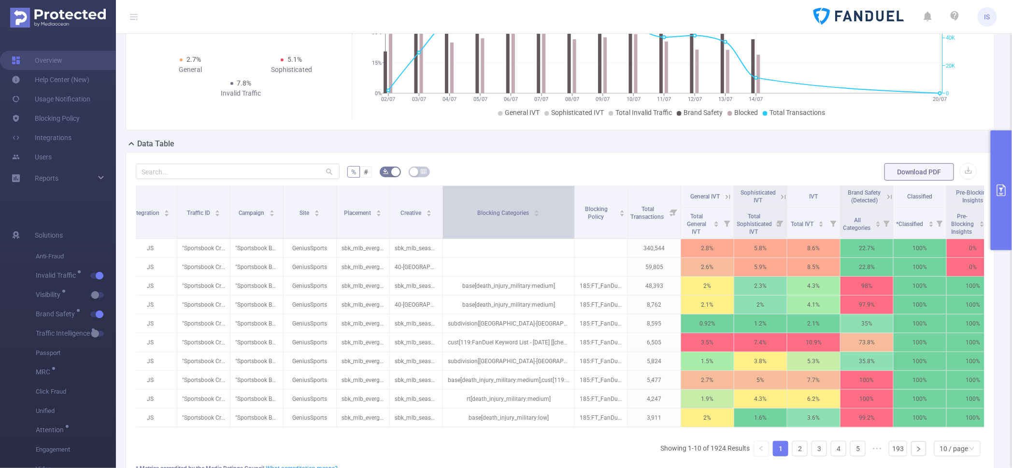
drag, startPoint x: 493, startPoint y: 193, endPoint x: 553, endPoint y: 228, distance: 69.8
click at [572, 199] on span at bounding box center [574, 212] width 5 height 53
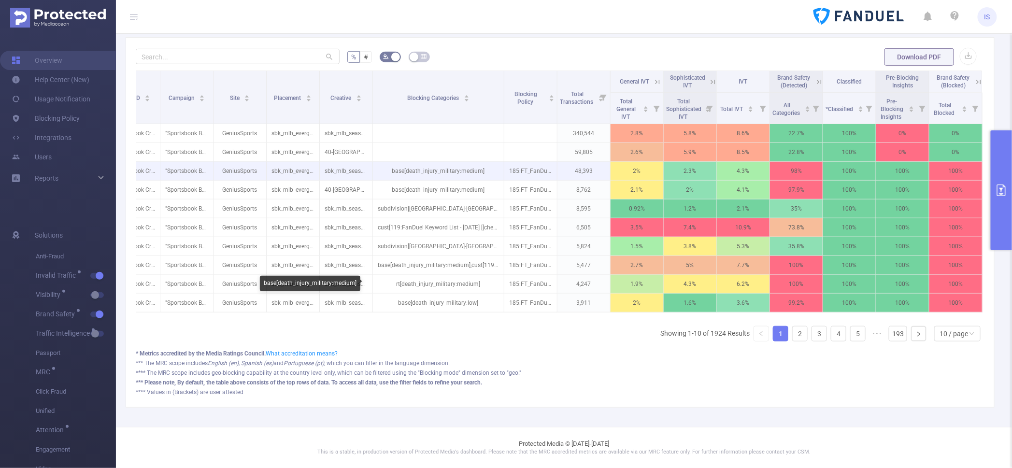
scroll to position [244, 0]
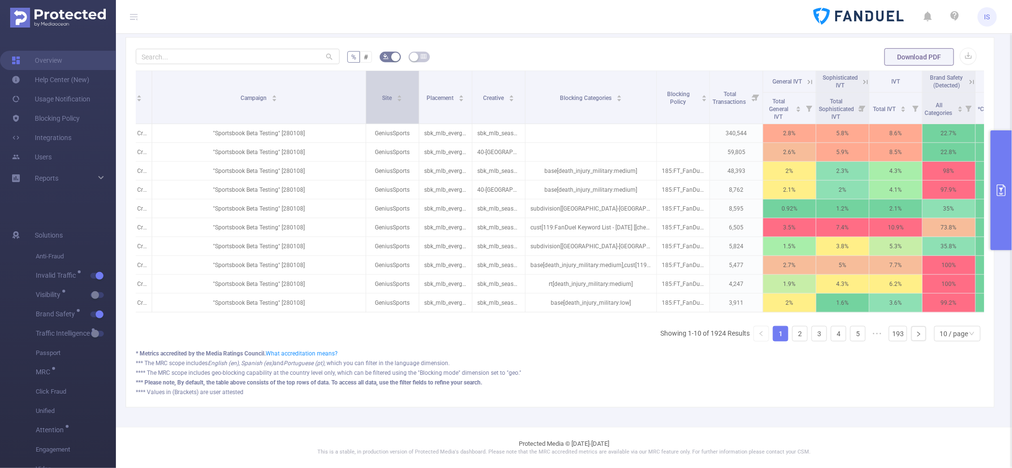
drag, startPoint x: 203, startPoint y: 70, endPoint x: 364, endPoint y: 82, distance: 161.3
click at [364, 82] on span at bounding box center [365, 97] width 5 height 53
click at [1005, 162] on button "primary" at bounding box center [1001, 190] width 21 height 120
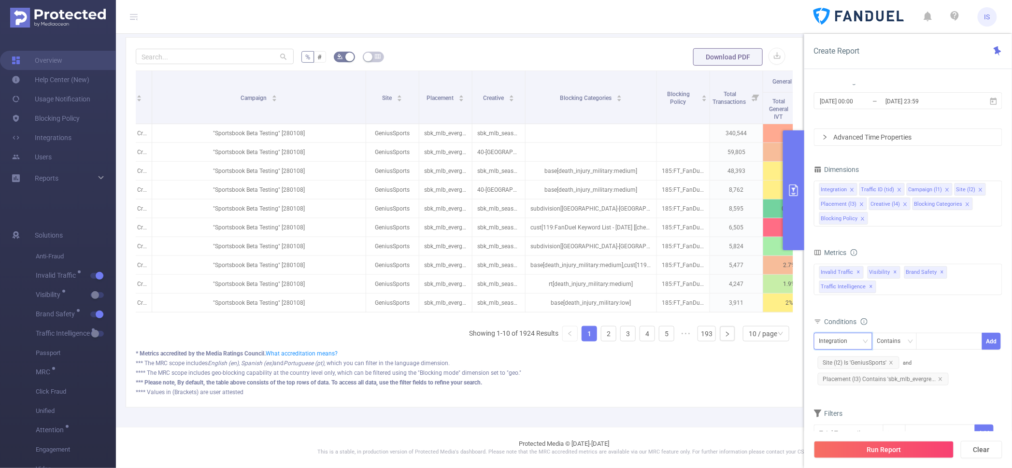
click at [857, 342] on div "Integration" at bounding box center [843, 341] width 48 height 16
click at [866, 308] on li "Blocking Categories" at bounding box center [849, 308] width 71 height 15
click at [941, 342] on div at bounding box center [950, 341] width 56 height 16
type input "subdivision"
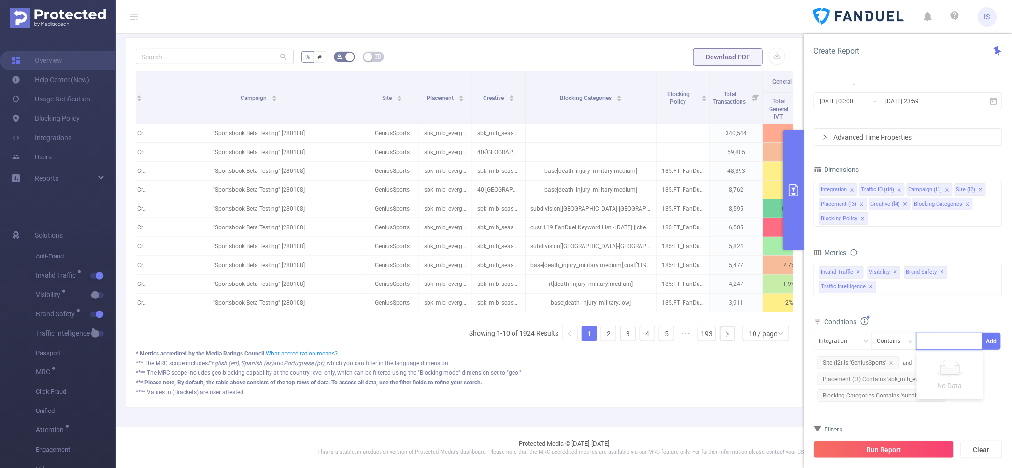
click at [999, 399] on div "Integration Contains Add Site (l2) Is 'GeniusSports' and Placement (l3) Contain…" at bounding box center [908, 368] width 188 height 71
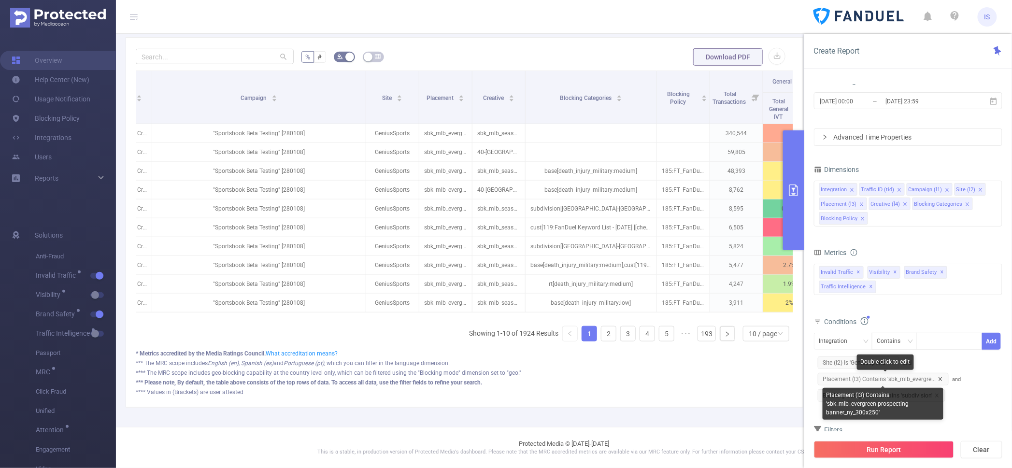
click at [938, 378] on icon "icon: close" at bounding box center [940, 379] width 5 height 5
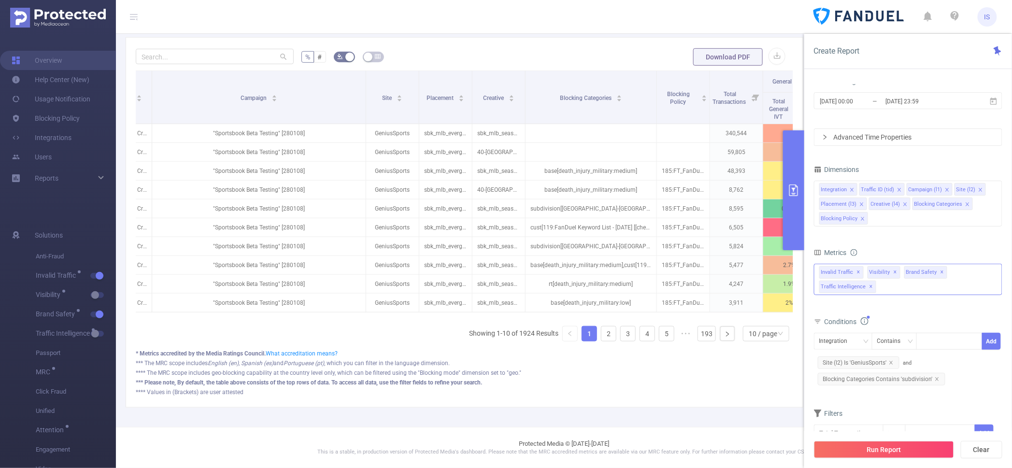
click at [871, 286] on span "✕" at bounding box center [872, 287] width 4 height 12
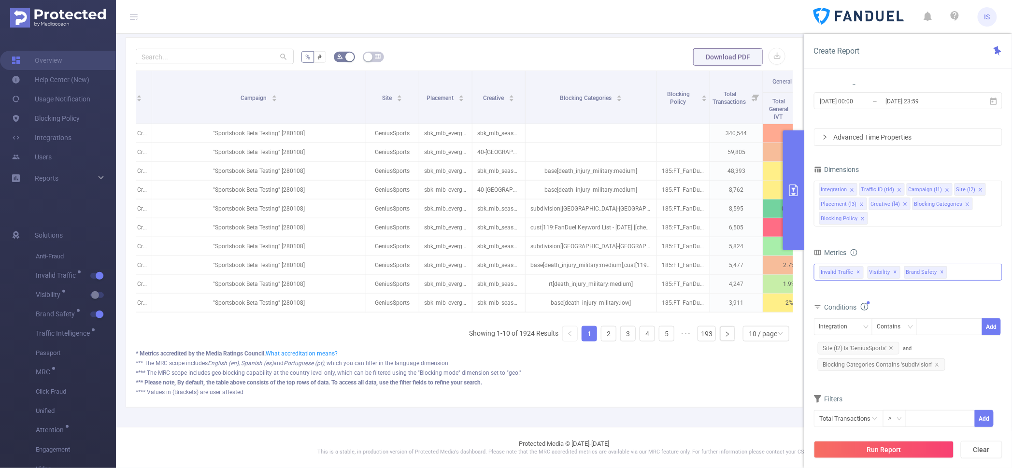
click at [894, 272] on span "✕" at bounding box center [896, 273] width 4 height 12
click at [906, 447] on button "Run Report" at bounding box center [884, 449] width 140 height 17
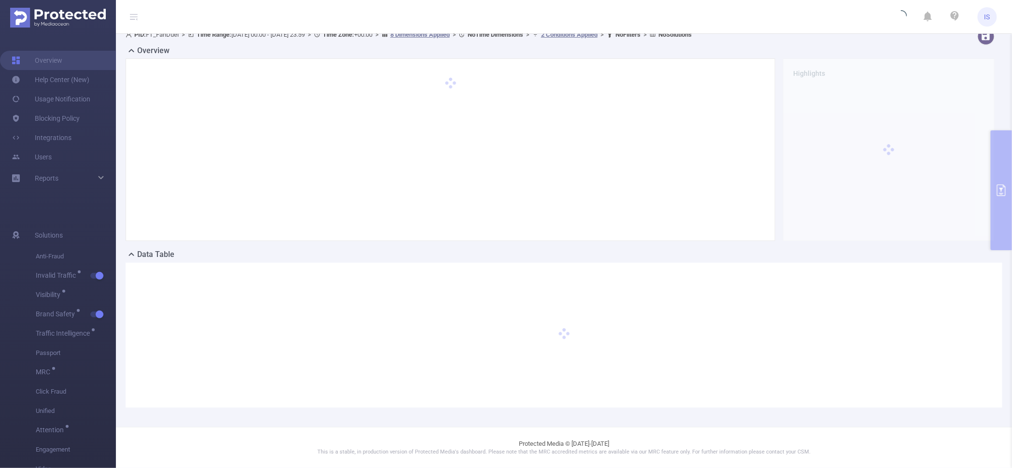
scroll to position [9, 0]
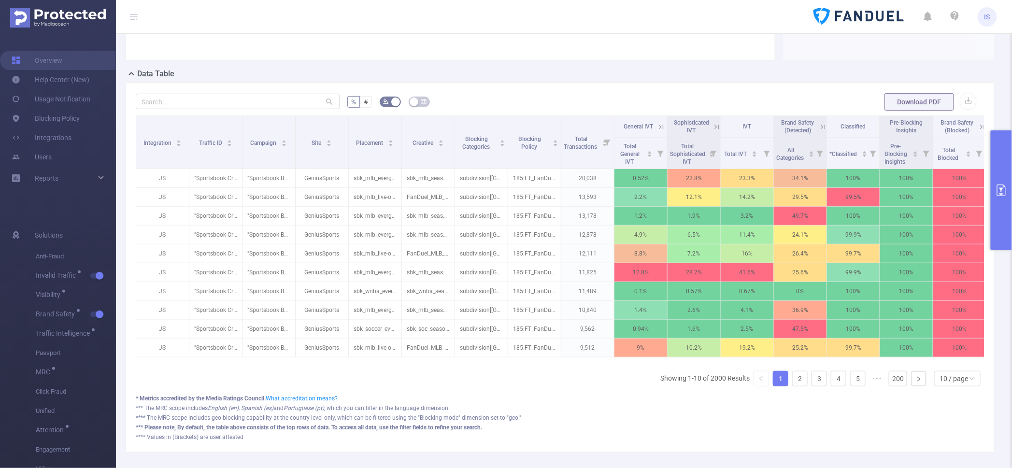
scroll to position [244, 0]
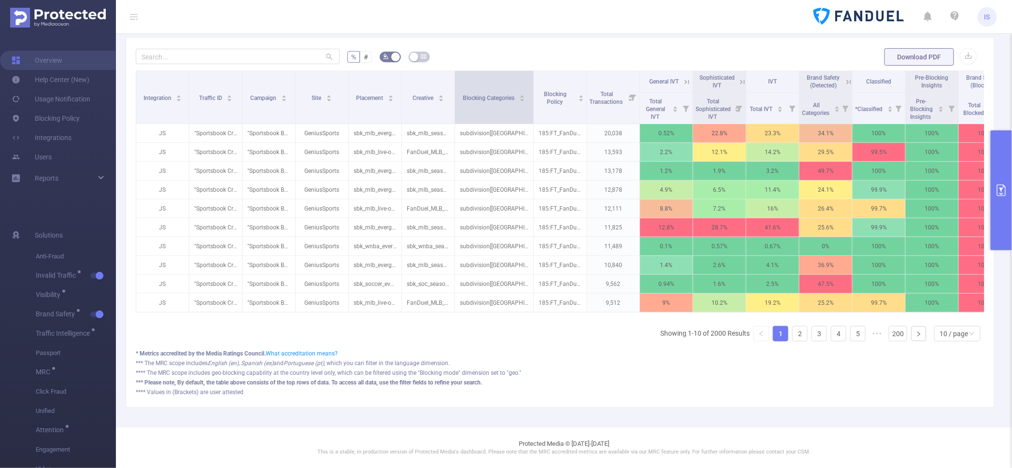
drag, startPoint x: 506, startPoint y: 83, endPoint x: 531, endPoint y: 81, distance: 25.6
click at [531, 81] on span at bounding box center [533, 97] width 5 height 53
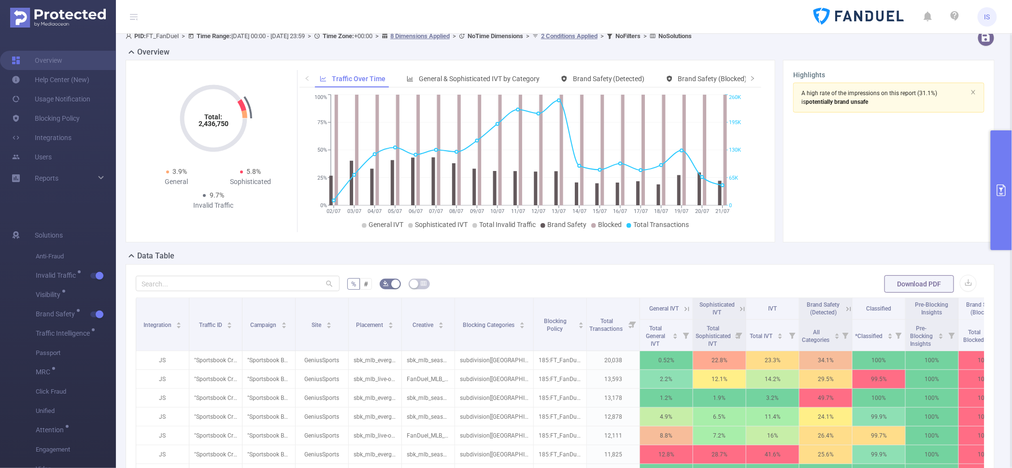
scroll to position [0, 0]
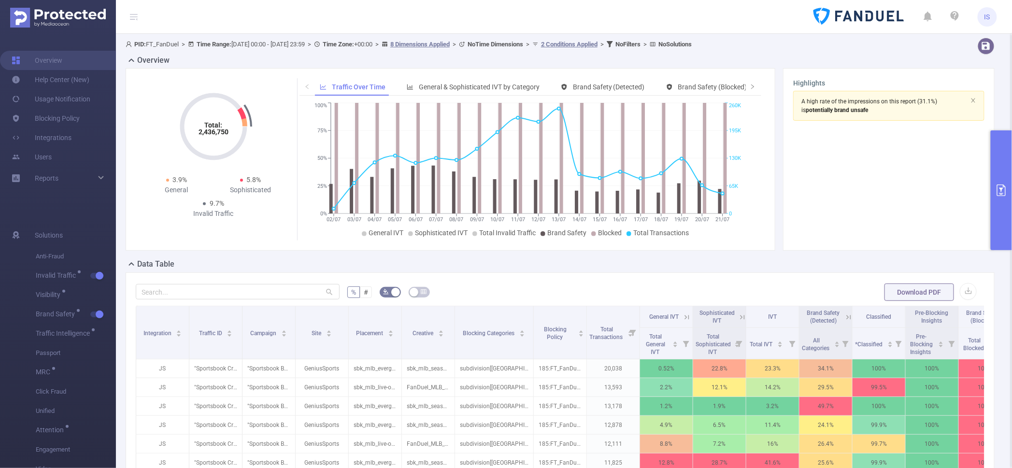
drag, startPoint x: 317, startPoint y: 42, endPoint x: 324, endPoint y: 43, distance: 7.0
click at [324, 43] on span "PID: FT_FanDuel > Time Range: 2025-07-02 00:00 - 2025-07-21 23:59 > Time Zone: …" at bounding box center [409, 44] width 566 height 7
click at [809, 244] on div "Highlights A high rate of the impressions on this report (31.1%) is potentially…" at bounding box center [889, 159] width 212 height 183
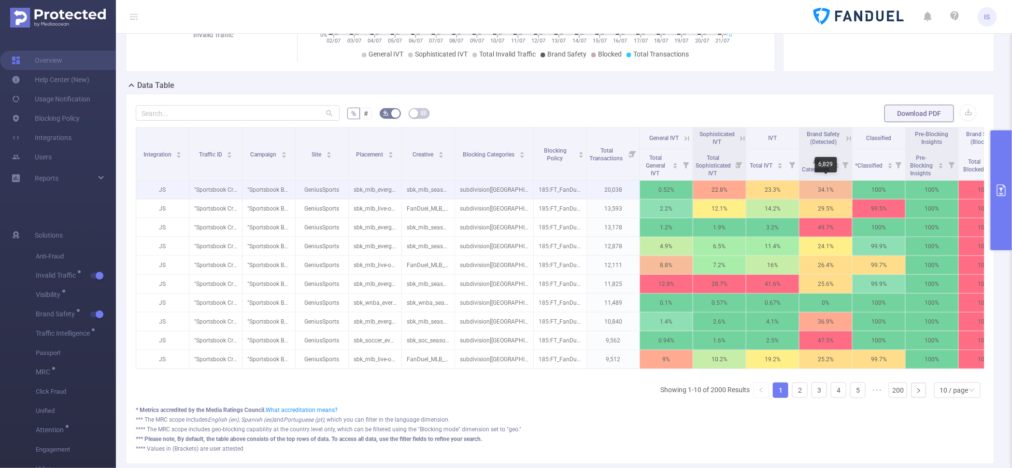
scroll to position [181, 0]
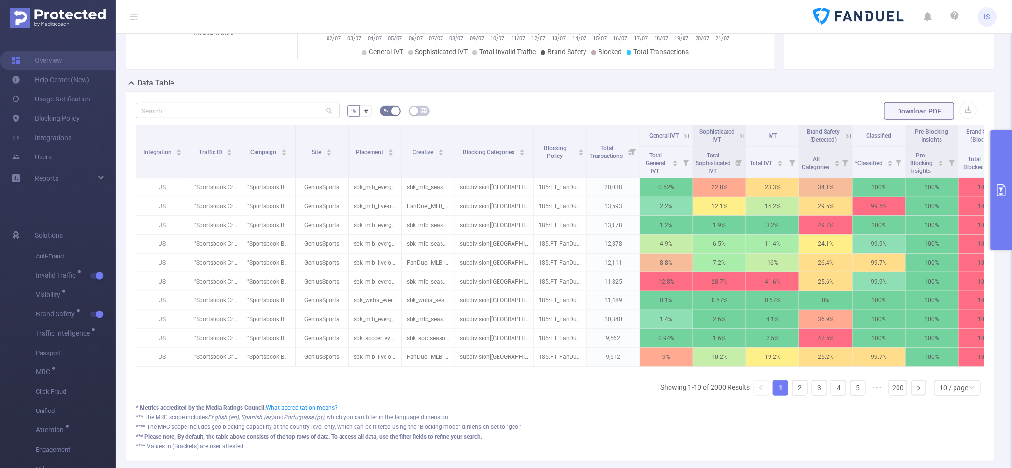
click at [1000, 158] on button "primary" at bounding box center [1001, 190] width 21 height 120
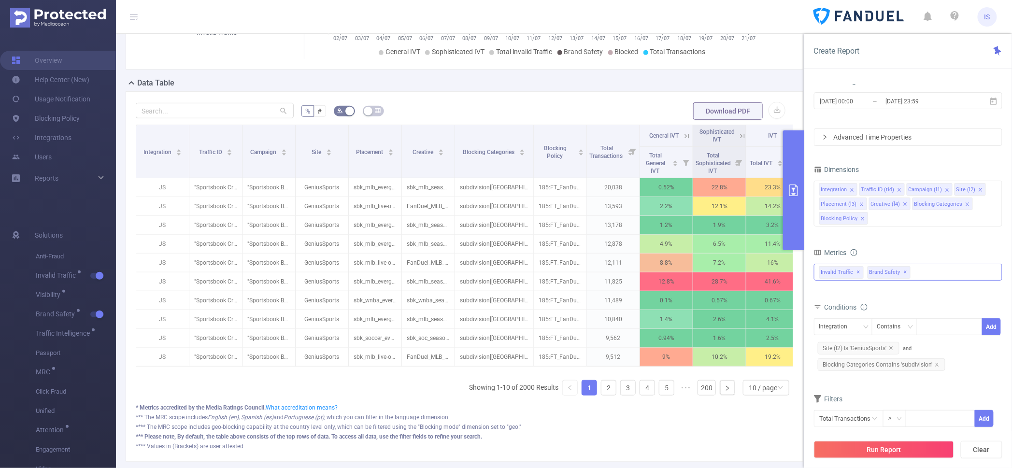
click at [857, 273] on span "✕" at bounding box center [859, 273] width 4 height 12
click at [903, 204] on icon "icon: close" at bounding box center [904, 203] width 3 height 3
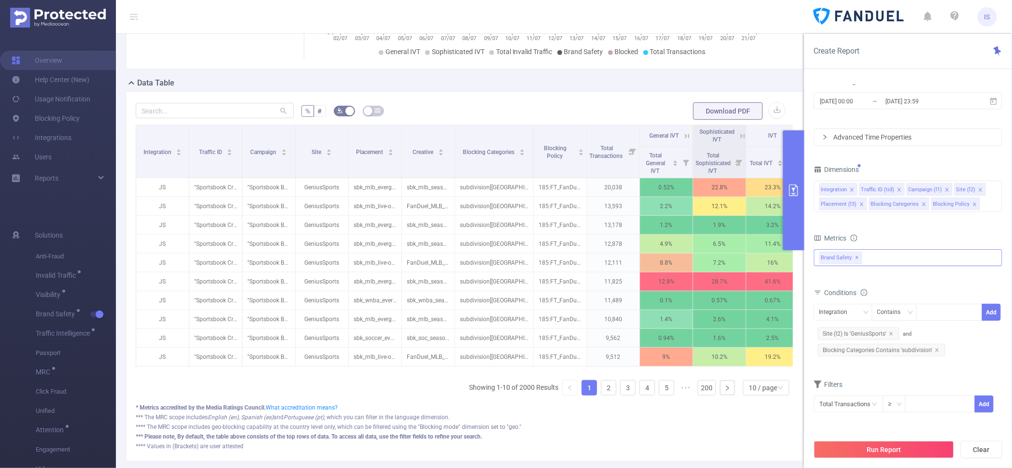
drag, startPoint x: 946, startPoint y: 190, endPoint x: 937, endPoint y: 233, distance: 44.0
click at [937, 233] on form "Dimensions Integration Traffic ID (tid) Campaign (l1) Site (l2) Placement (l3) …" at bounding box center [908, 294] width 188 height 262
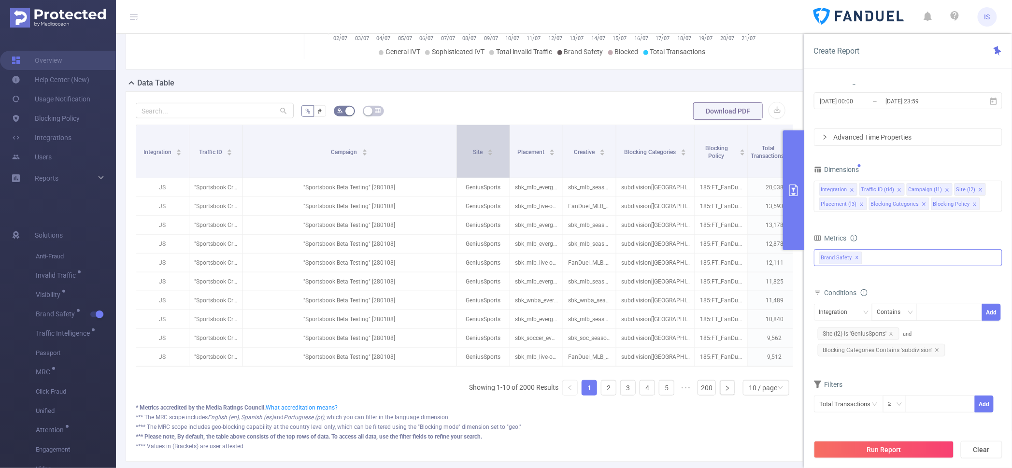
drag, startPoint x: 293, startPoint y: 172, endPoint x: 455, endPoint y: 161, distance: 162.2
click at [455, 161] on span at bounding box center [456, 151] width 5 height 53
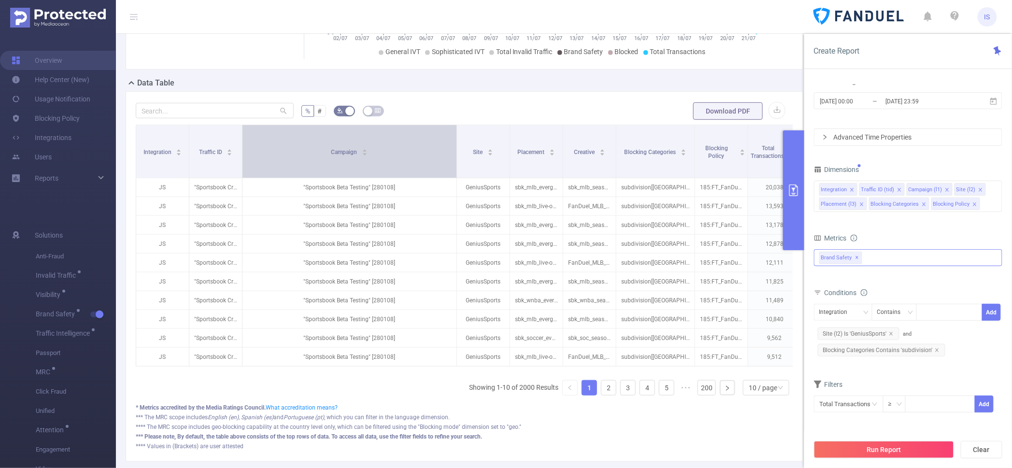
click at [337, 155] on div "Campaign" at bounding box center [349, 151] width 37 height 10
click at [340, 156] on span "Campaign" at bounding box center [345, 151] width 28 height 10
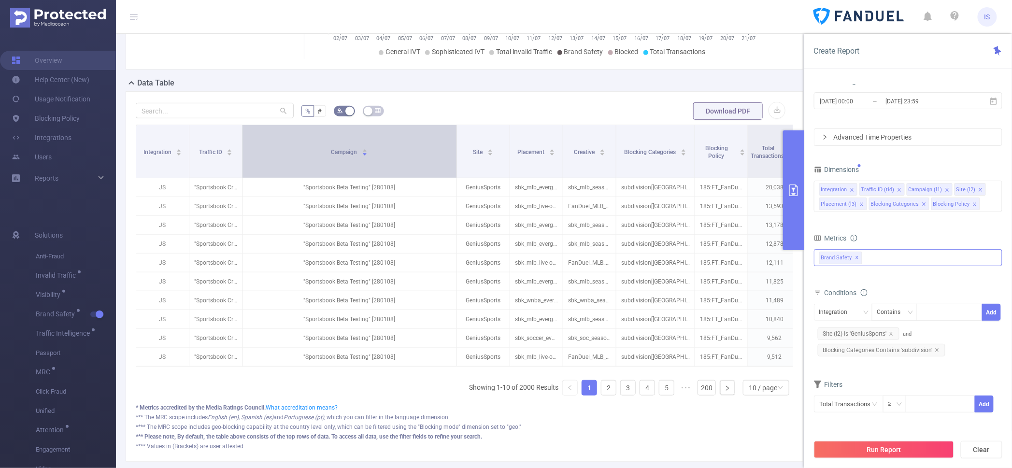
click at [340, 156] on span "Campaign" at bounding box center [345, 152] width 28 height 7
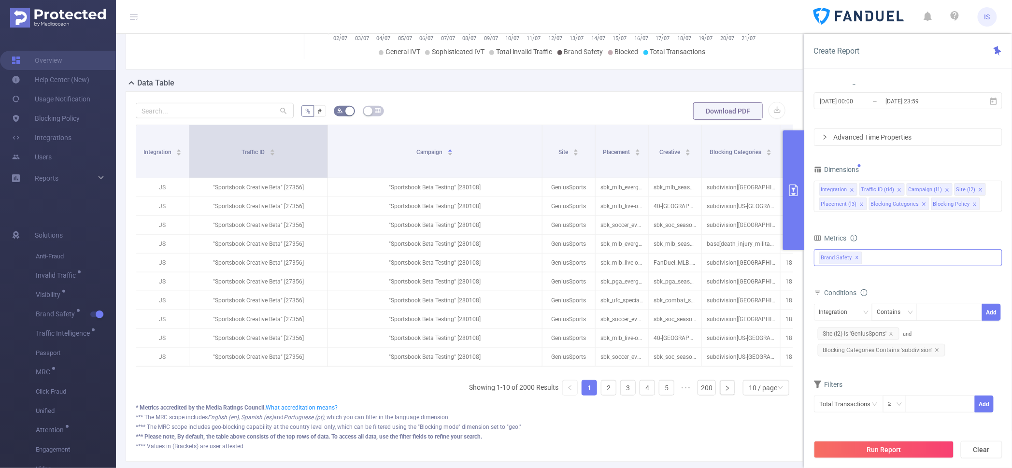
drag, startPoint x: 240, startPoint y: 174, endPoint x: 326, endPoint y: 168, distance: 85.7
click at [326, 168] on span at bounding box center [327, 151] width 5 height 53
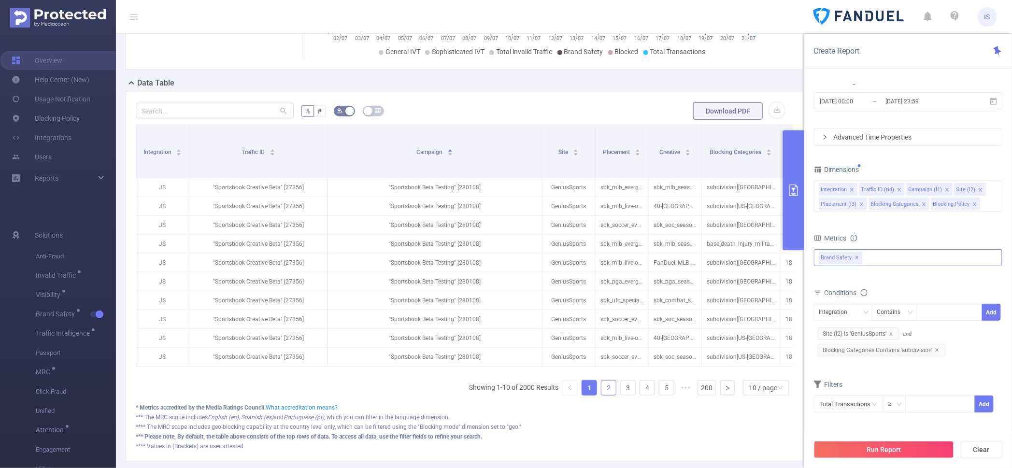
click at [601, 395] on link "2" at bounding box center [608, 388] width 14 height 14
click at [621, 395] on link "3" at bounding box center [628, 388] width 14 height 14
click at [161, 156] on div "Integration" at bounding box center [162, 151] width 39 height 10
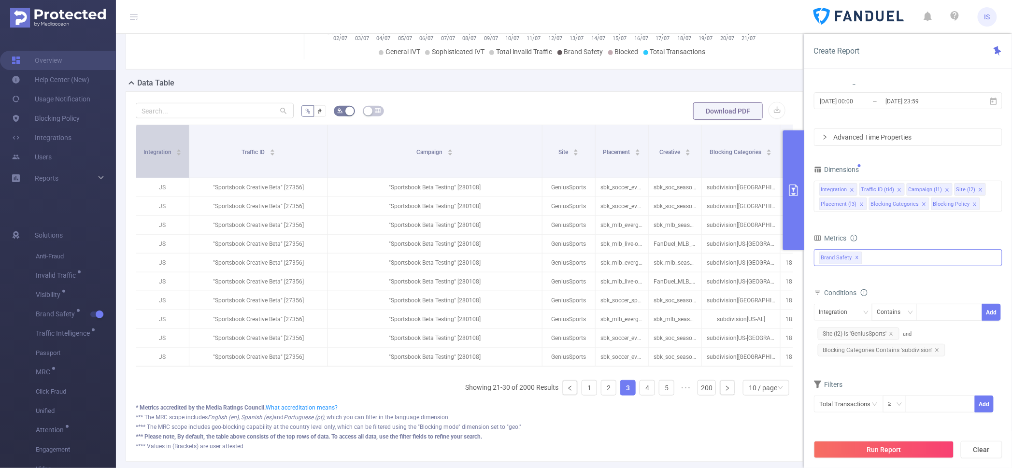
click at [161, 156] on div "Integration" at bounding box center [162, 151] width 39 height 10
click at [582, 395] on link "1" at bounding box center [589, 388] width 14 height 14
click at [851, 187] on icon "icon: close" at bounding box center [852, 189] width 5 height 5
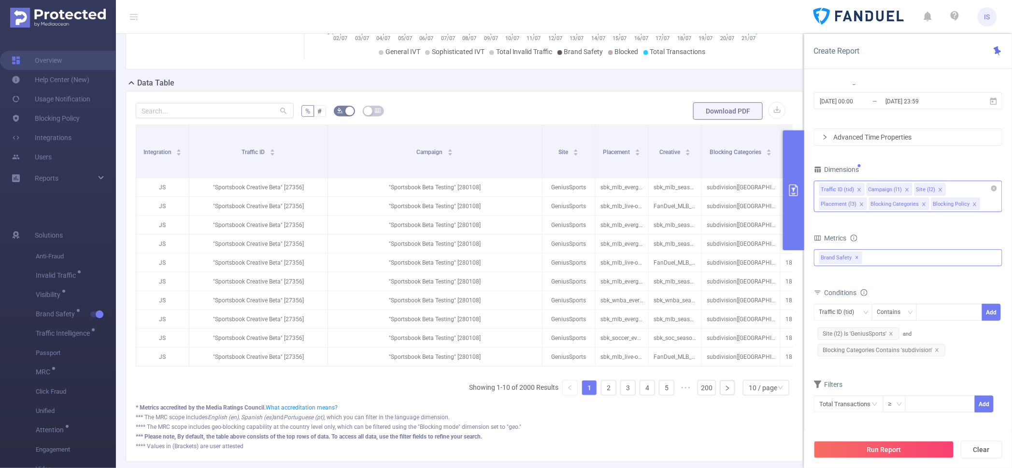
click at [859, 190] on icon "icon: close" at bounding box center [858, 189] width 3 height 3
click at [858, 190] on icon "icon: close" at bounding box center [859, 189] width 5 height 5
click at [862, 207] on icon "icon: close" at bounding box center [862, 205] width 5 height 6
click at [974, 207] on div "Site (l2) Placement (l3) Blocking Categories" at bounding box center [908, 202] width 178 height 16
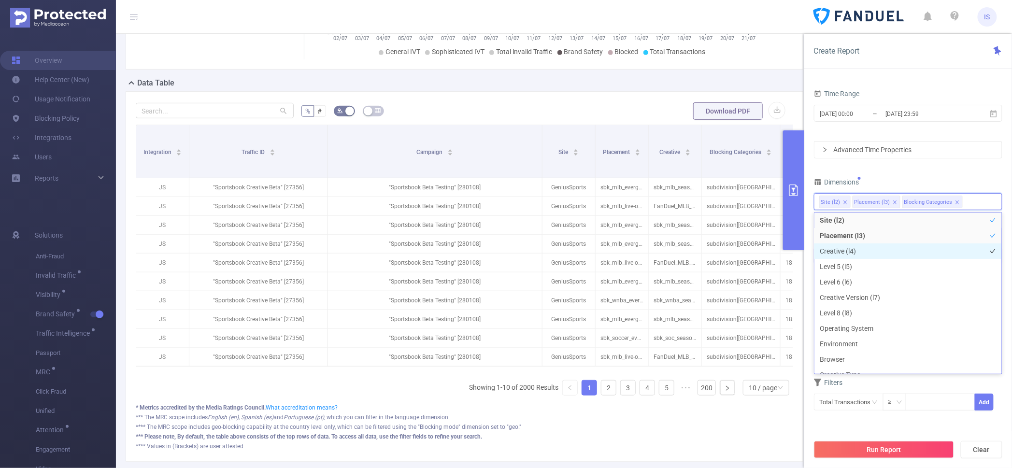
click at [891, 253] on li "Creative (l4)" at bounding box center [907, 250] width 187 height 15
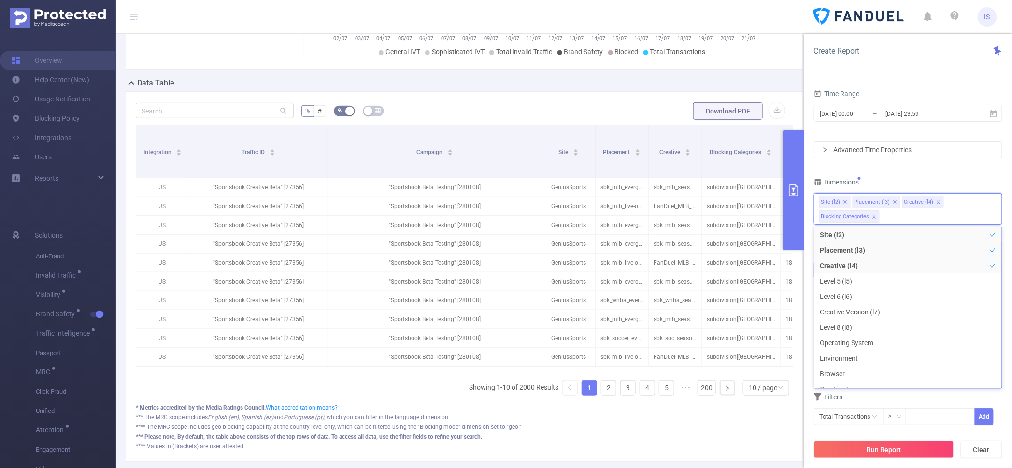
click at [879, 181] on div "Dimensions" at bounding box center [908, 183] width 188 height 16
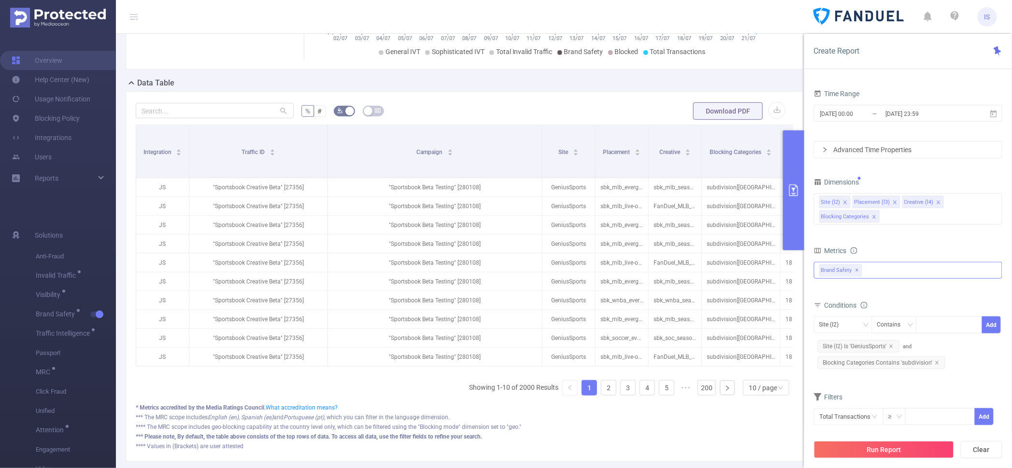
click at [879, 233] on form "Dimensions Site (l2) Placement (l3) Creative (l4) Blocking Categories Metrics T…" at bounding box center [908, 306] width 188 height 262
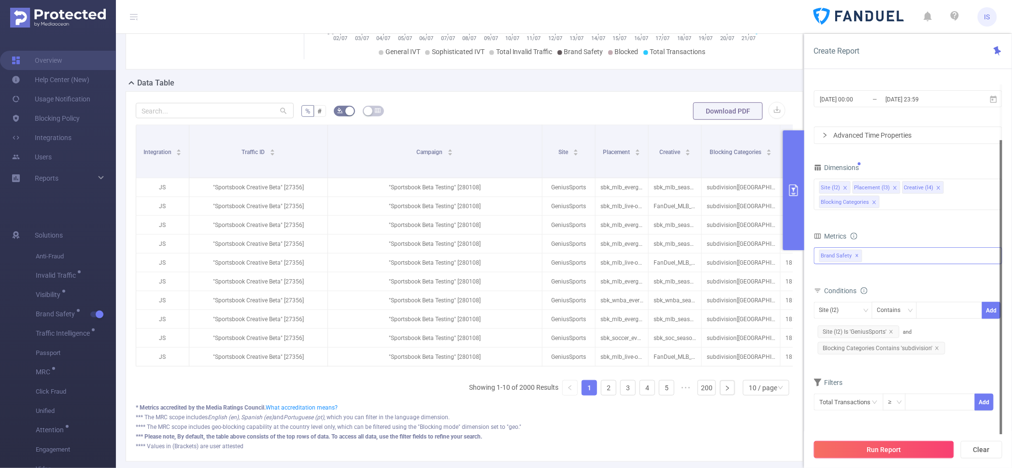
click at [934, 451] on button "Run Report" at bounding box center [884, 449] width 140 height 17
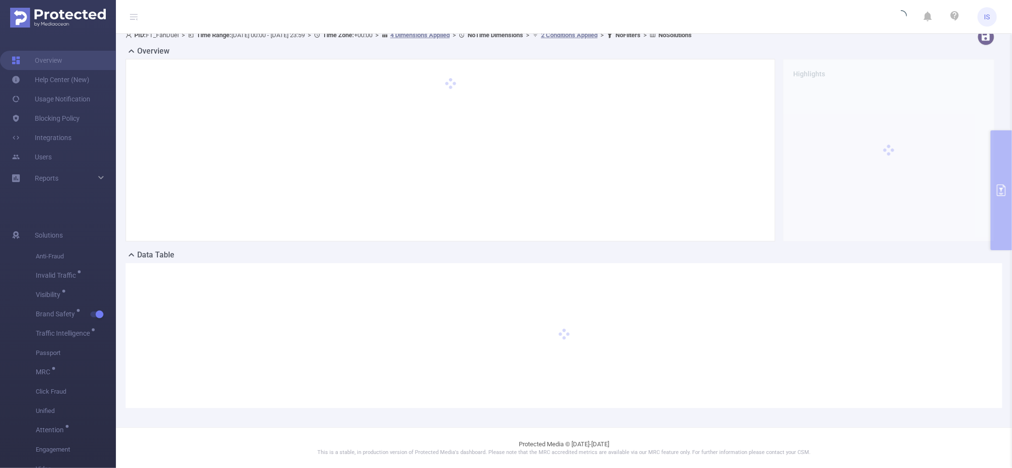
scroll to position [0, 0]
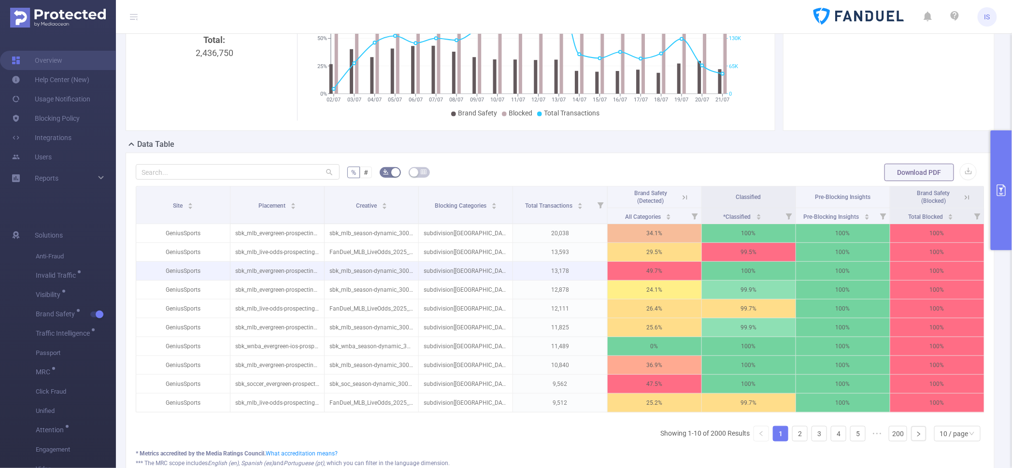
scroll to position [120, 0]
click at [793, 437] on link "2" at bounding box center [800, 433] width 14 height 14
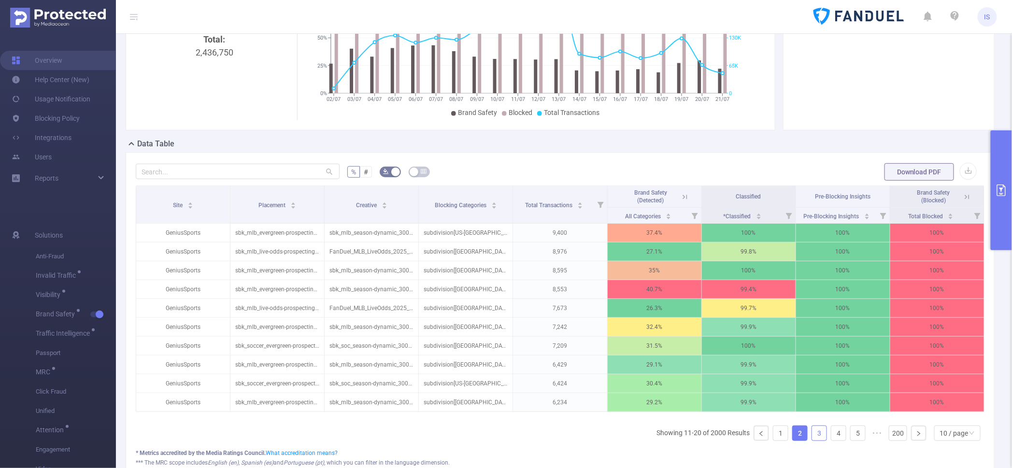
click at [812, 441] on link "3" at bounding box center [819, 433] width 14 height 14
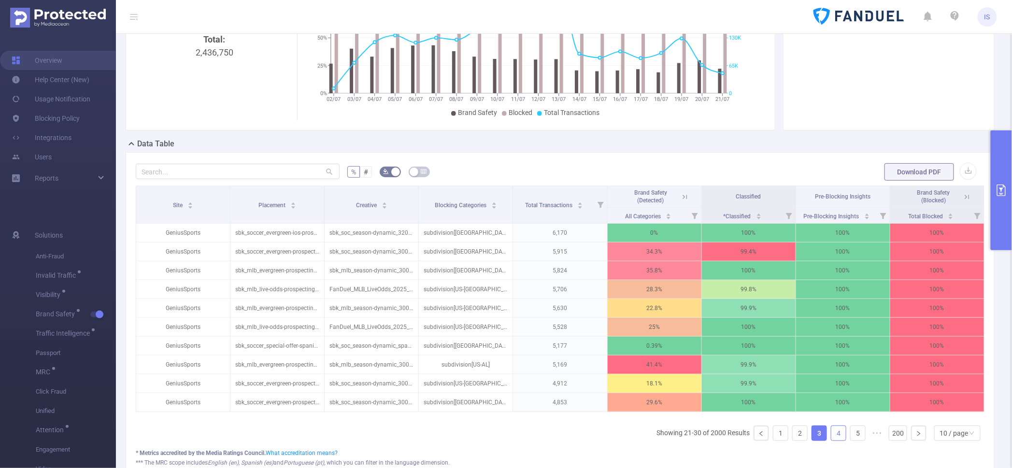
click at [831, 441] on link "4" at bounding box center [838, 433] width 14 height 14
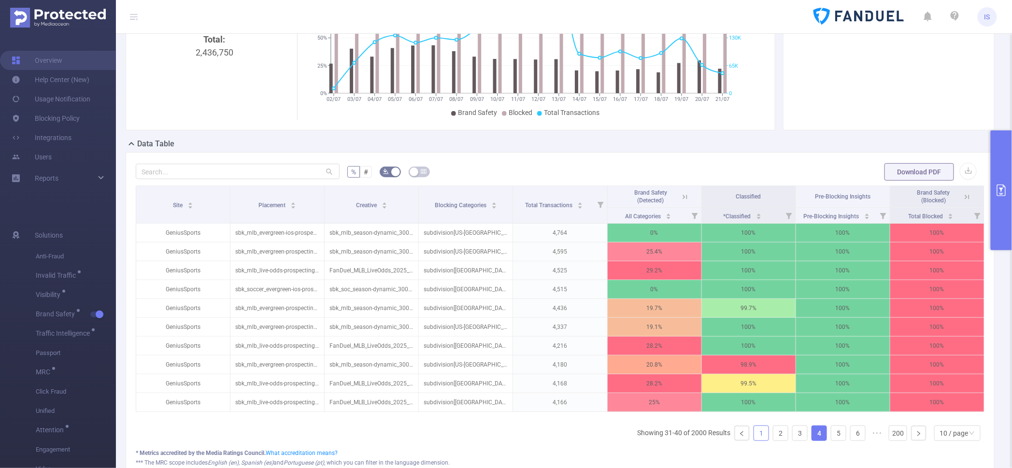
click at [754, 441] on link "1" at bounding box center [761, 433] width 14 height 14
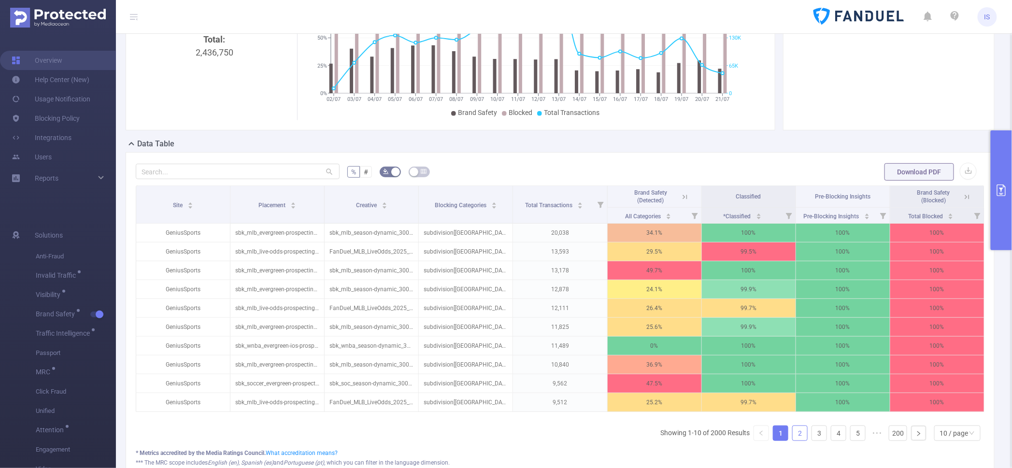
click at [793, 441] on link "2" at bounding box center [800, 433] width 14 height 14
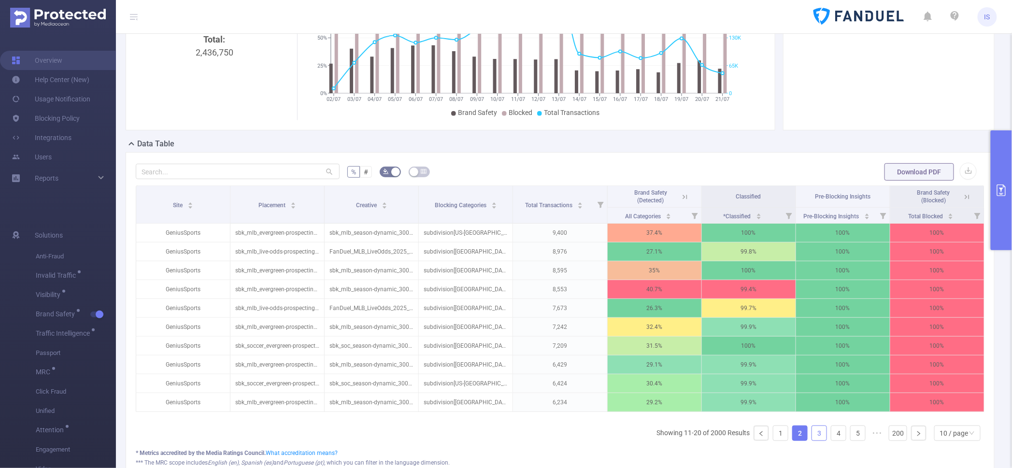
click at [812, 441] on link "3" at bounding box center [819, 433] width 14 height 14
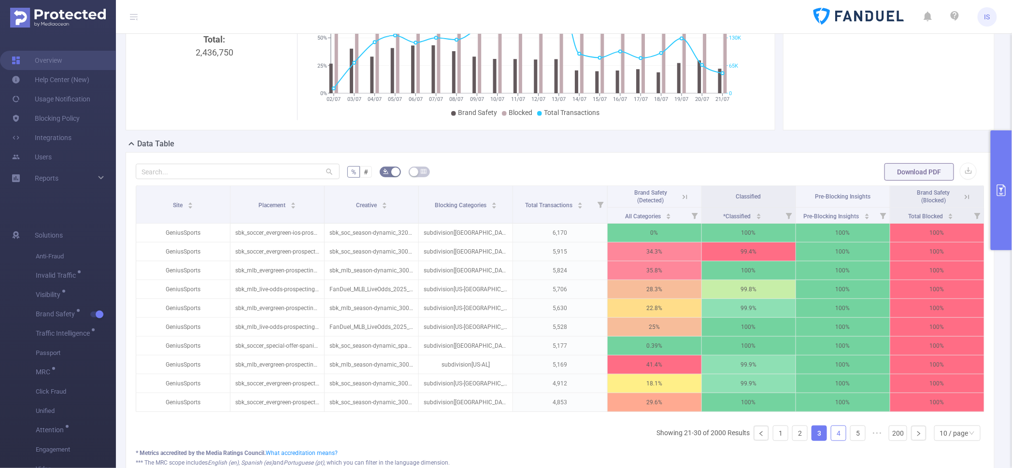
click at [831, 441] on link "4" at bounding box center [838, 433] width 14 height 14
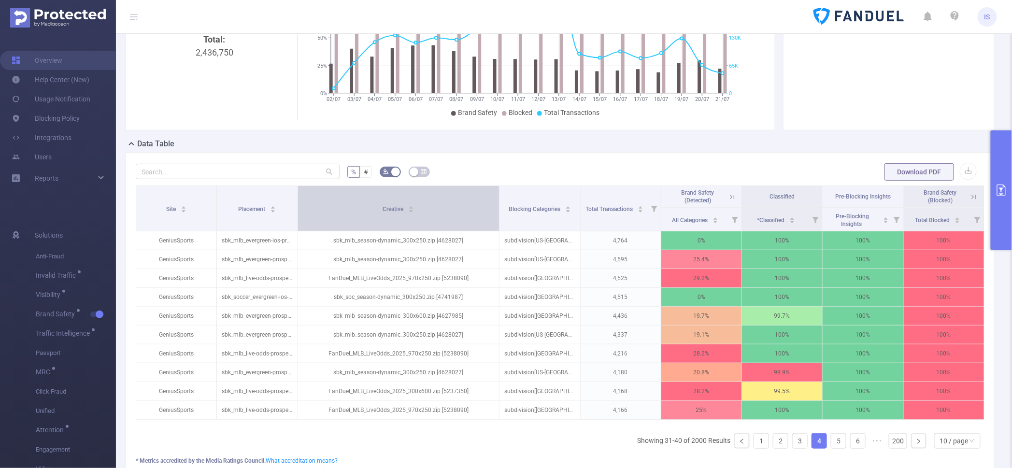
drag, startPoint x: 414, startPoint y: 202, endPoint x: 467, endPoint y: 204, distance: 52.7
click at [467, 204] on th "Creative" at bounding box center [399, 208] width 202 height 45
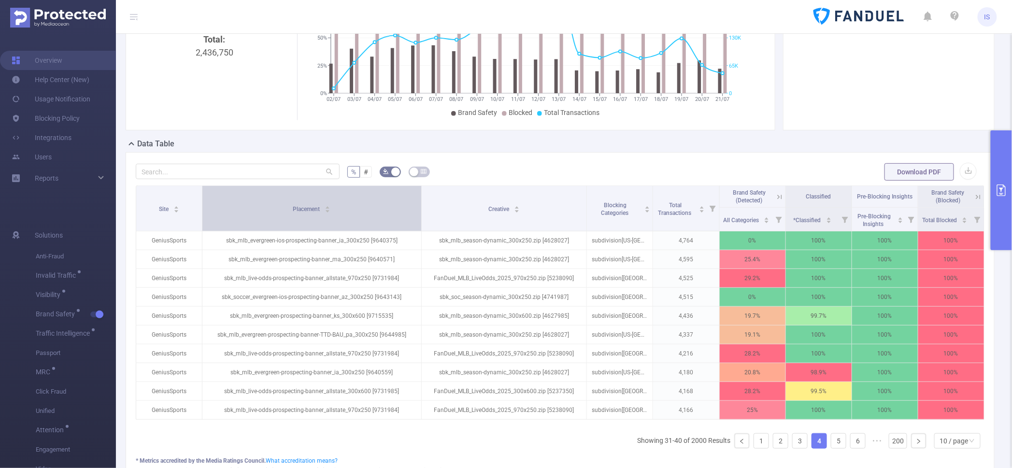
drag, startPoint x: 295, startPoint y: 214, endPoint x: 403, endPoint y: 212, distance: 108.2
click at [403, 212] on th "Placement" at bounding box center [311, 208] width 219 height 45
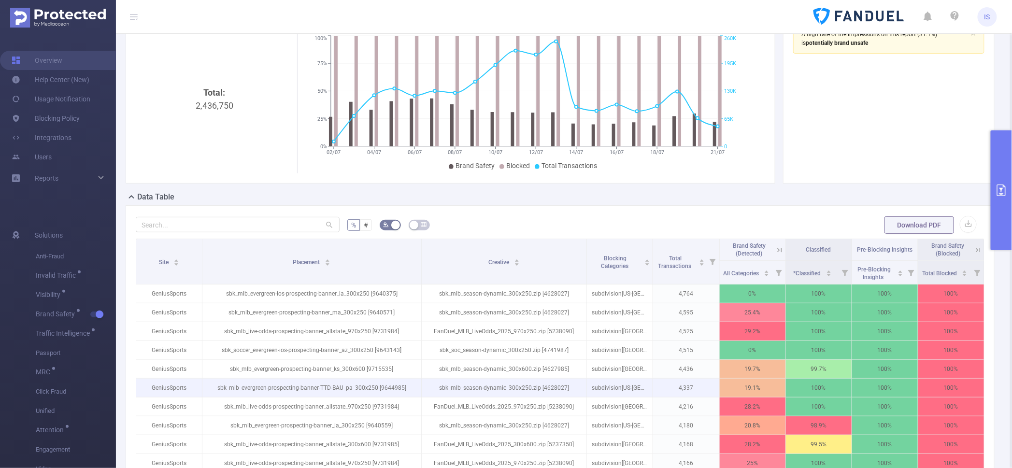
scroll to position [0, 0]
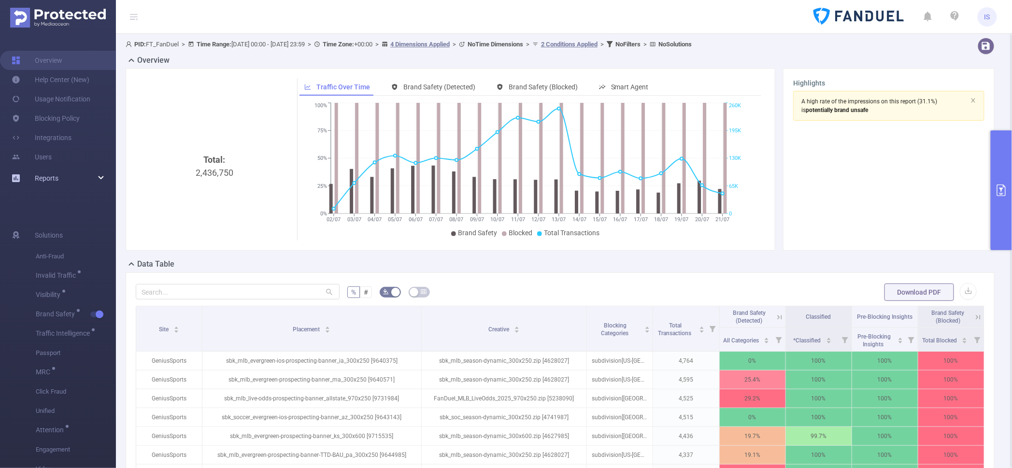
click at [100, 178] on icon at bounding box center [101, 178] width 5 height 0
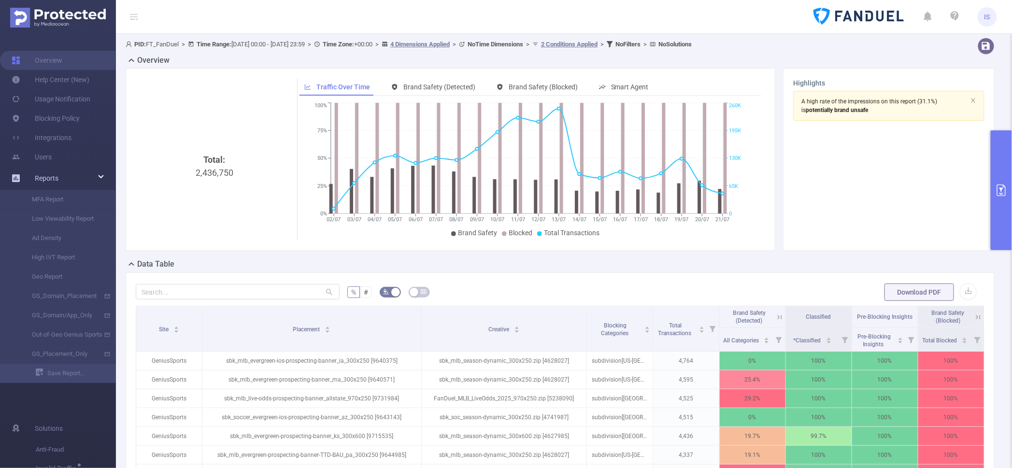
click at [100, 177] on icon at bounding box center [101, 177] width 5 height 0
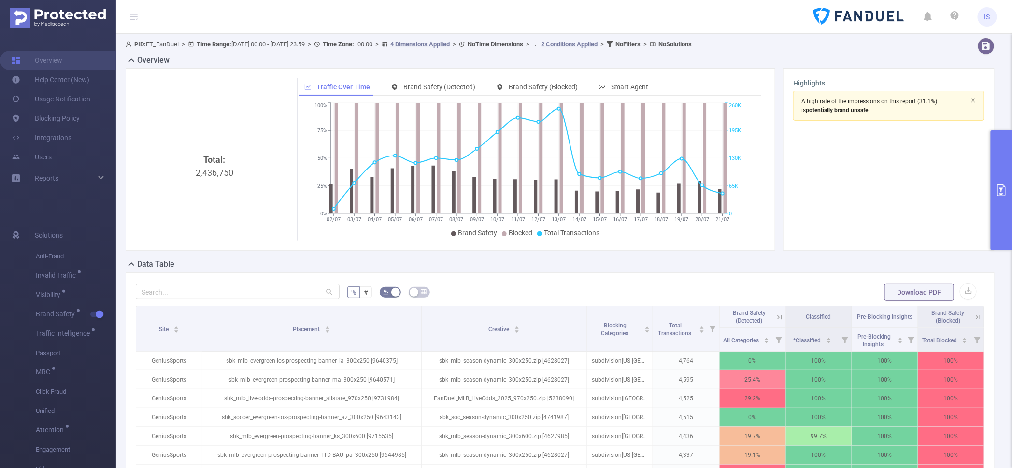
click at [658, 292] on form "% # Download PDF" at bounding box center [560, 292] width 849 height 19
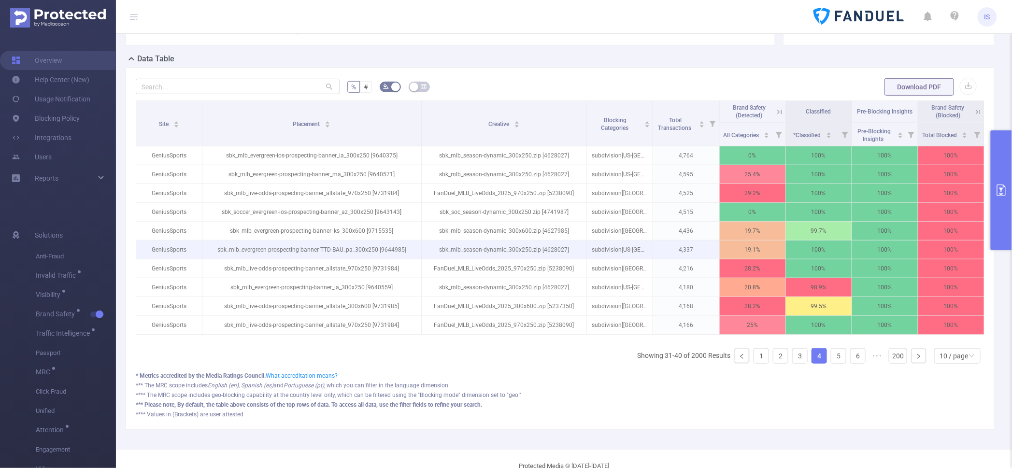
scroll to position [236, 0]
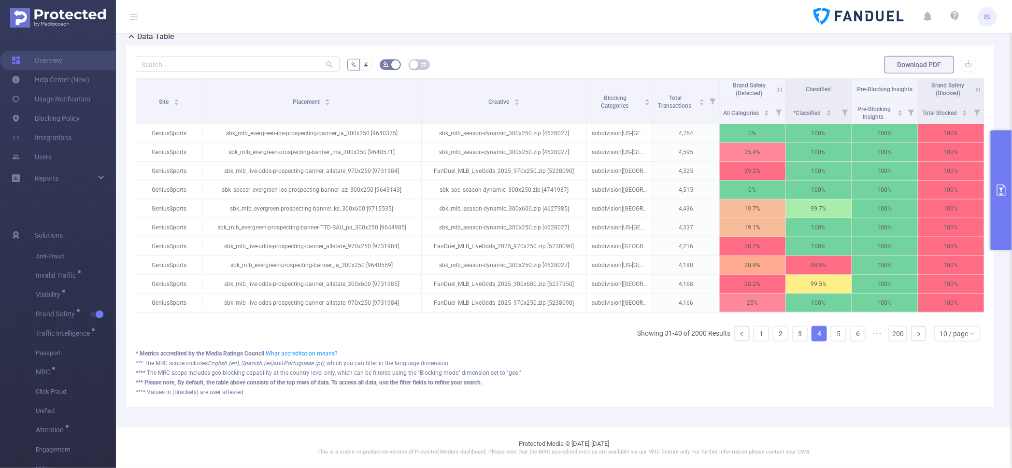
click at [775, 86] on icon at bounding box center [779, 90] width 9 height 9
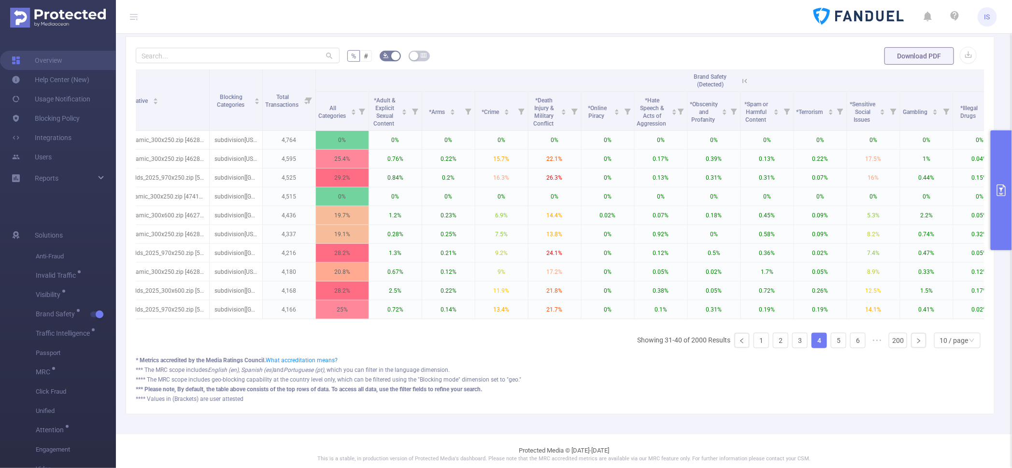
scroll to position [0, 354]
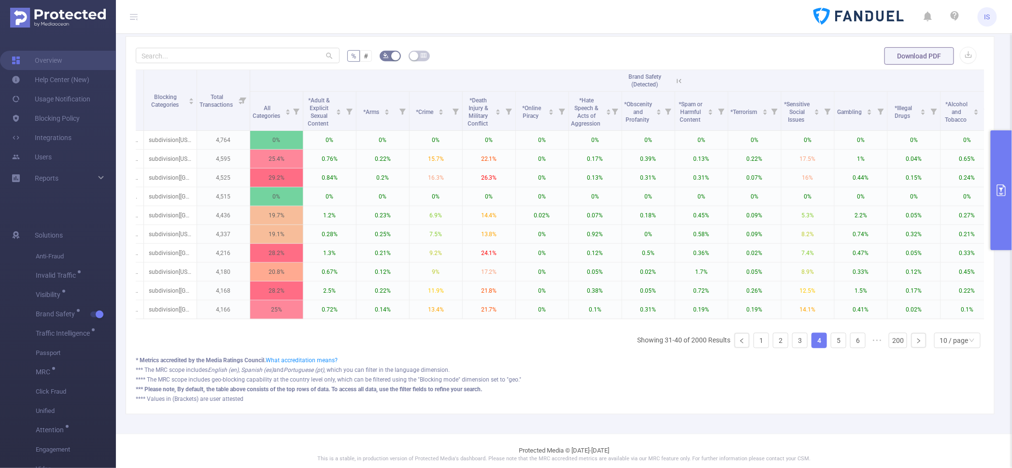
click at [677, 79] on icon at bounding box center [679, 81] width 4 height 4
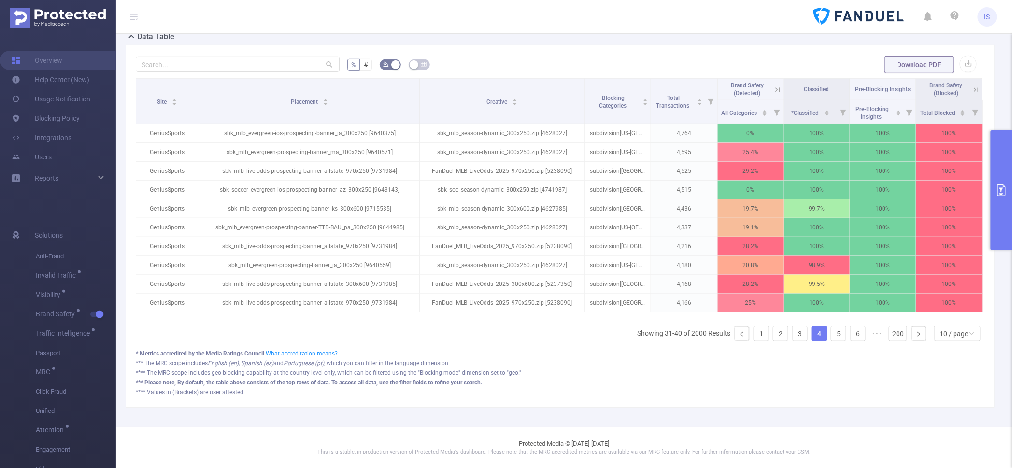
scroll to position [0, 0]
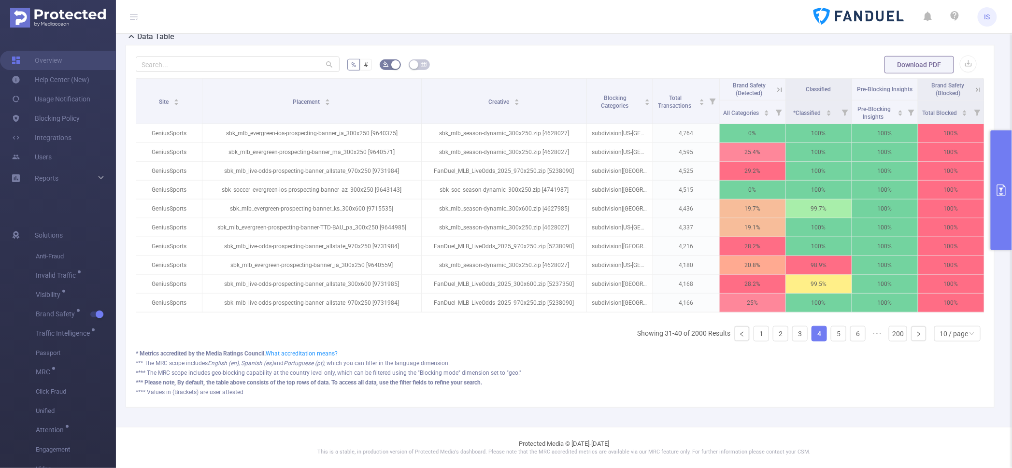
click at [1000, 150] on button "primary" at bounding box center [1001, 190] width 21 height 120
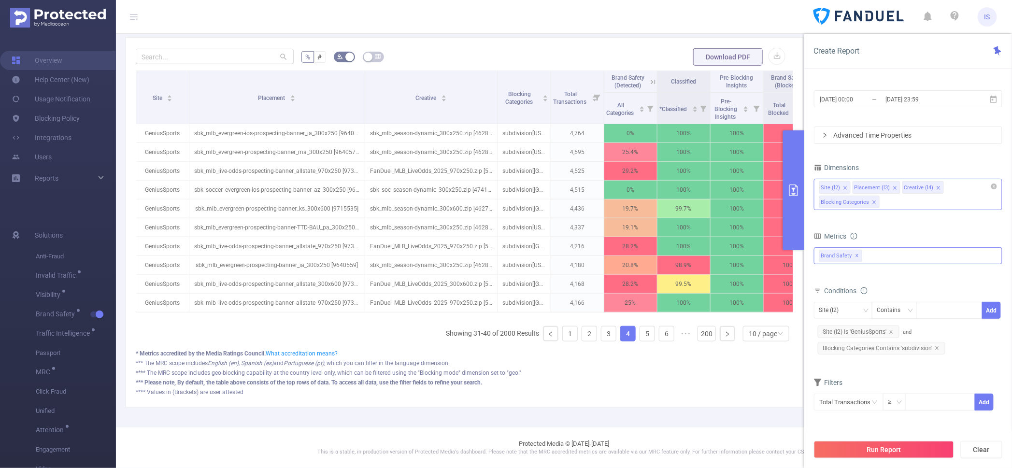
click at [899, 208] on div "Site (l2) Placement (l3) Creative (l4) Blocking Categories" at bounding box center [908, 194] width 188 height 31
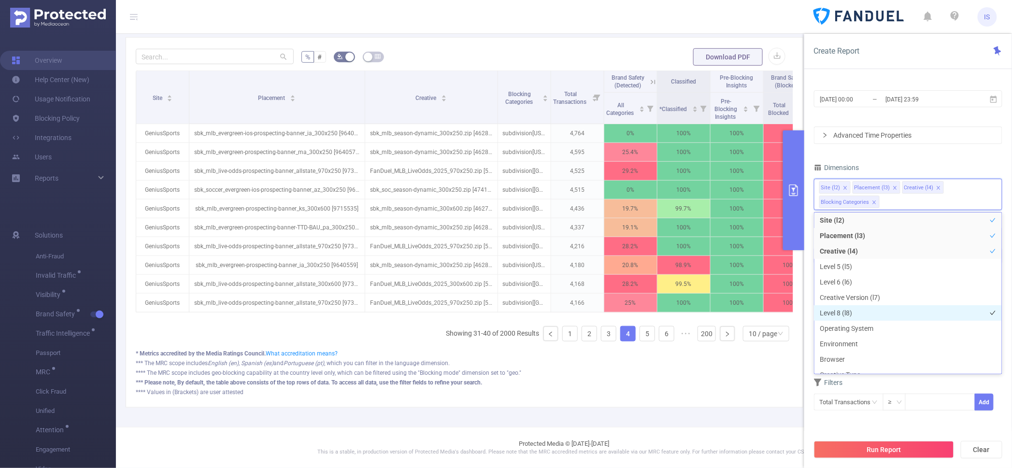
click at [859, 314] on li "Level 8 (l8)" at bounding box center [907, 312] width 187 height 15
click at [887, 446] on button "Run Report" at bounding box center [884, 449] width 140 height 17
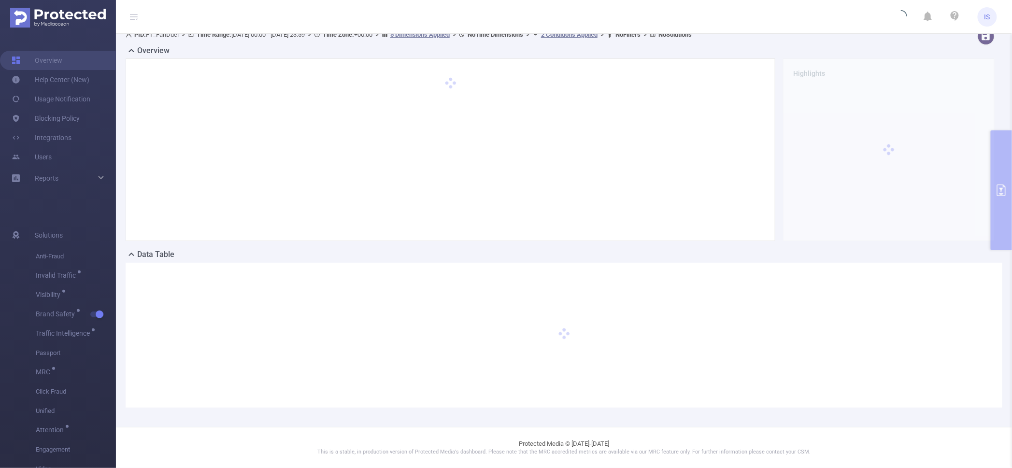
scroll to position [9, 0]
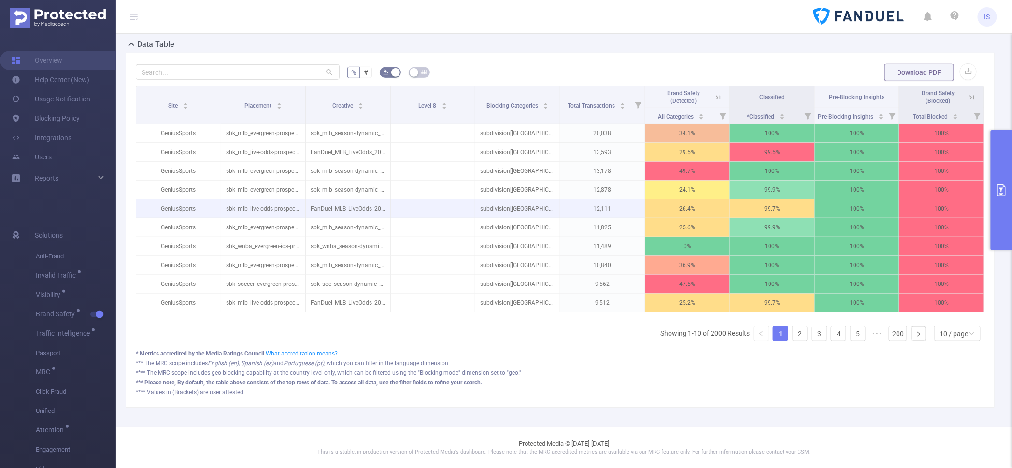
scroll to position [108, 0]
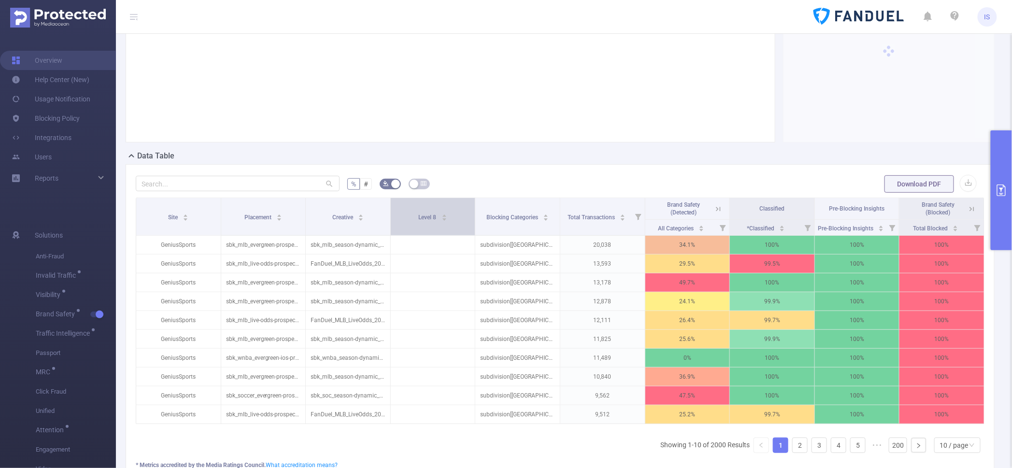
click at [444, 216] on div "Level 8" at bounding box center [433, 217] width 29 height 10
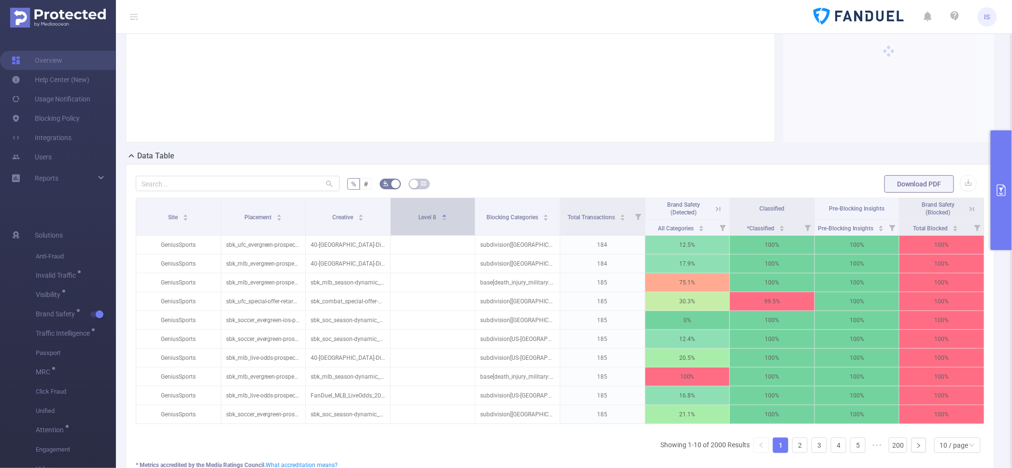
click at [444, 216] on div "Level 8" at bounding box center [433, 217] width 29 height 10
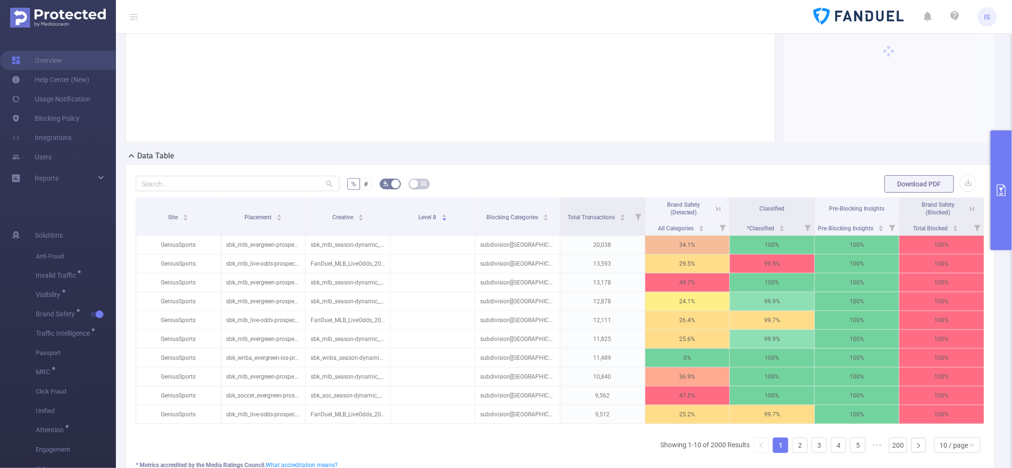
click at [1000, 170] on button "primary" at bounding box center [1001, 190] width 21 height 120
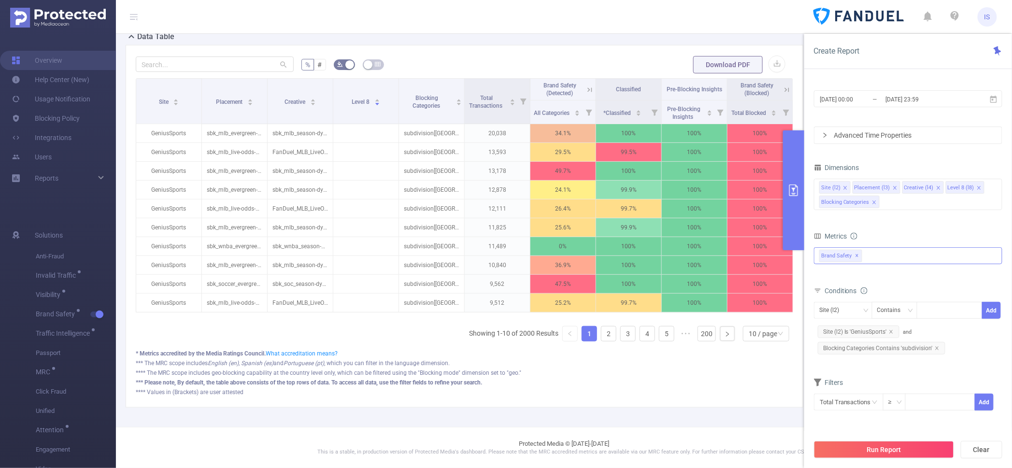
click at [977, 187] on icon "icon: close" at bounding box center [979, 188] width 5 height 5
click at [958, 187] on div "Site (l2) Placement (l3) Creative (l4) Blocking Categories" at bounding box center [908, 187] width 178 height 16
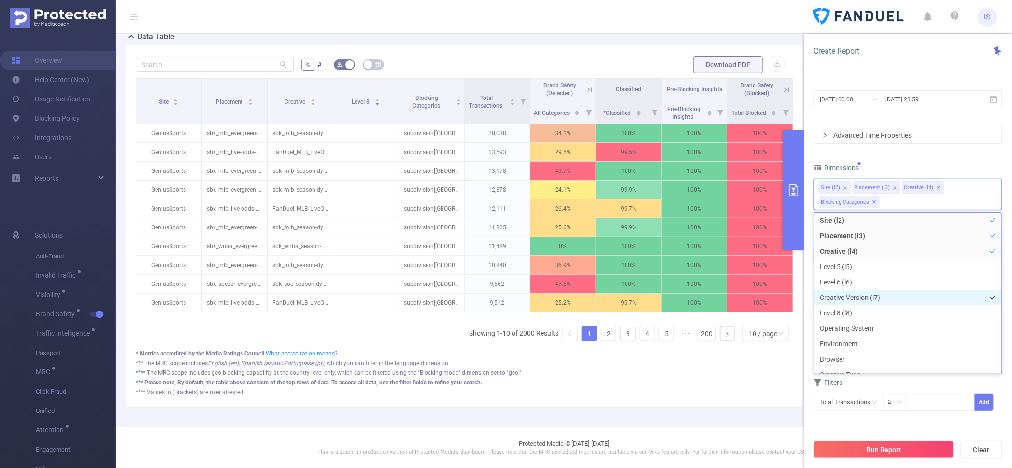
click at [872, 300] on li "Creative Version (l7)" at bounding box center [907, 297] width 187 height 15
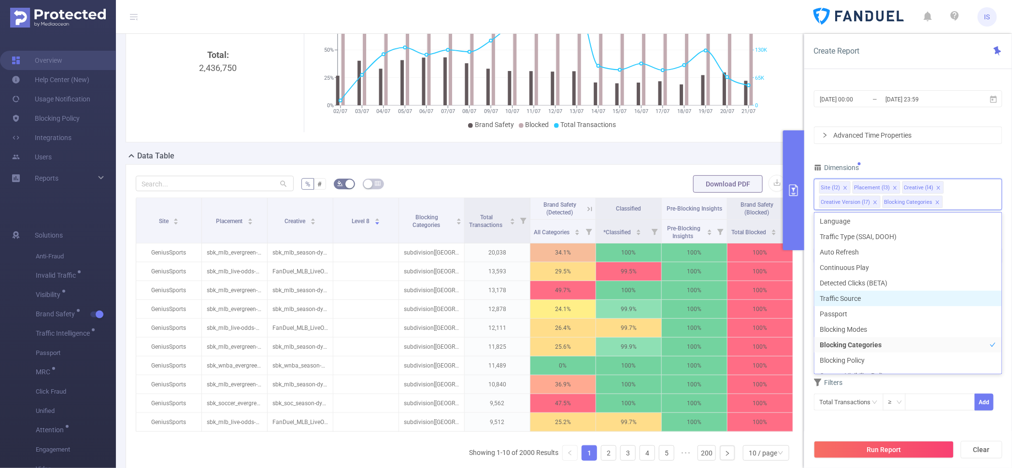
scroll to position [275, 0]
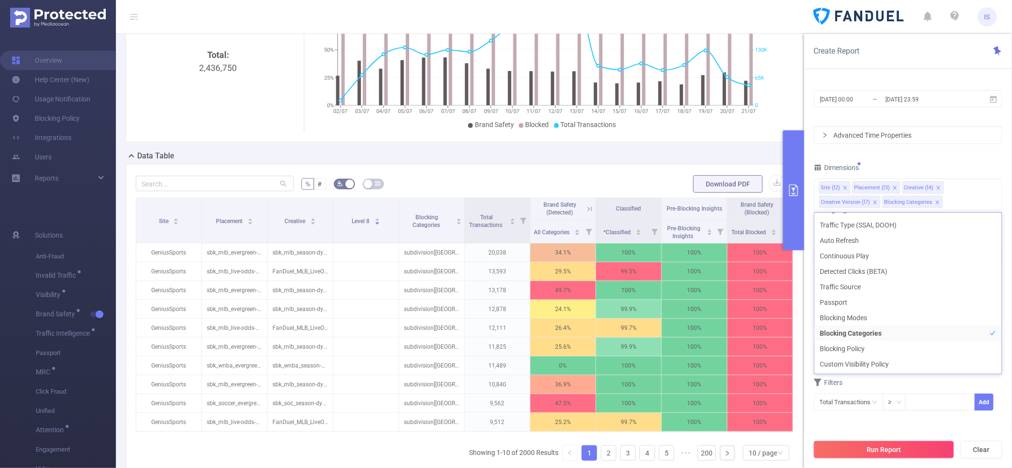
click at [889, 451] on button "Run Report" at bounding box center [884, 449] width 140 height 17
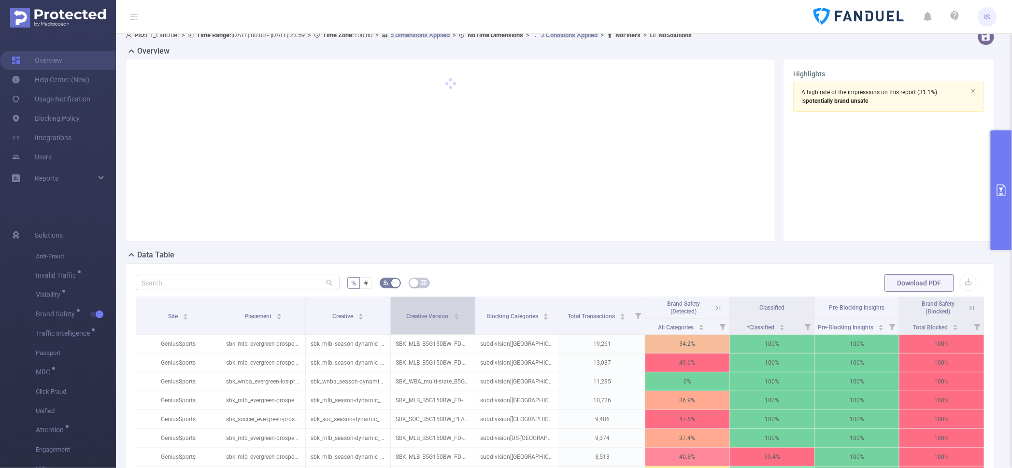
click at [431, 318] on span "Creative Version" at bounding box center [428, 316] width 43 height 7
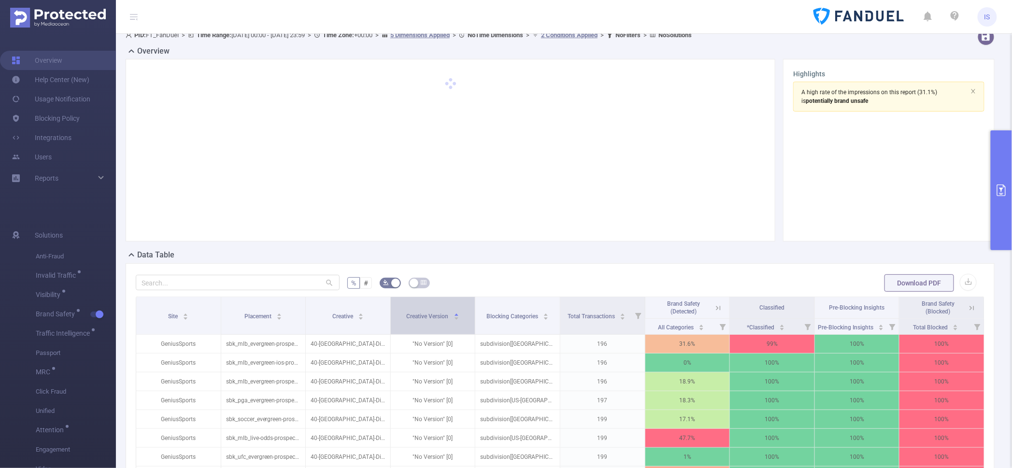
click at [431, 318] on span "Creative Version" at bounding box center [428, 316] width 43 height 7
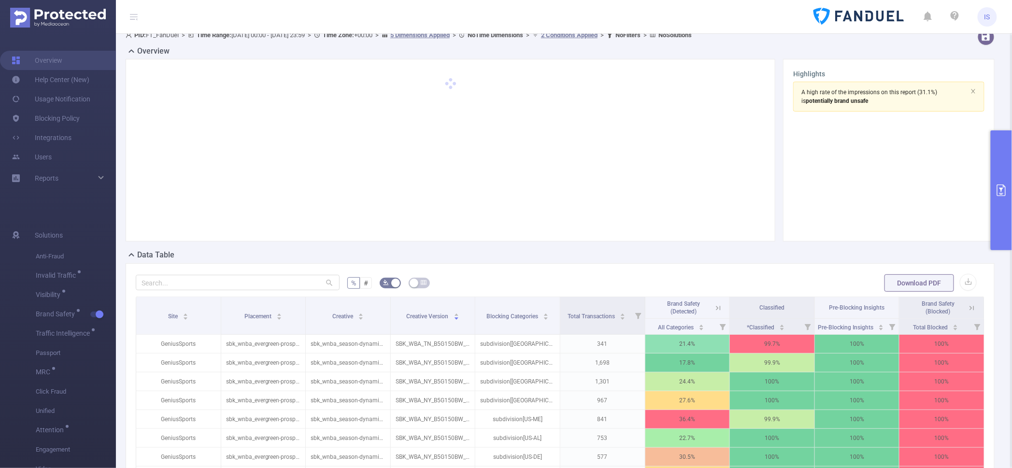
click at [995, 202] on button "primary" at bounding box center [1001, 190] width 21 height 120
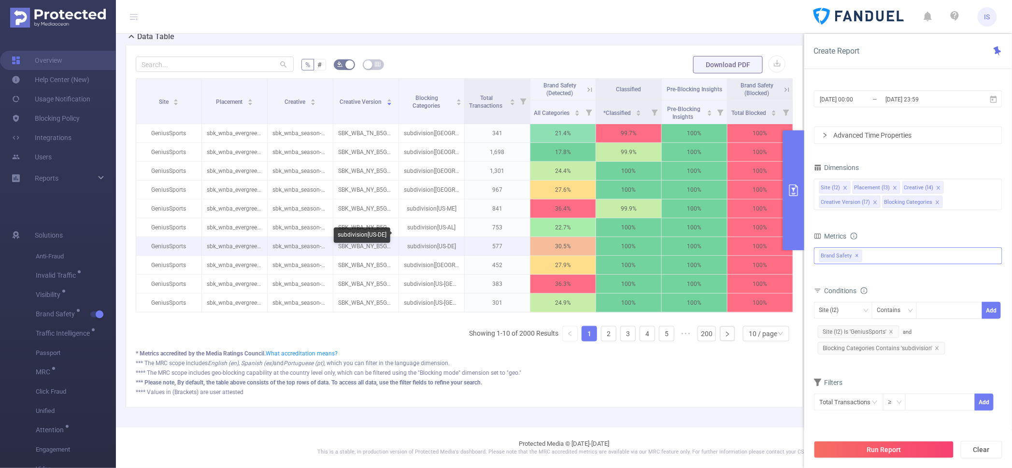
scroll to position [186, 0]
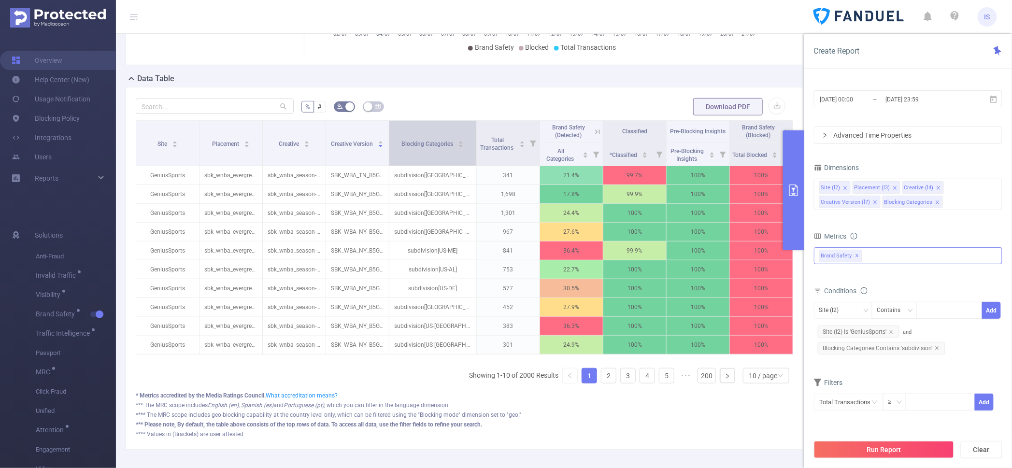
drag, startPoint x: 459, startPoint y: 164, endPoint x: 469, endPoint y: 163, distance: 9.8
click at [474, 163] on span at bounding box center [476, 143] width 5 height 45
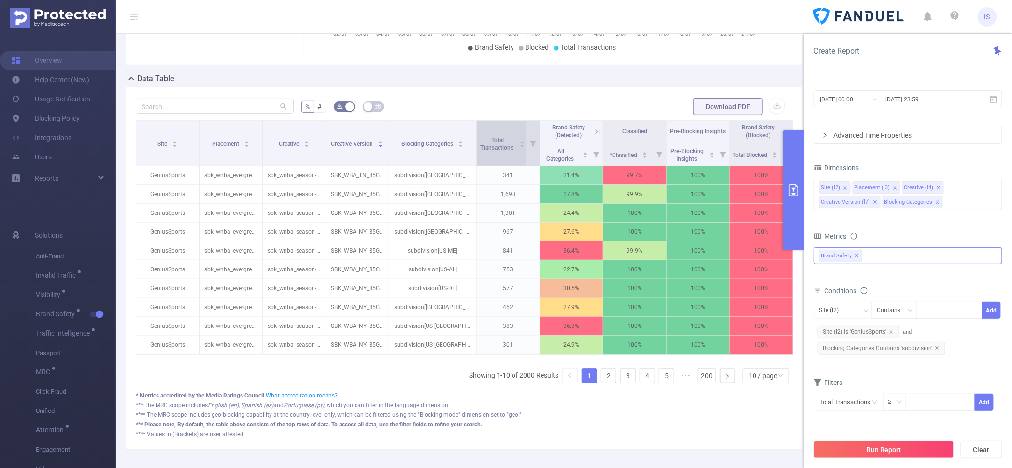
click at [486, 152] on div "Total Transactions" at bounding box center [502, 142] width 46 height 17
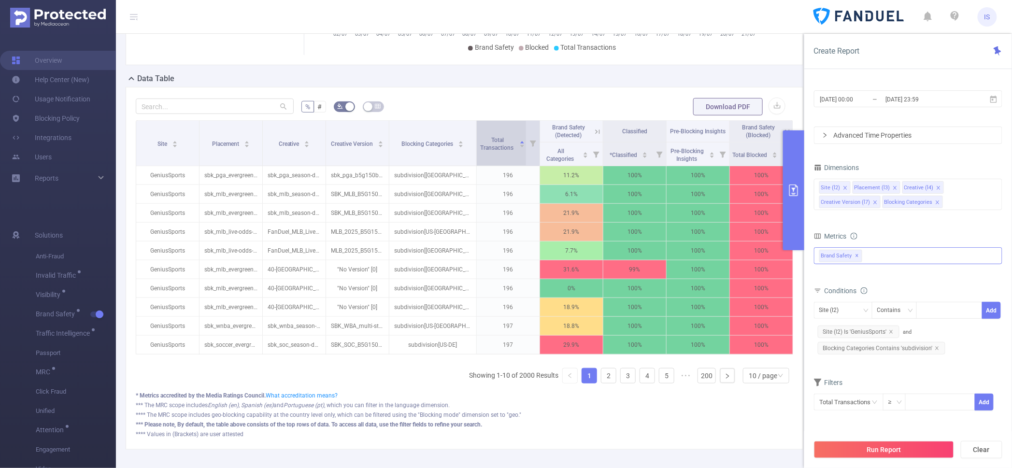
click at [486, 152] on div "Total Transactions" at bounding box center [502, 142] width 46 height 17
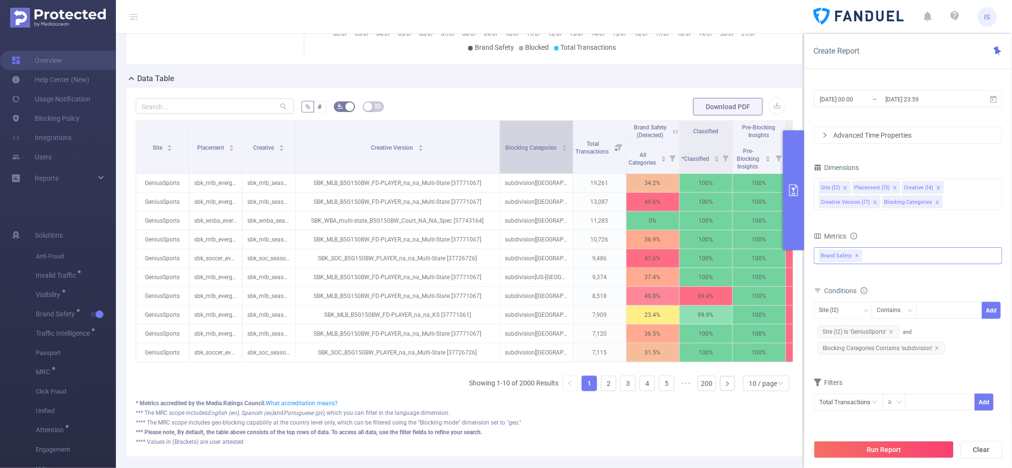
drag, startPoint x: 384, startPoint y: 149, endPoint x: 507, endPoint y: 147, distance: 123.2
click at [507, 143] on tr "Site Placement Creative Creative Version Blocking Categories Total Transactions…" at bounding box center [487, 132] width 703 height 22
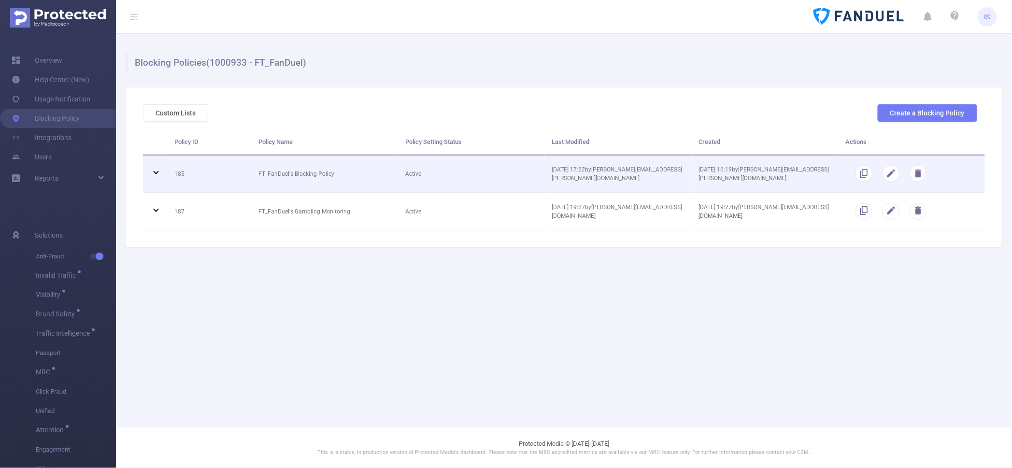
click at [157, 172] on icon at bounding box center [155, 172] width 5 height 3
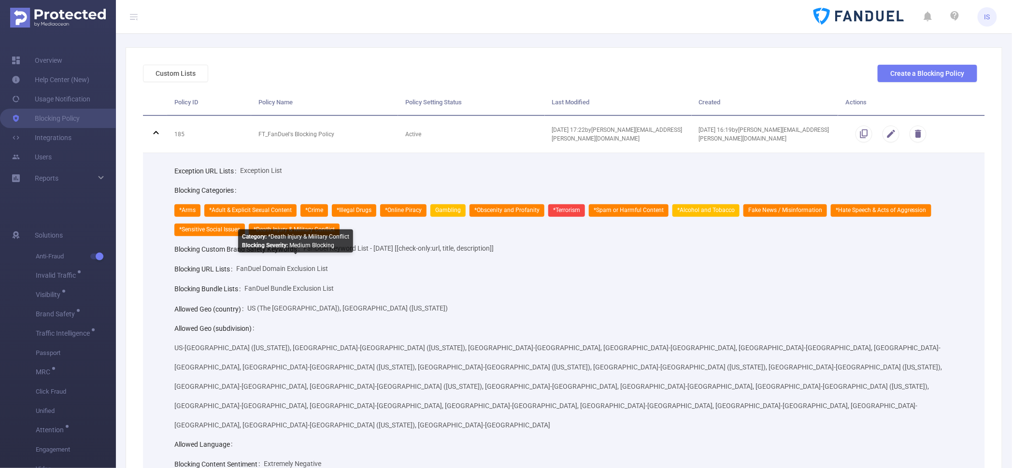
scroll to position [120, 0]
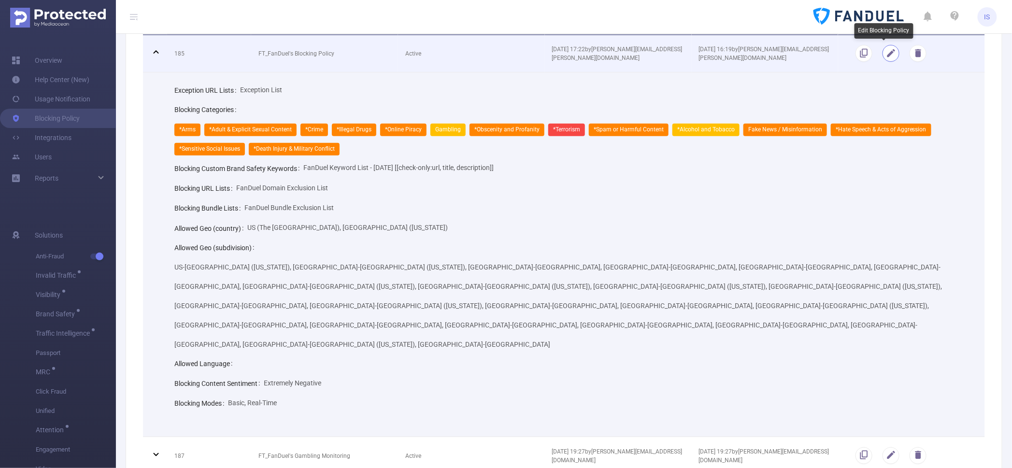
click at [885, 56] on button "button" at bounding box center [891, 53] width 17 height 17
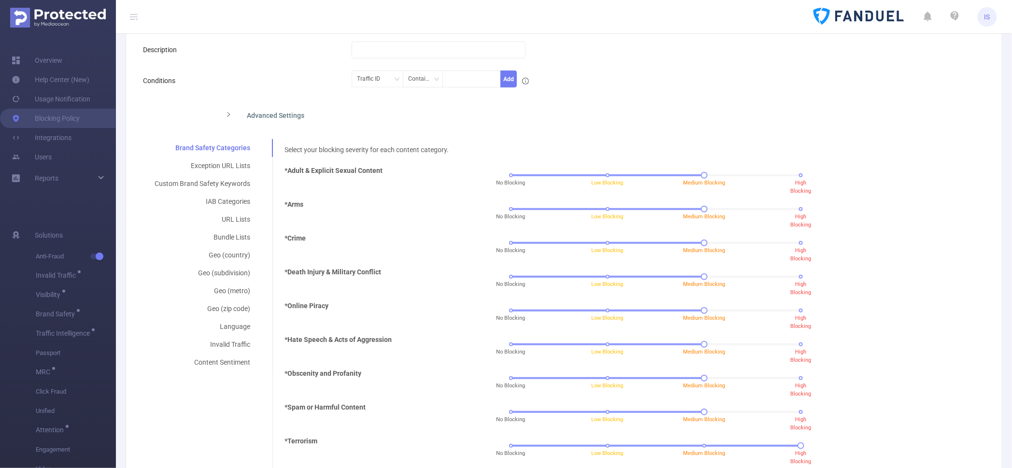
scroll to position [0, 0]
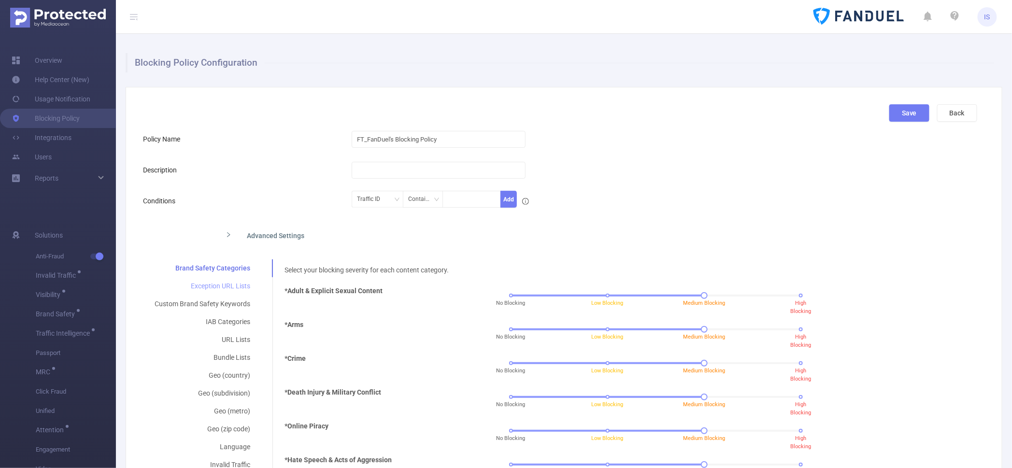
click at [209, 288] on div "Exception URL Lists" at bounding box center [202, 286] width 119 height 18
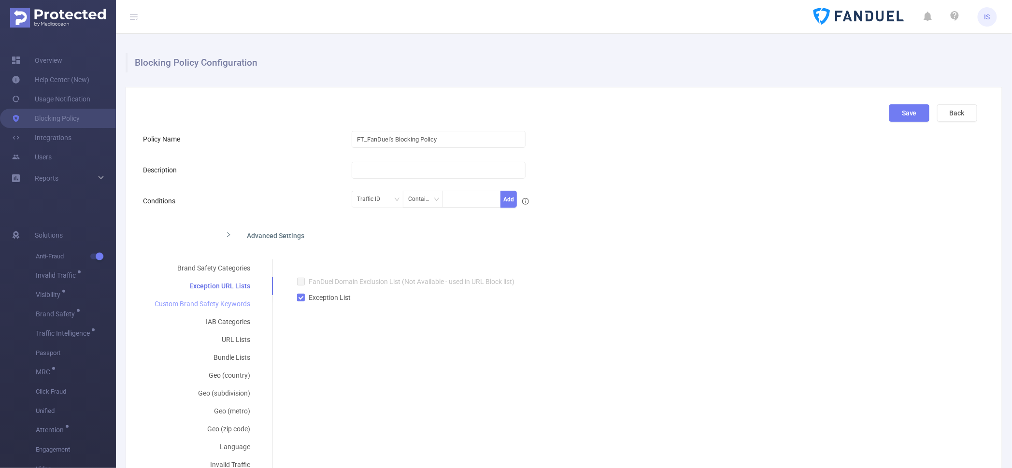
click at [210, 304] on div "Custom Brand Safety Keywords" at bounding box center [202, 304] width 119 height 18
click at [230, 393] on div "Geo (subdivision)" at bounding box center [202, 394] width 119 height 18
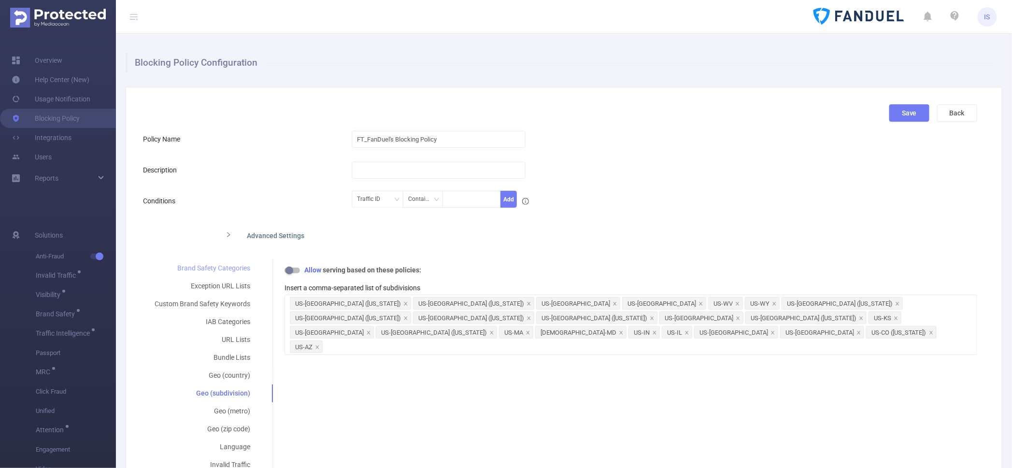
click at [206, 267] on div "Brand Safety Categories" at bounding box center [202, 268] width 119 height 18
